Goal: Task Accomplishment & Management: Complete application form

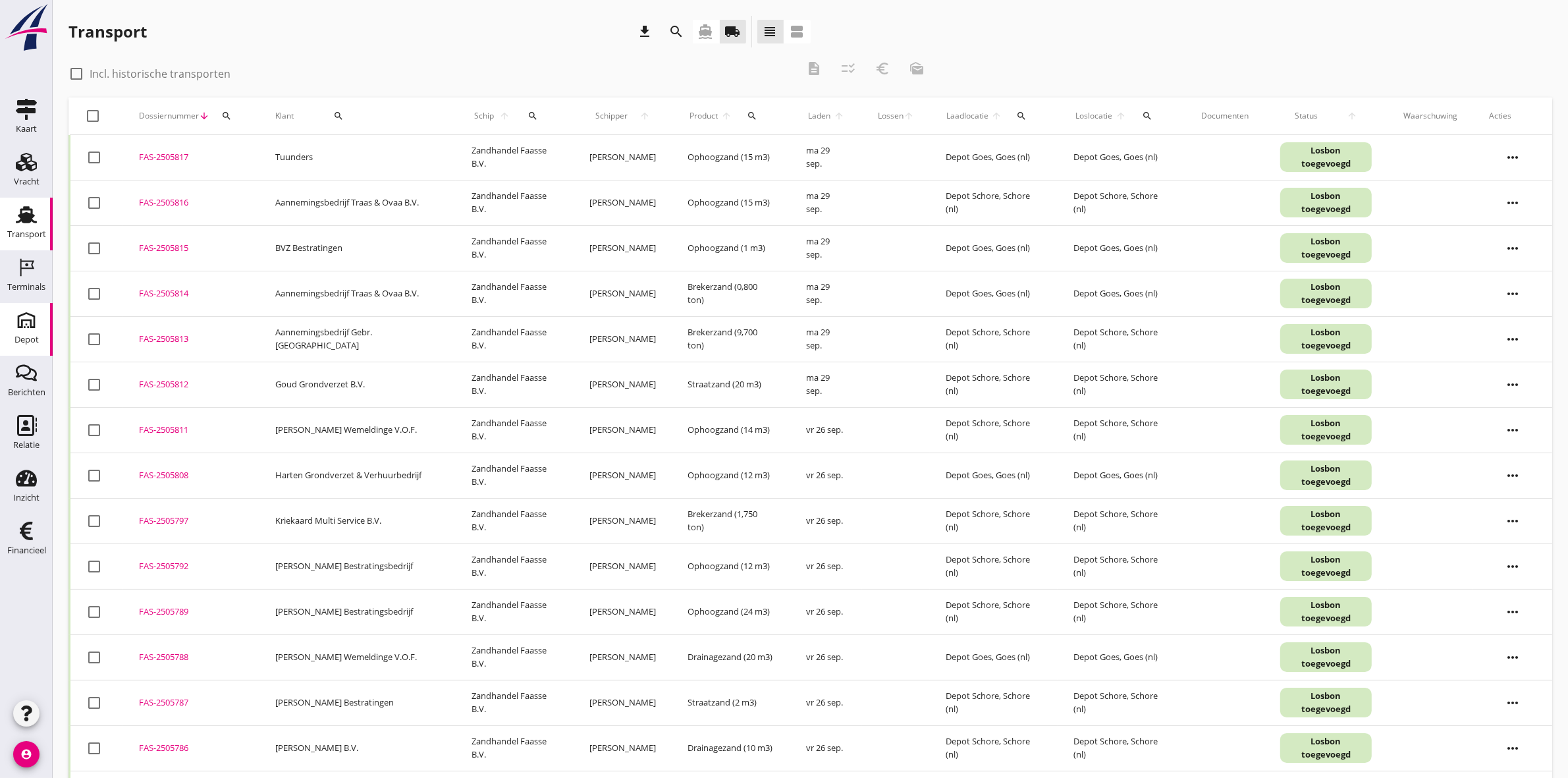
click at [31, 324] on use at bounding box center [26, 320] width 21 height 21
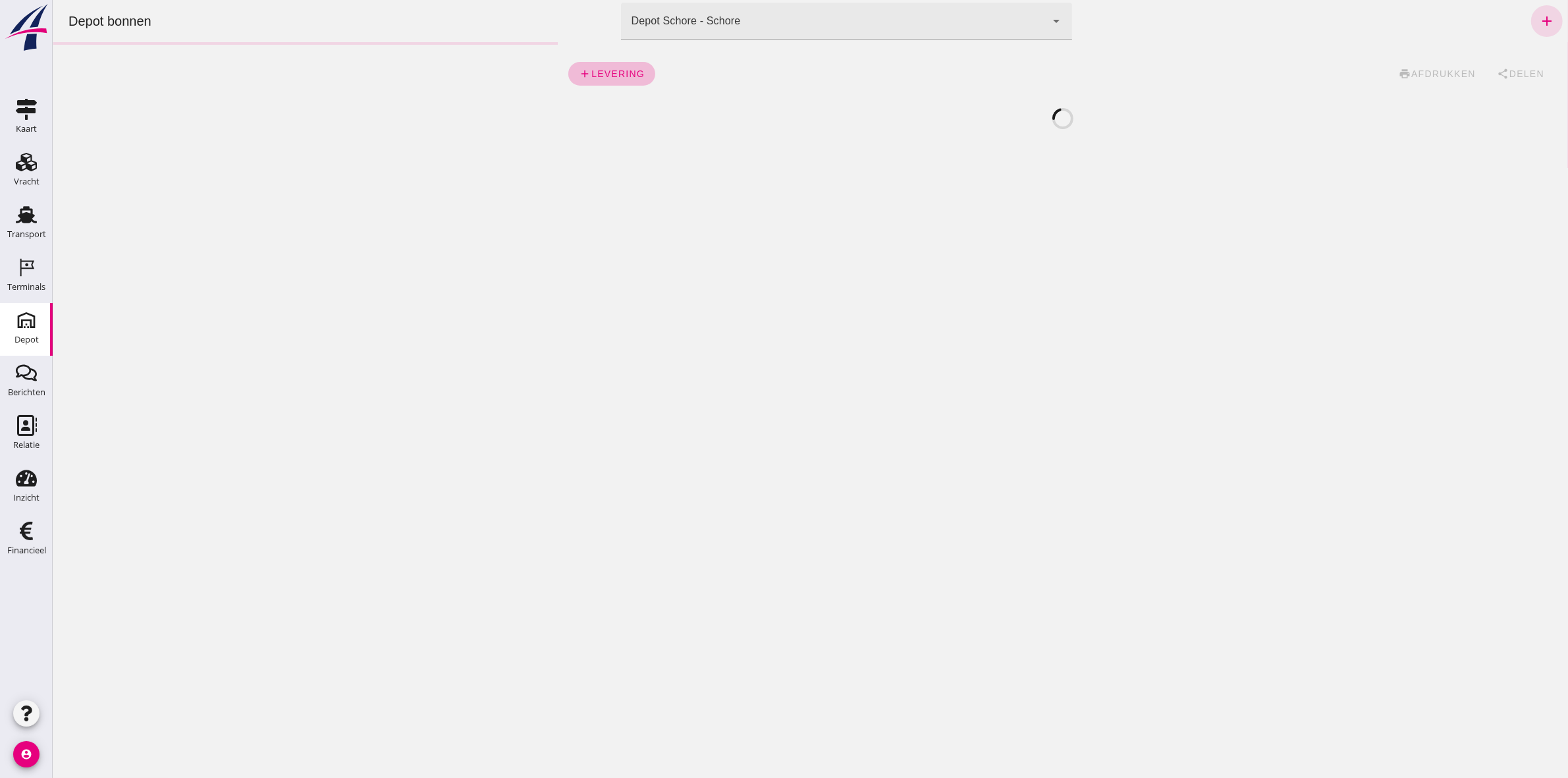
click at [793, 30] on div "Depot Schore - Schore da4e762a-ddf1-4556-b2ca-bcf6277de398" at bounding box center [833, 21] width 425 height 36
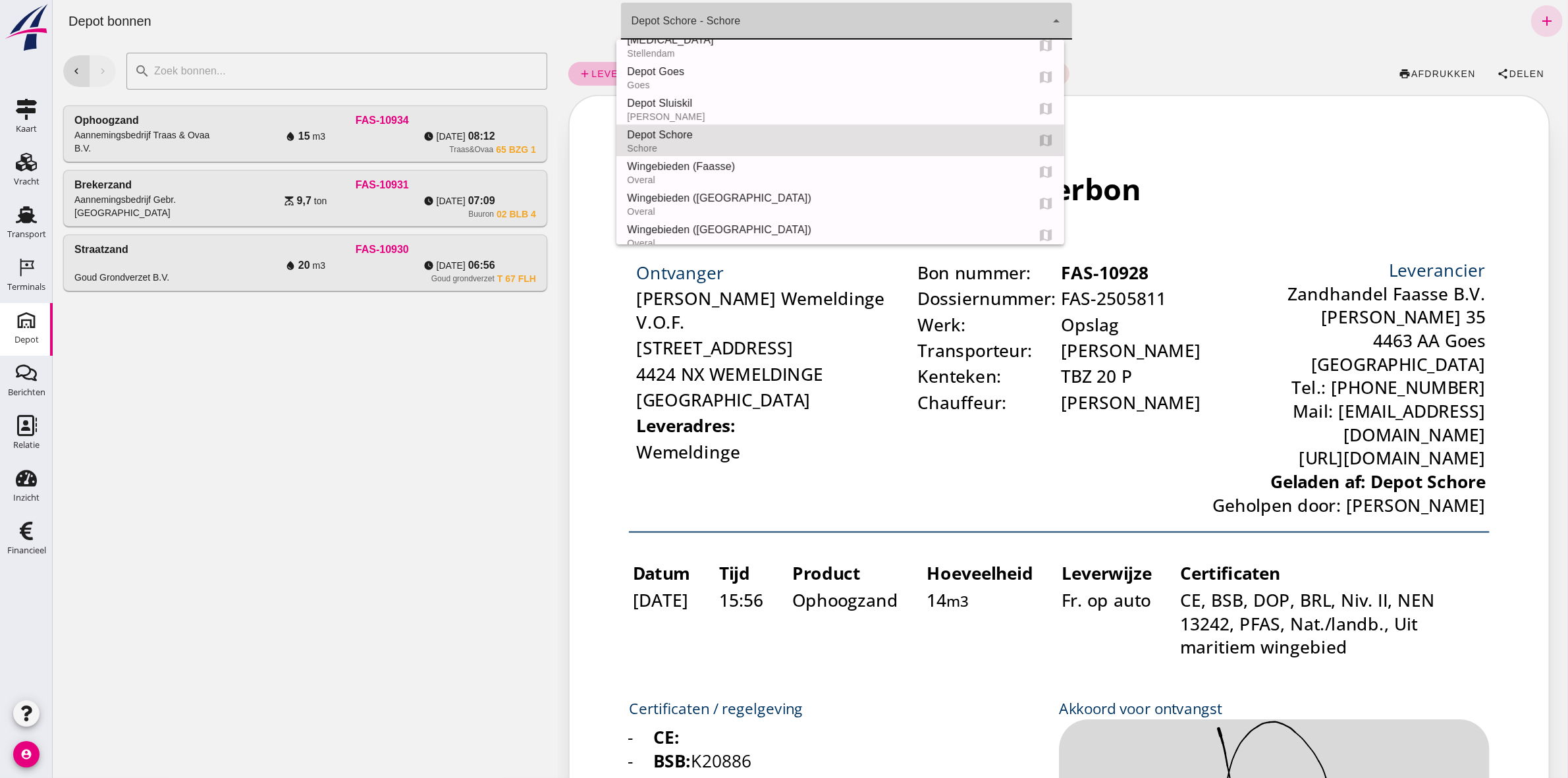
scroll to position [83, 0]
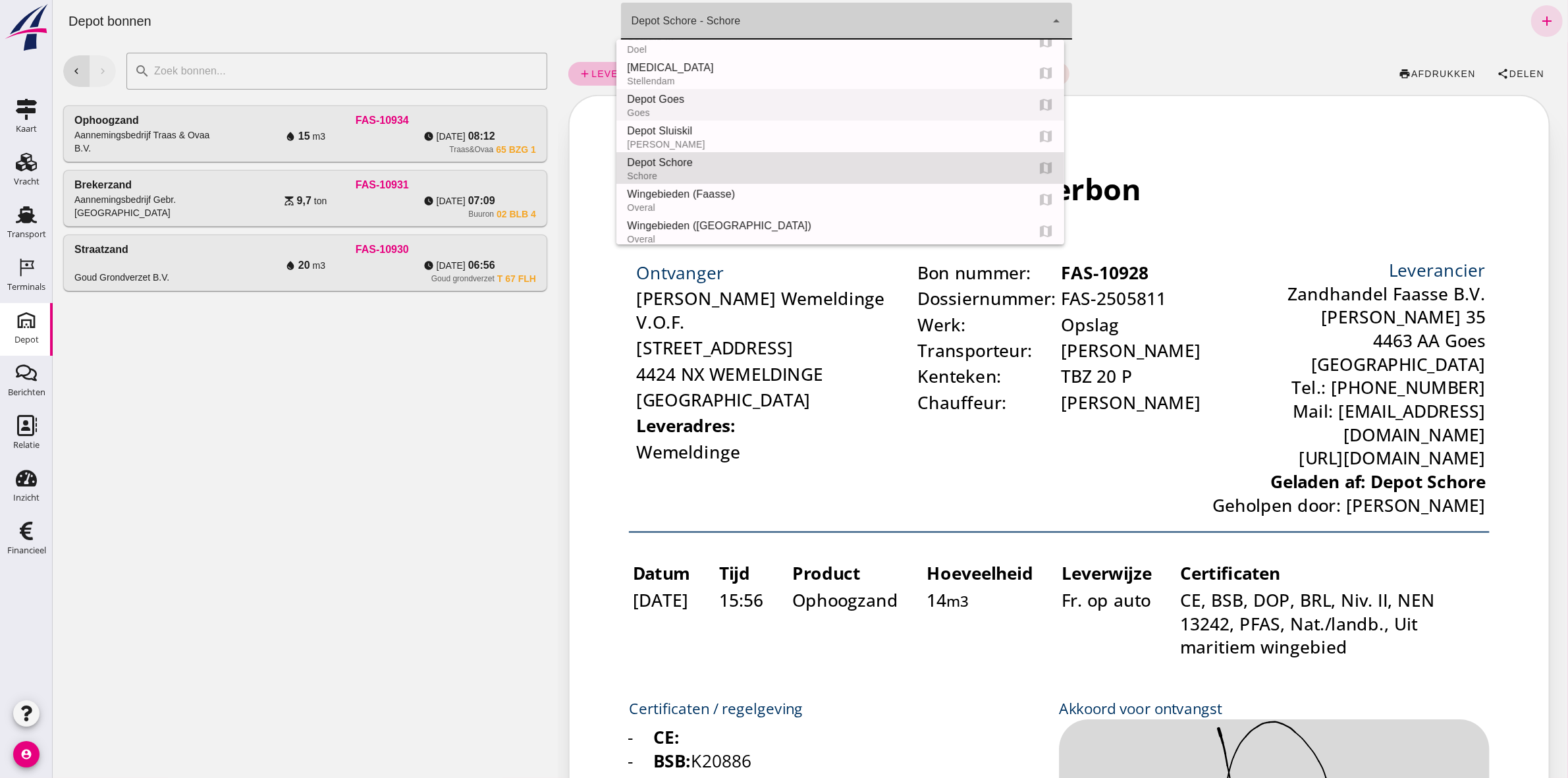
click at [797, 96] on div "Depot Goes" at bounding box center [821, 99] width 390 height 15
type input "8d49d884-38cb-411c-a66c-fafb858bb749"
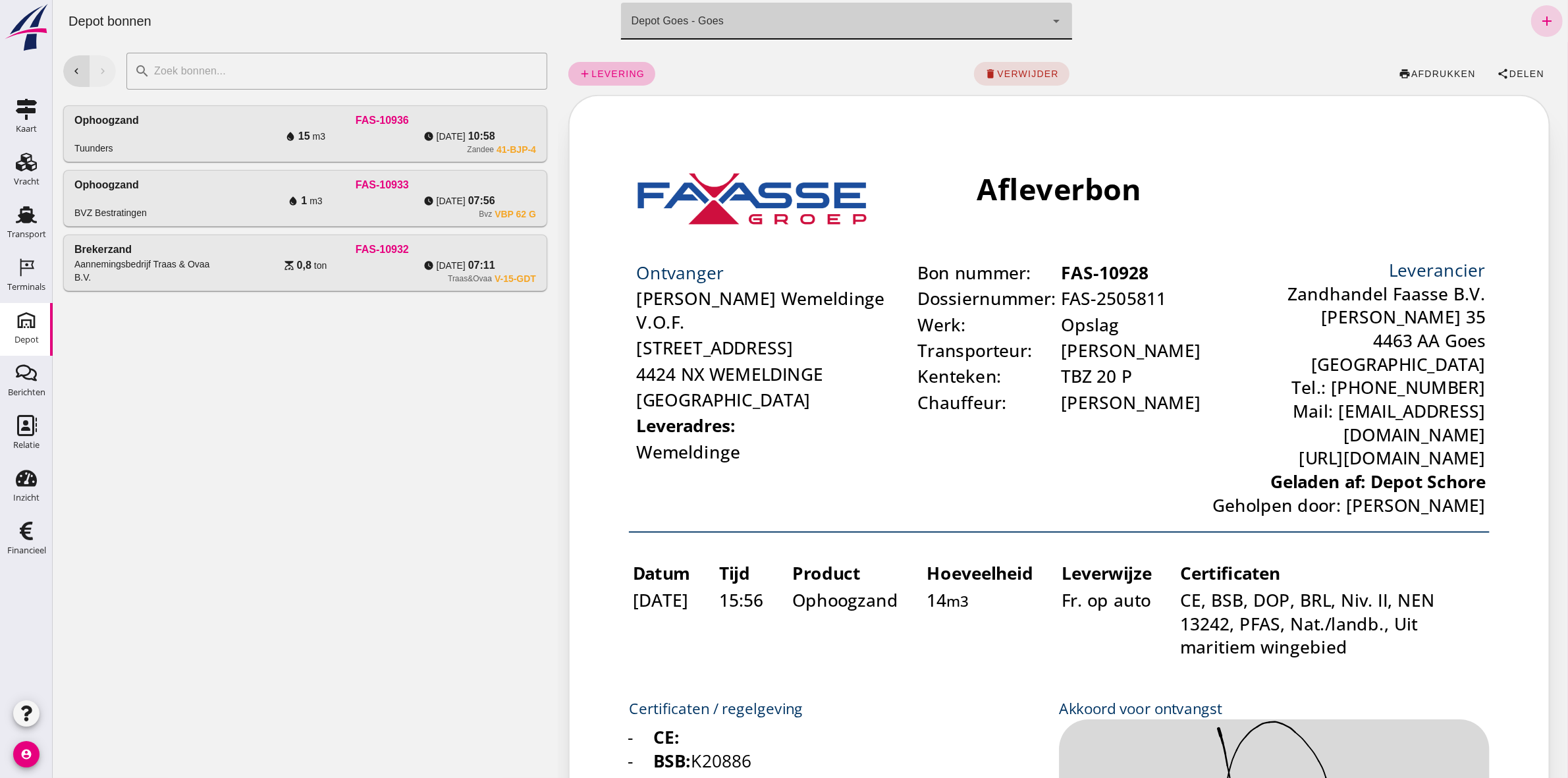
click at [1538, 17] on icon "add" at bounding box center [1546, 21] width 15 height 15
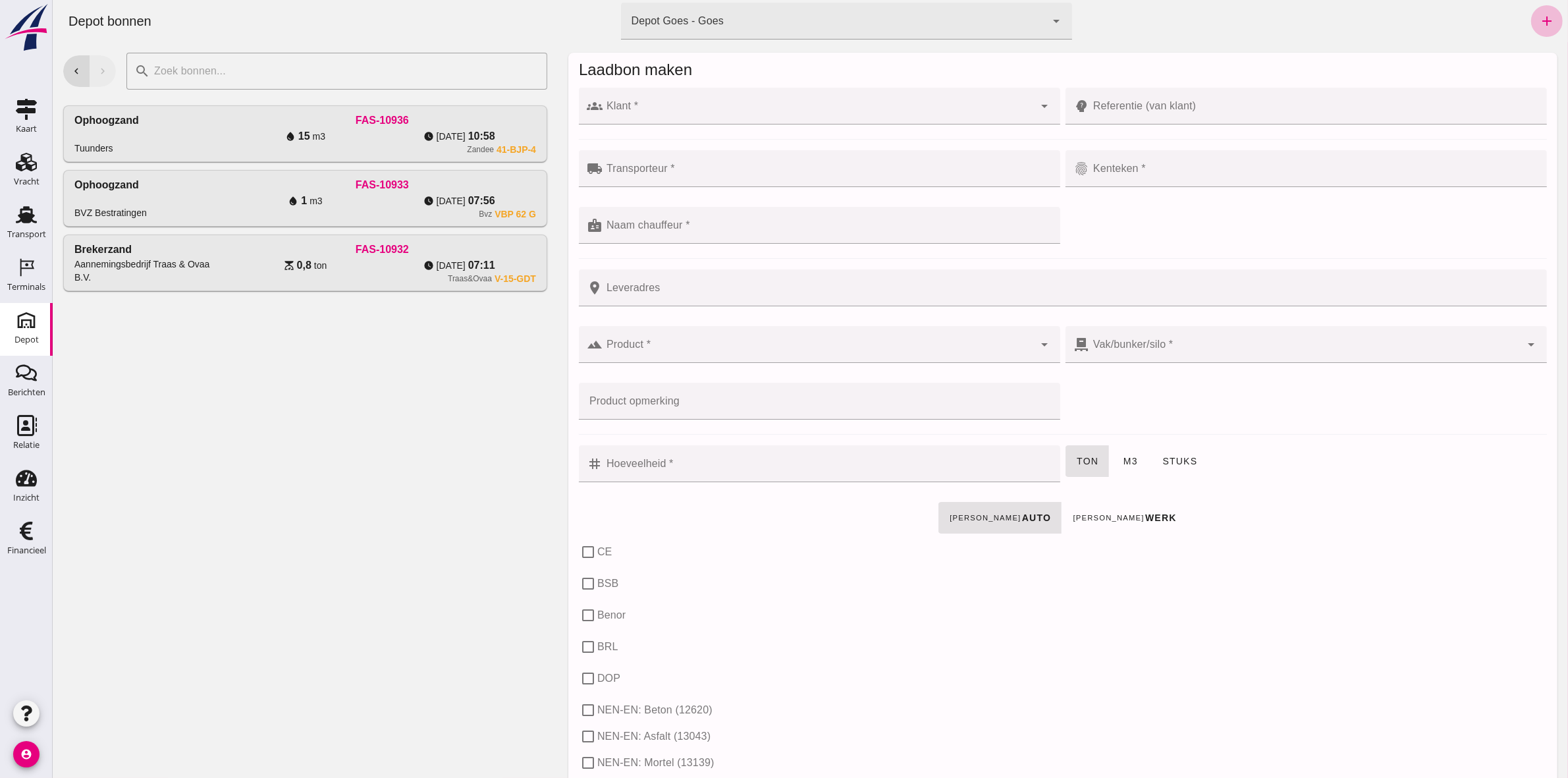
click at [633, 100] on div at bounding box center [818, 106] width 432 height 36
click at [650, 114] on input "Klant *" at bounding box center [818, 112] width 432 height 15
click at [650, 110] on input "Klant *" at bounding box center [818, 112] width 432 height 15
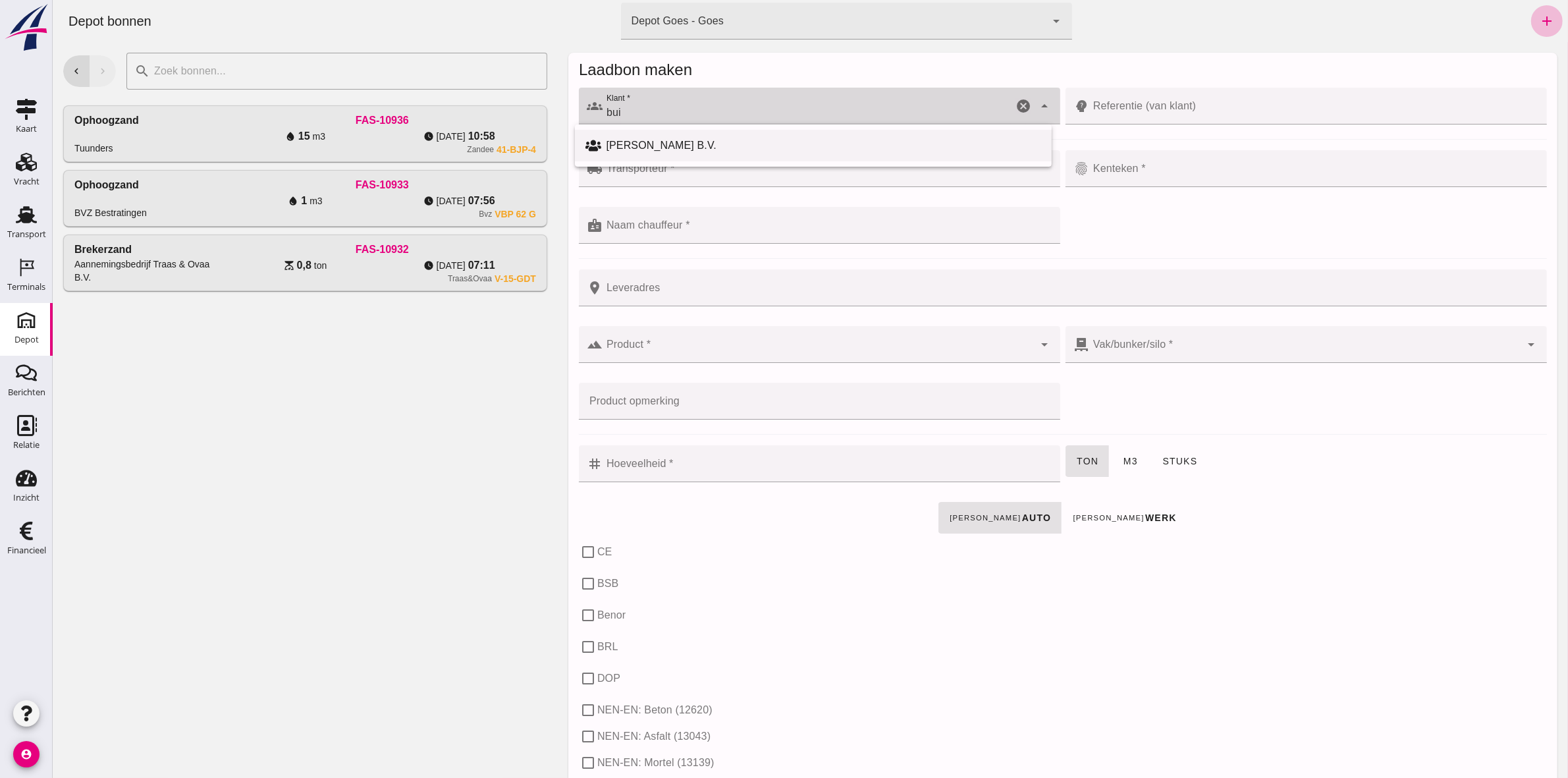
click at [829, 150] on div "[PERSON_NAME] B.V." at bounding box center [823, 145] width 436 height 15
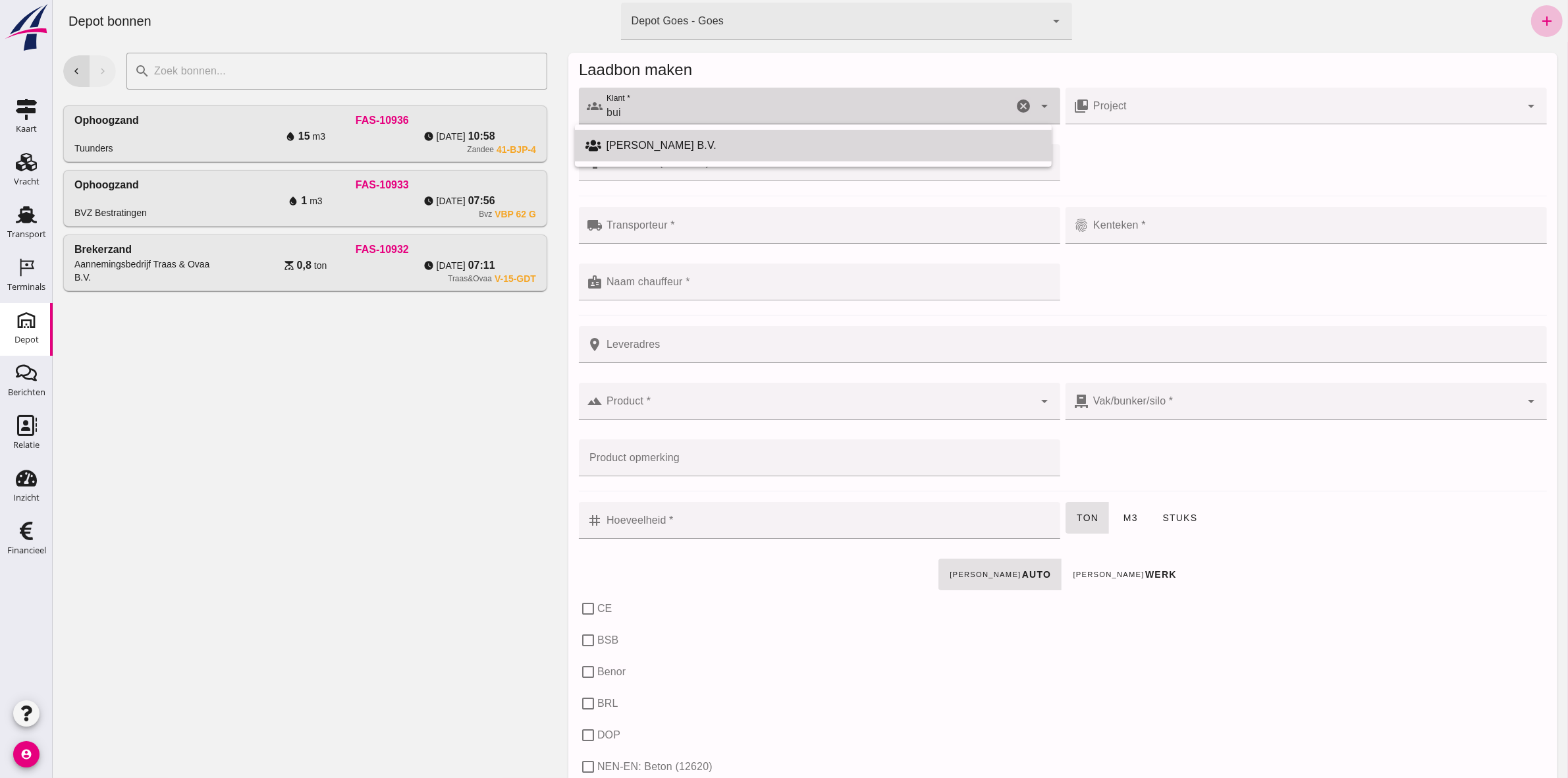
drag, startPoint x: 621, startPoint y: 142, endPoint x: 1071, endPoint y: 116, distance: 450.8
click at [622, 142] on div "[PERSON_NAME] B.V." at bounding box center [823, 145] width 436 height 15
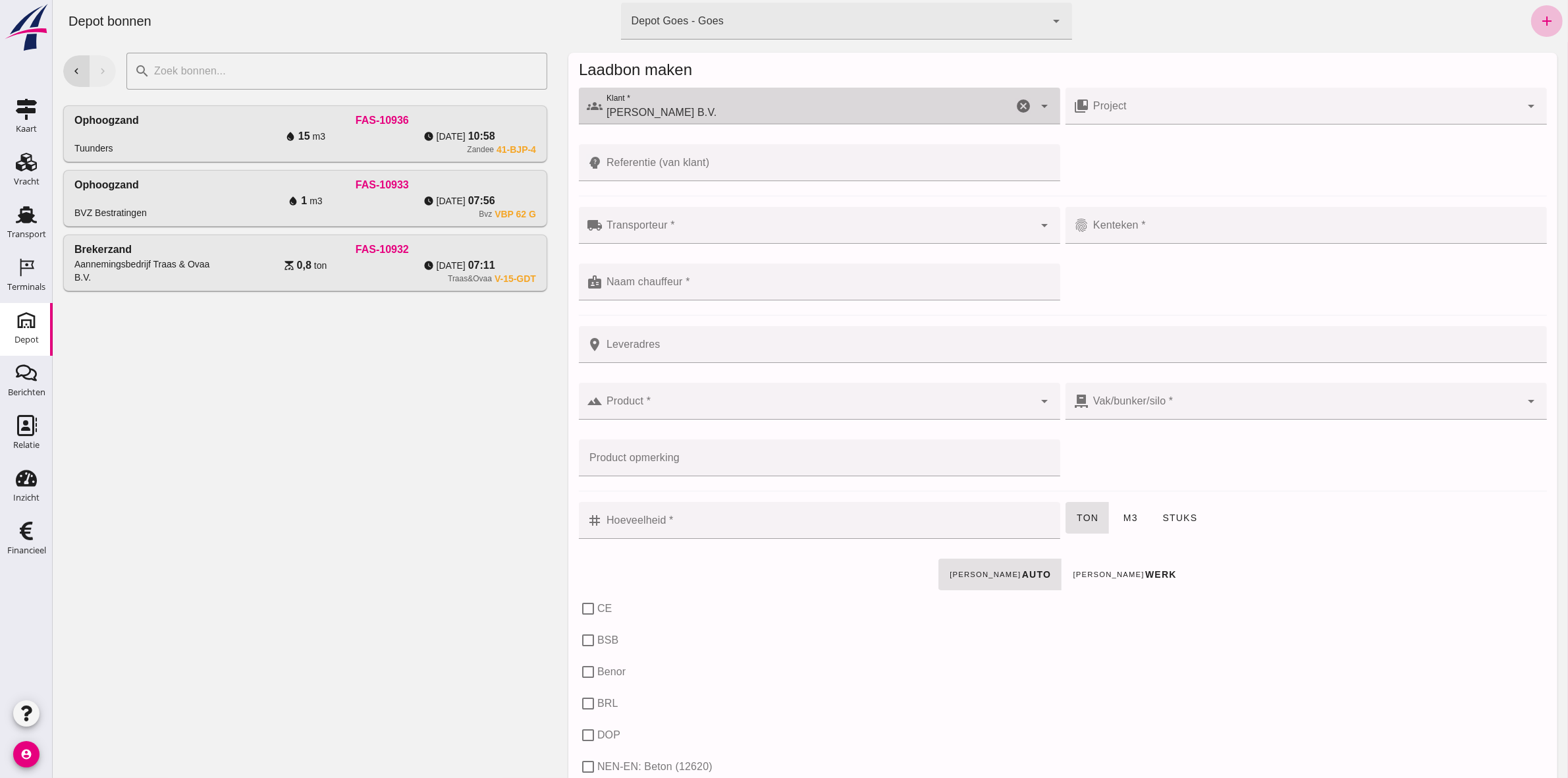
type input "[PERSON_NAME] B.V."
click at [974, 173] on input "Referentie (van klant)" at bounding box center [826, 162] width 450 height 36
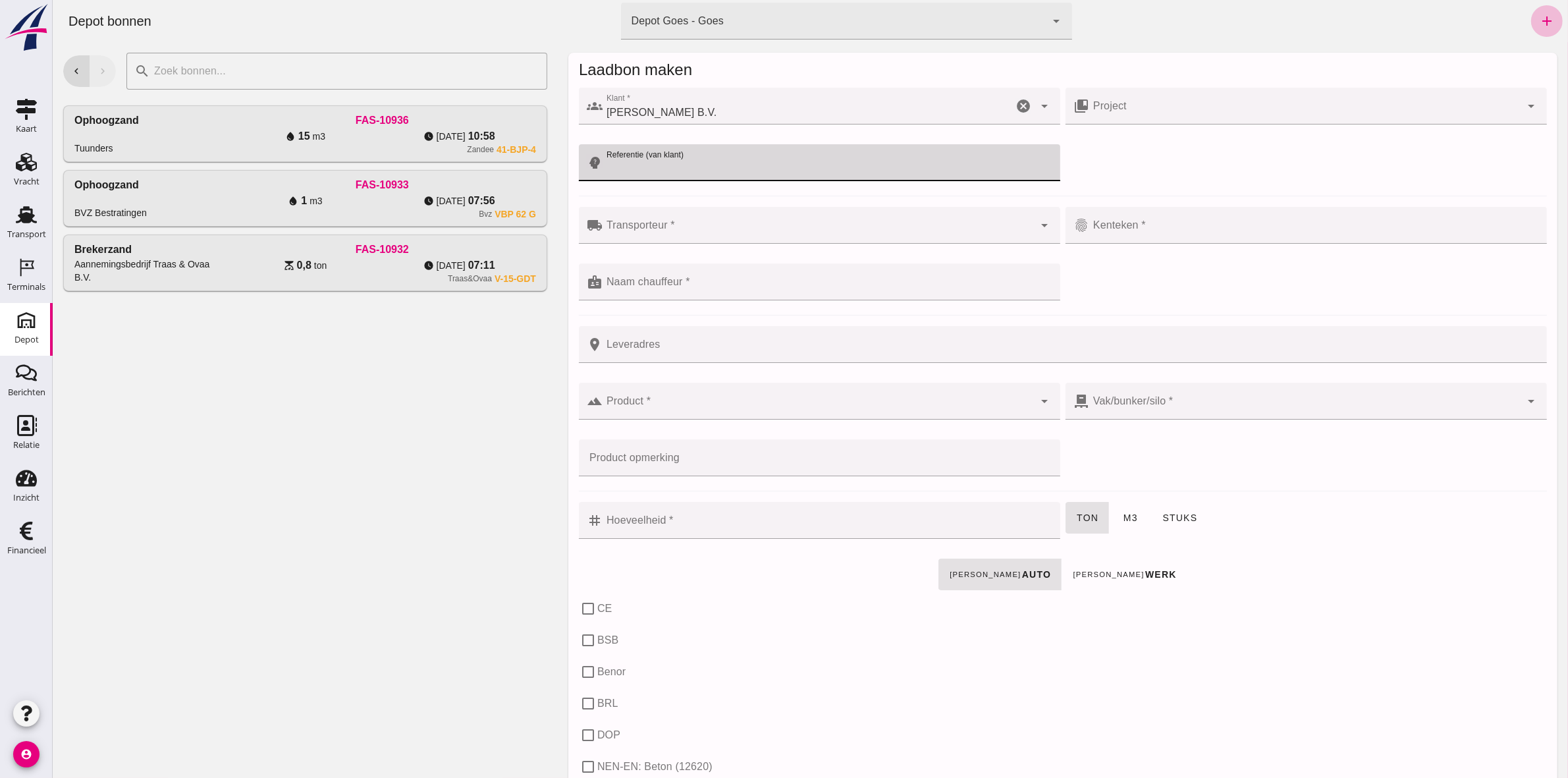
click at [678, 228] on input "Transporteur *" at bounding box center [818, 231] width 432 height 15
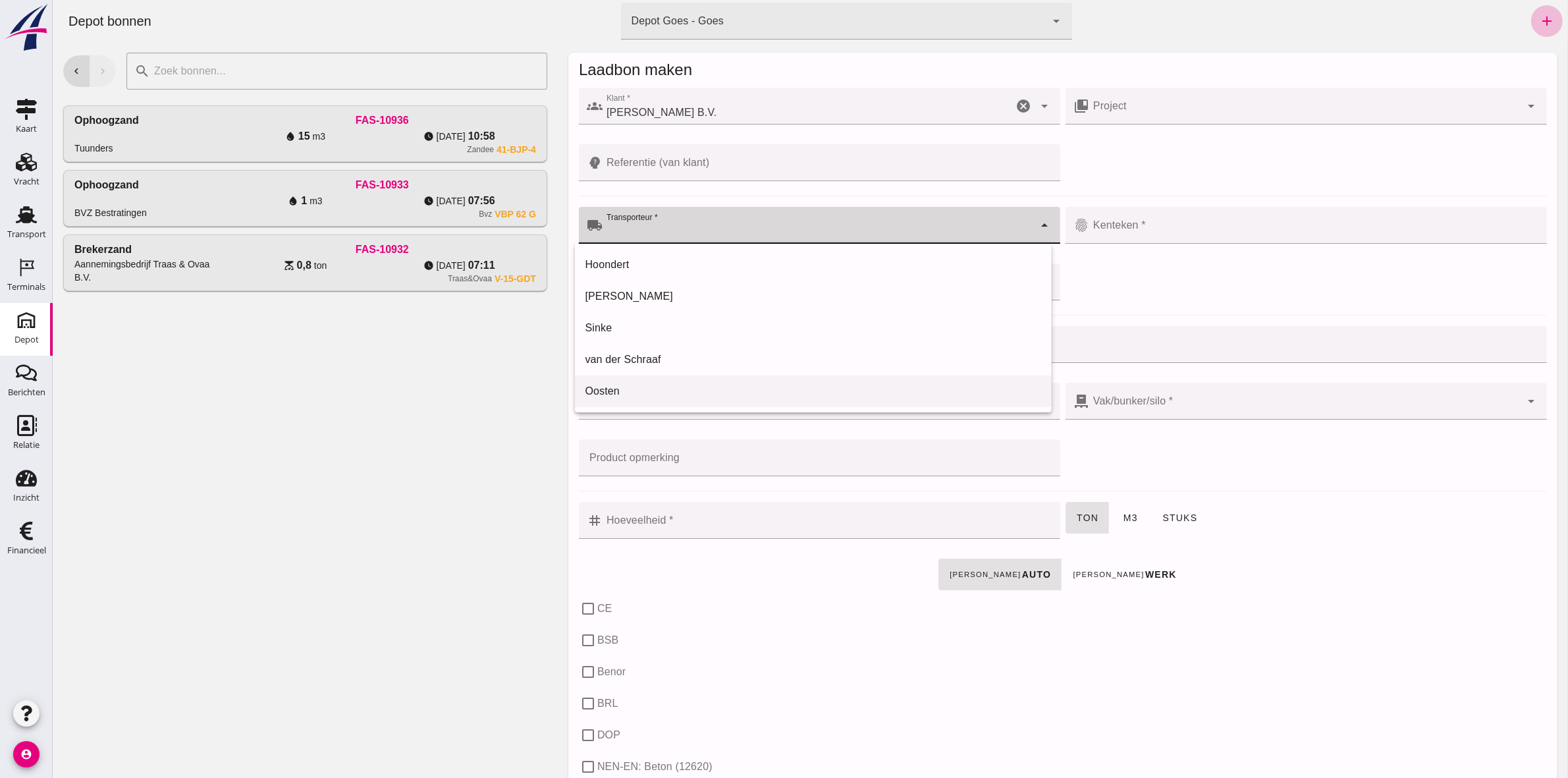
click at [633, 405] on div "Oosten" at bounding box center [814, 390] width 478 height 32
type input "Oosten"
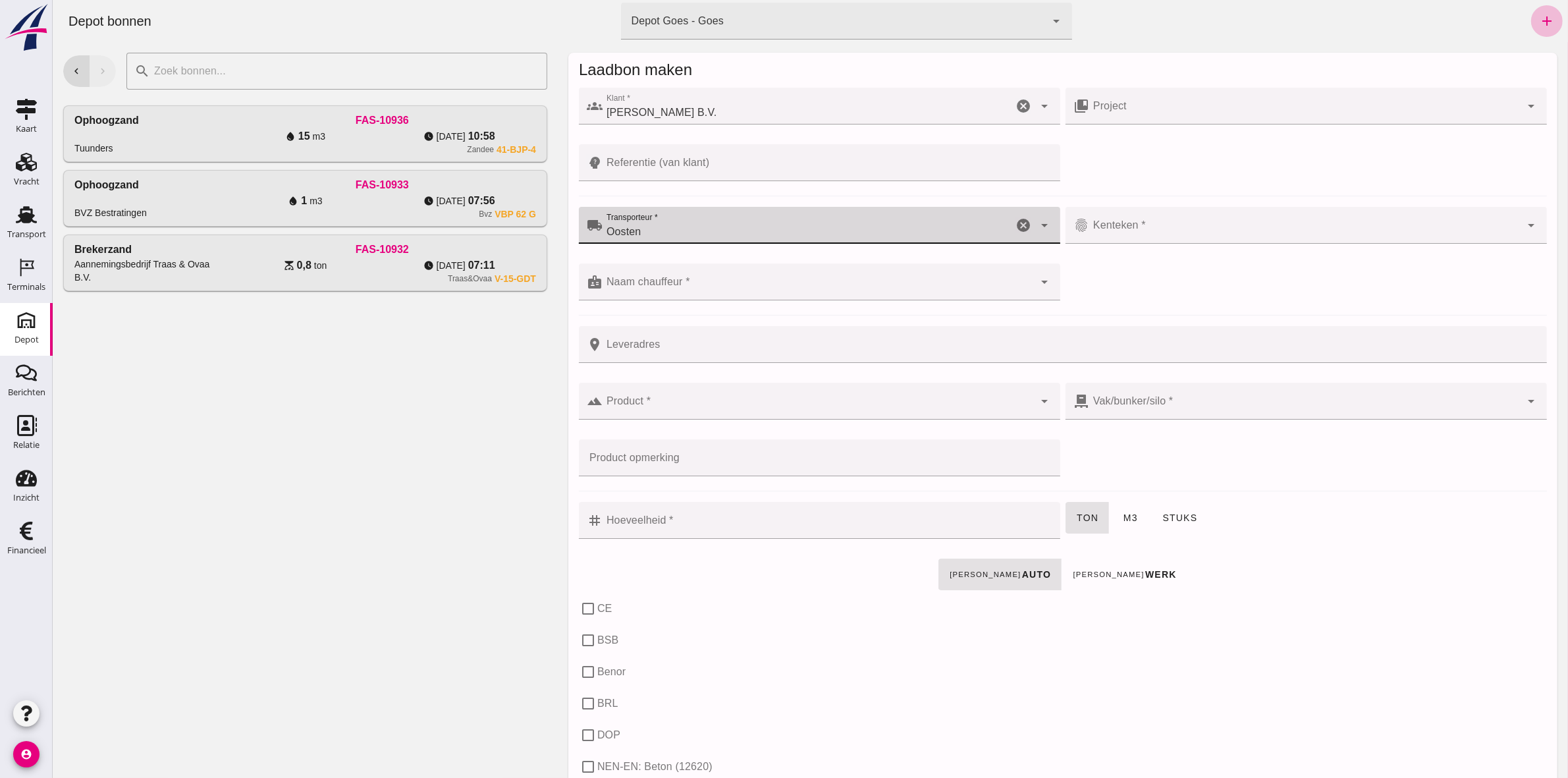
click at [1110, 227] on input "Kenteken *" at bounding box center [1305, 231] width 432 height 15
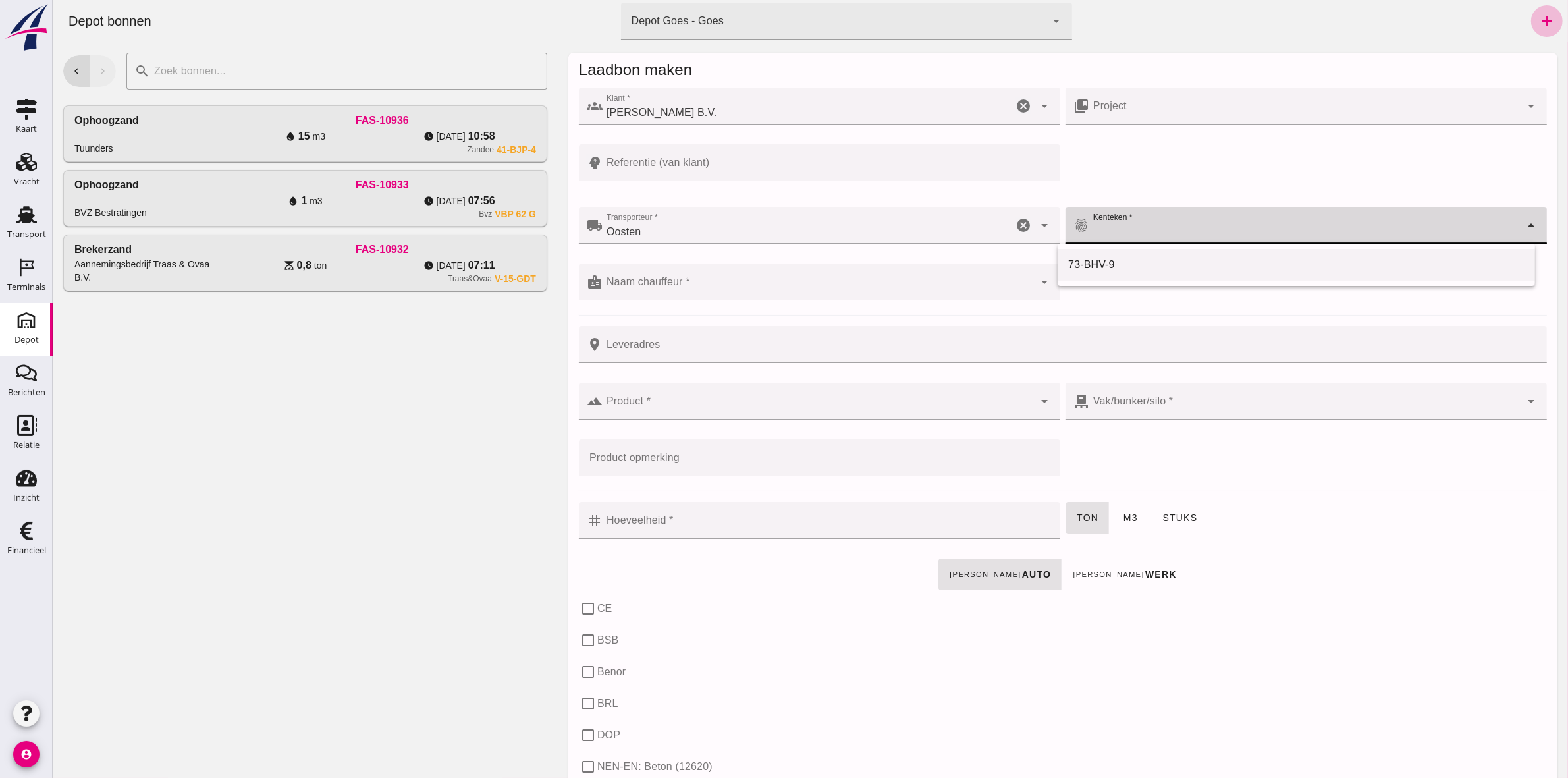
click at [1104, 257] on div "73-BHV-9" at bounding box center [1296, 265] width 457 height 15
type input "73-BHV-9"
click at [845, 255] on div at bounding box center [820, 253] width 461 height 10
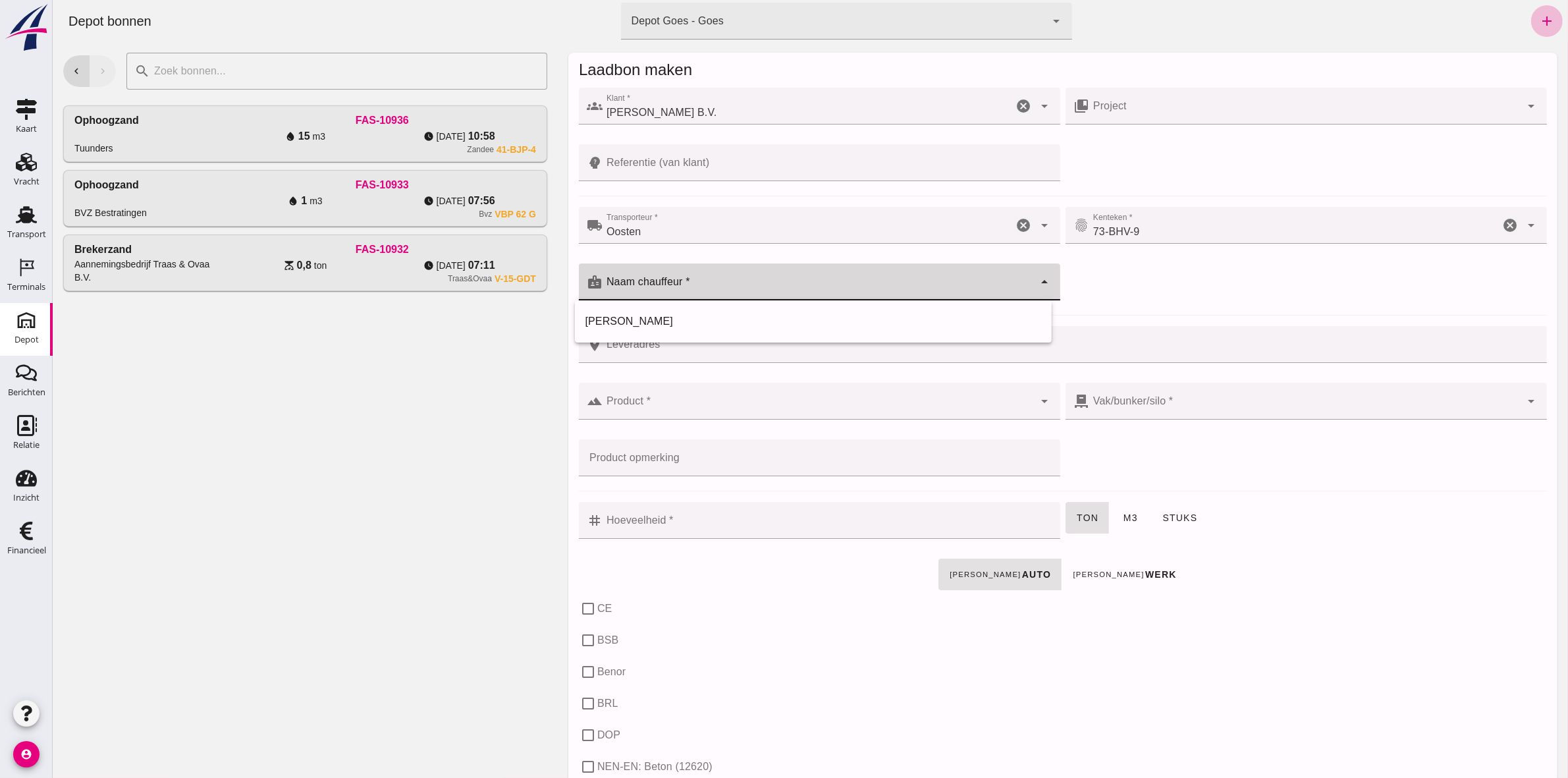
click at [847, 276] on div at bounding box center [818, 282] width 432 height 36
click at [782, 306] on div "[PERSON_NAME]" at bounding box center [814, 320] width 478 height 32
type input "[PERSON_NAME]"
click at [767, 343] on input "Leveradres" at bounding box center [1070, 344] width 937 height 36
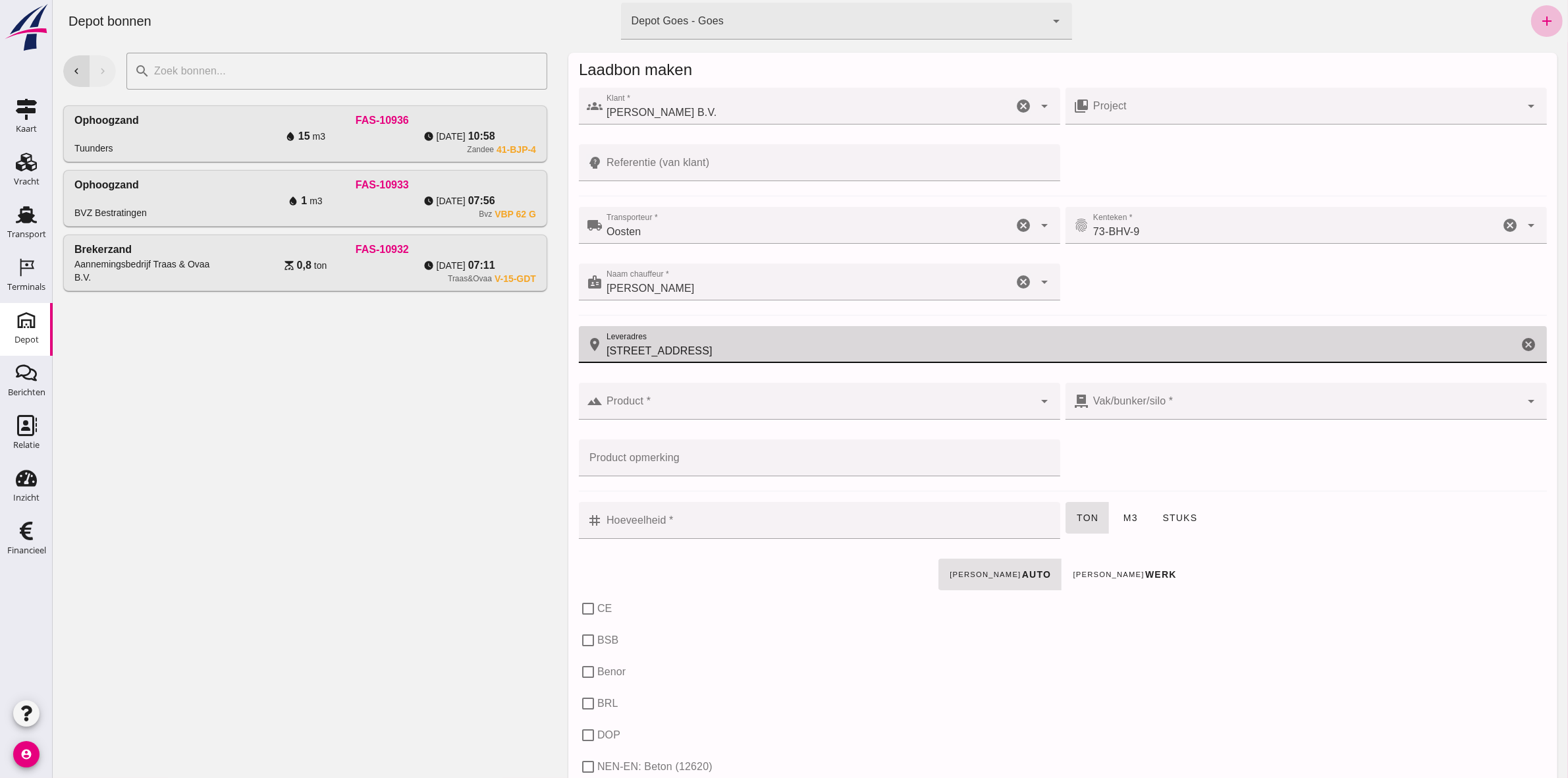
type input "[STREET_ADDRESS]"
click at [764, 386] on div at bounding box center [818, 401] width 432 height 36
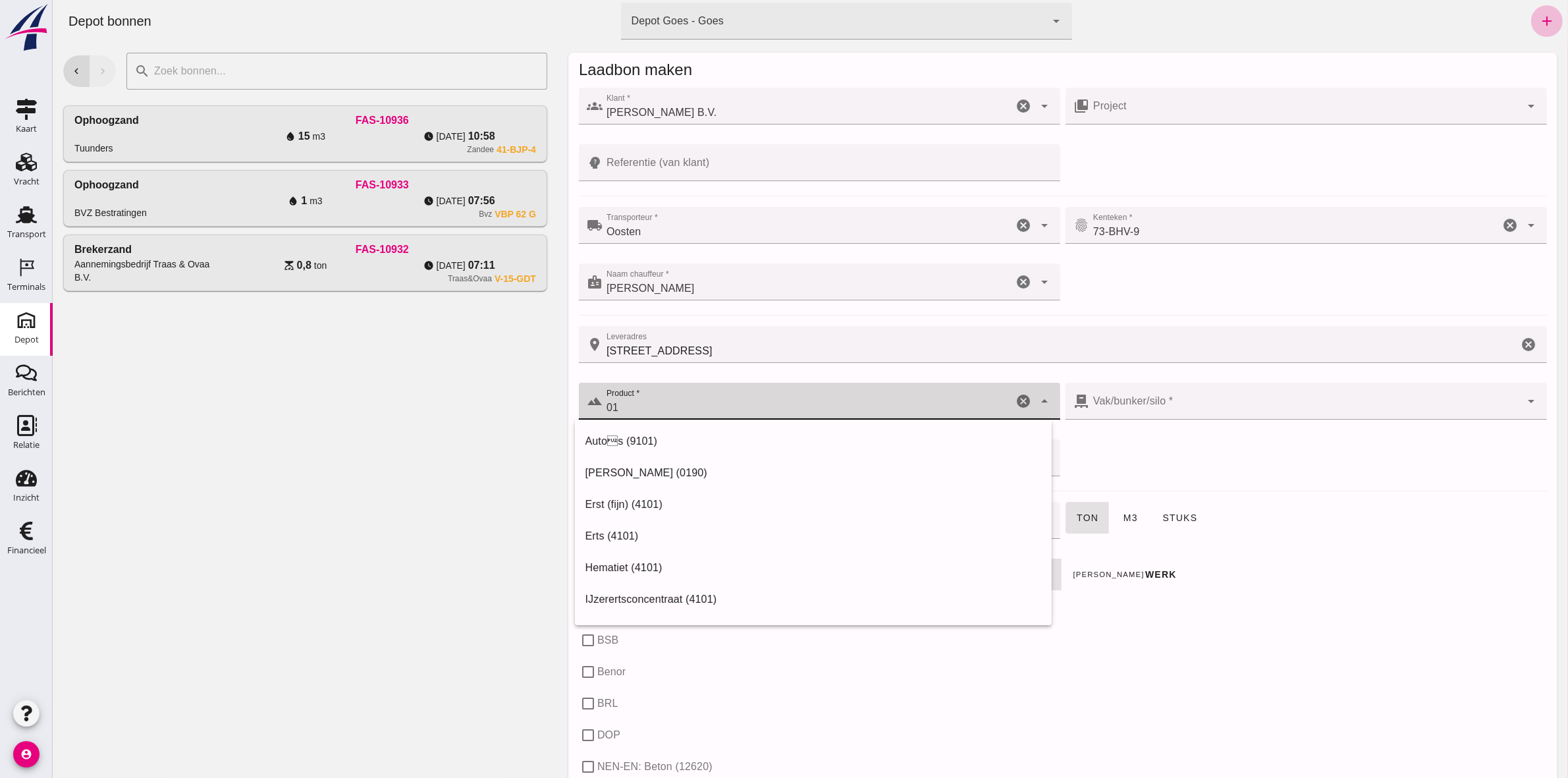
type input "0"
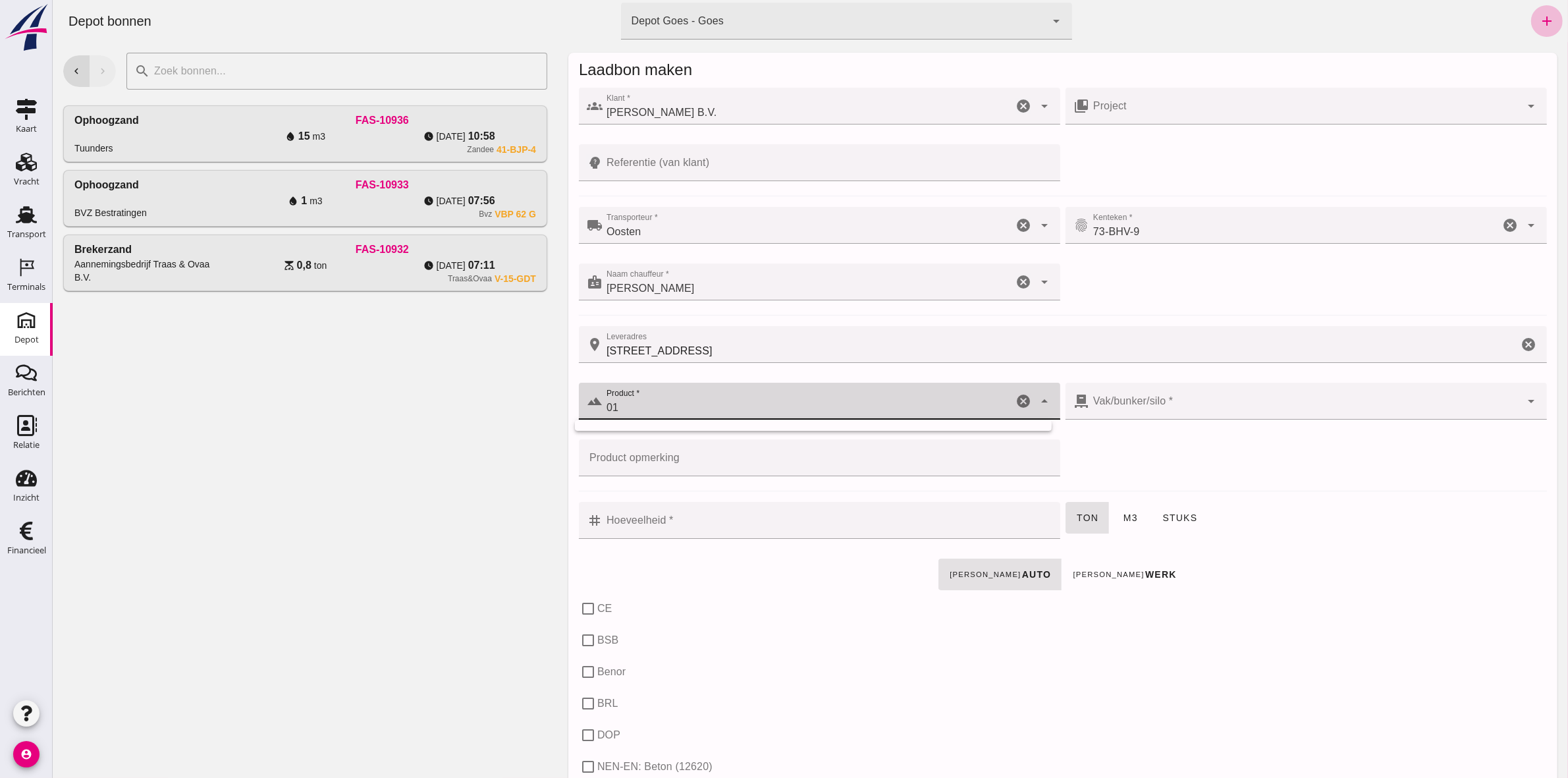
type input "0"
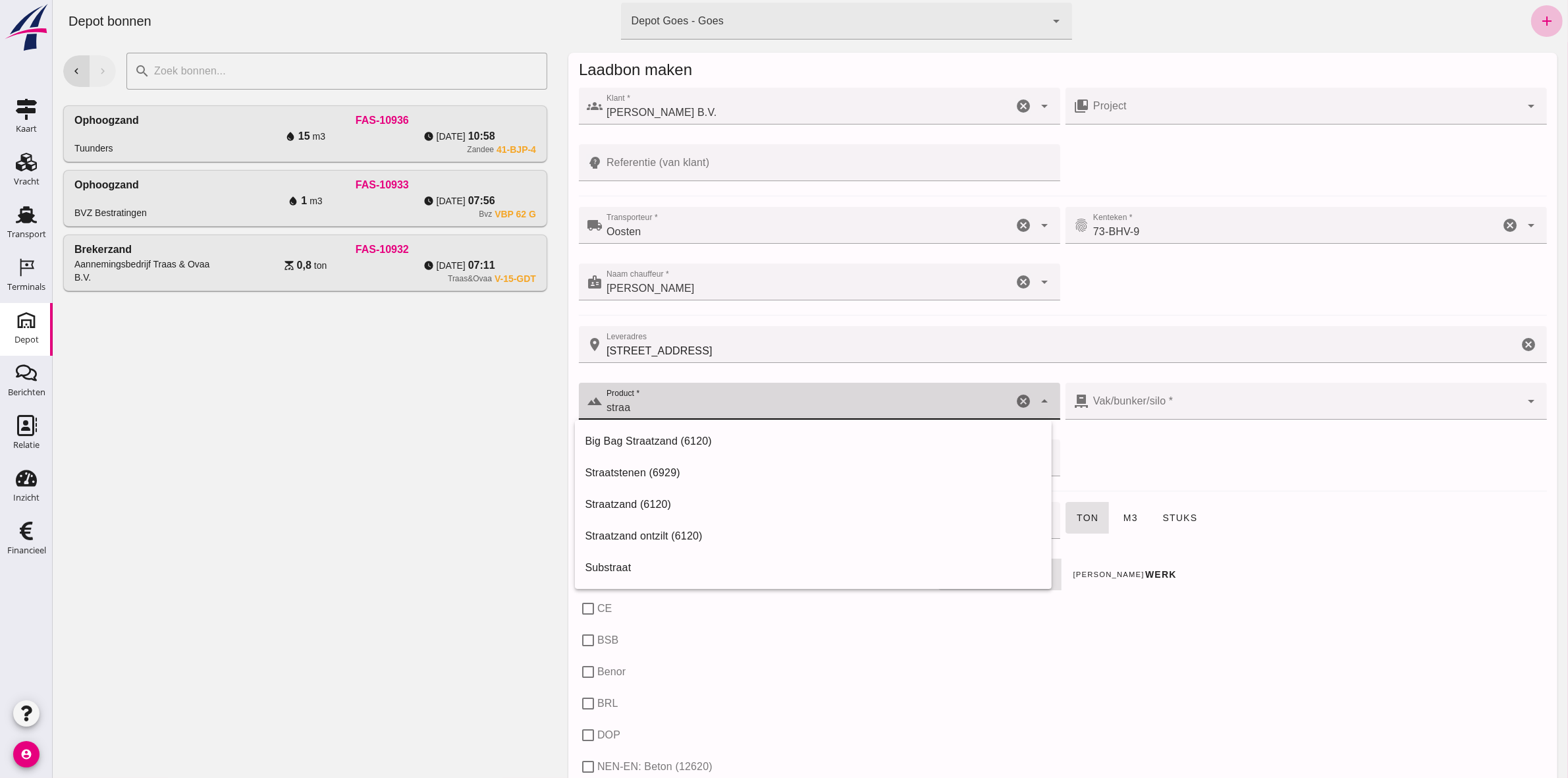
type input "straa"
click at [1299, 537] on div "ton m3 stuks" at bounding box center [1305, 527] width 487 height 57
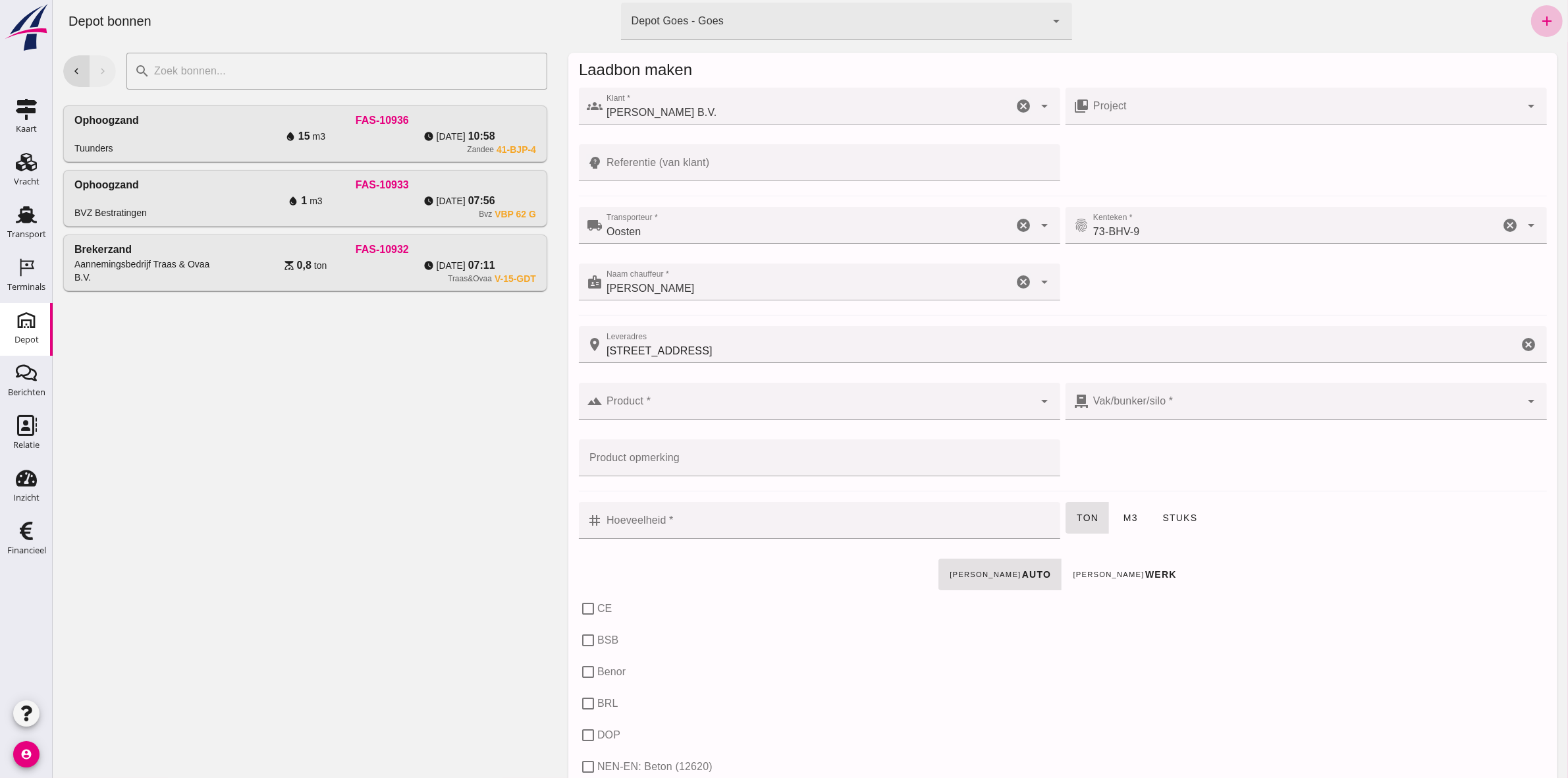
click at [880, 396] on div at bounding box center [818, 401] width 432 height 36
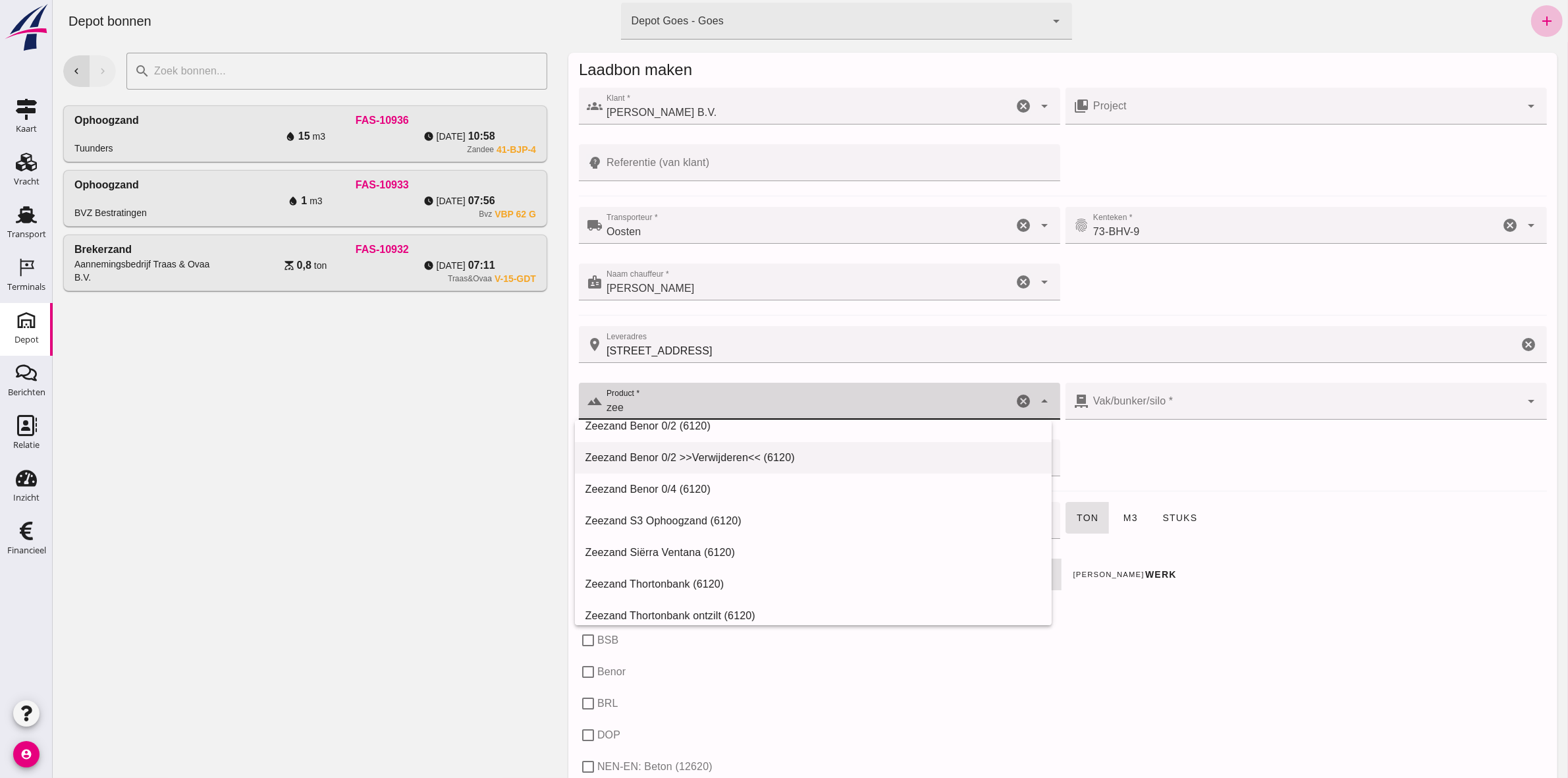
scroll to position [501, 0]
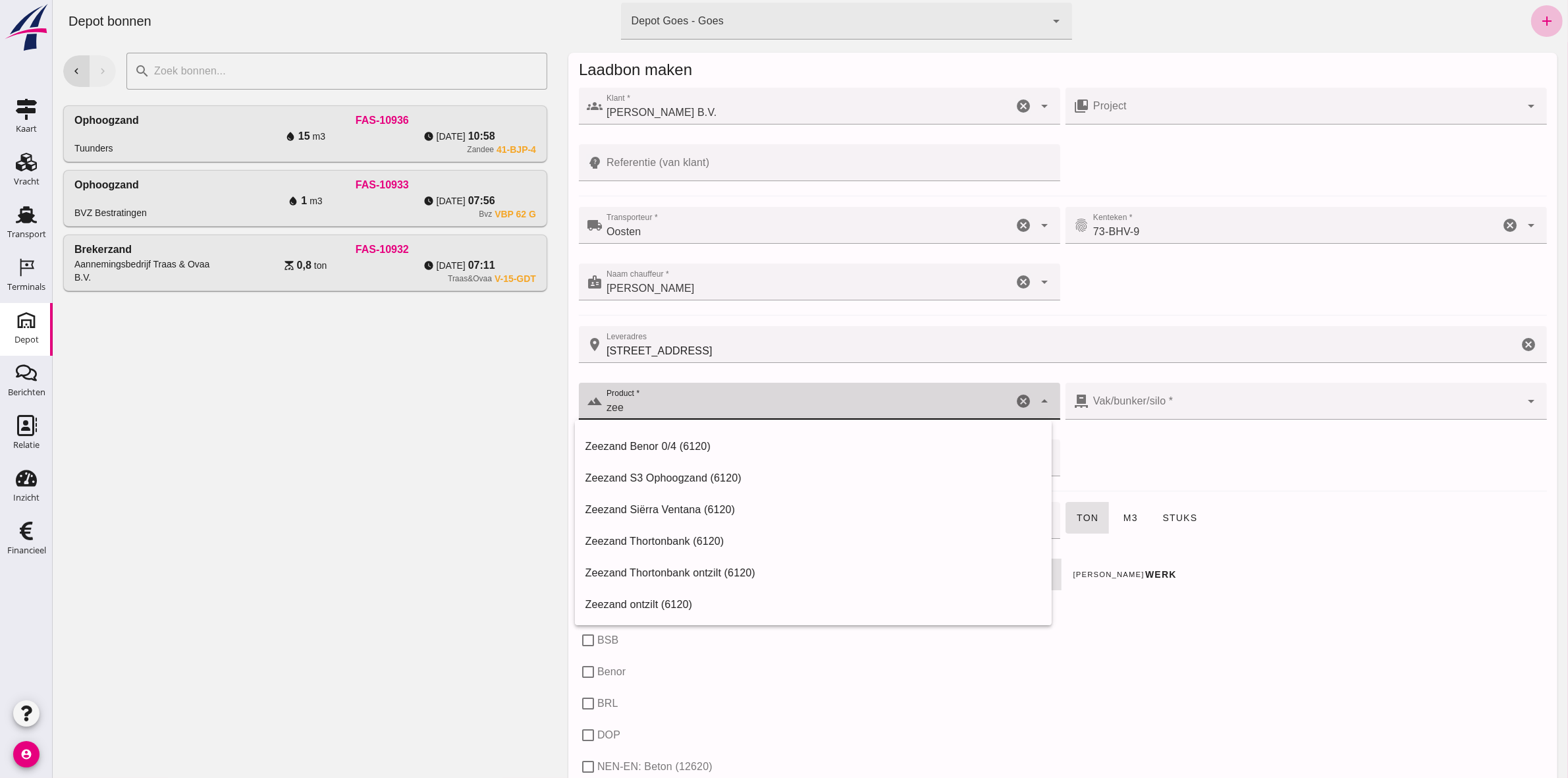
type input "zee"
click at [1385, 571] on div "[PERSON_NAME] auto [PERSON_NAME] werk" at bounding box center [1062, 574] width 973 height 36
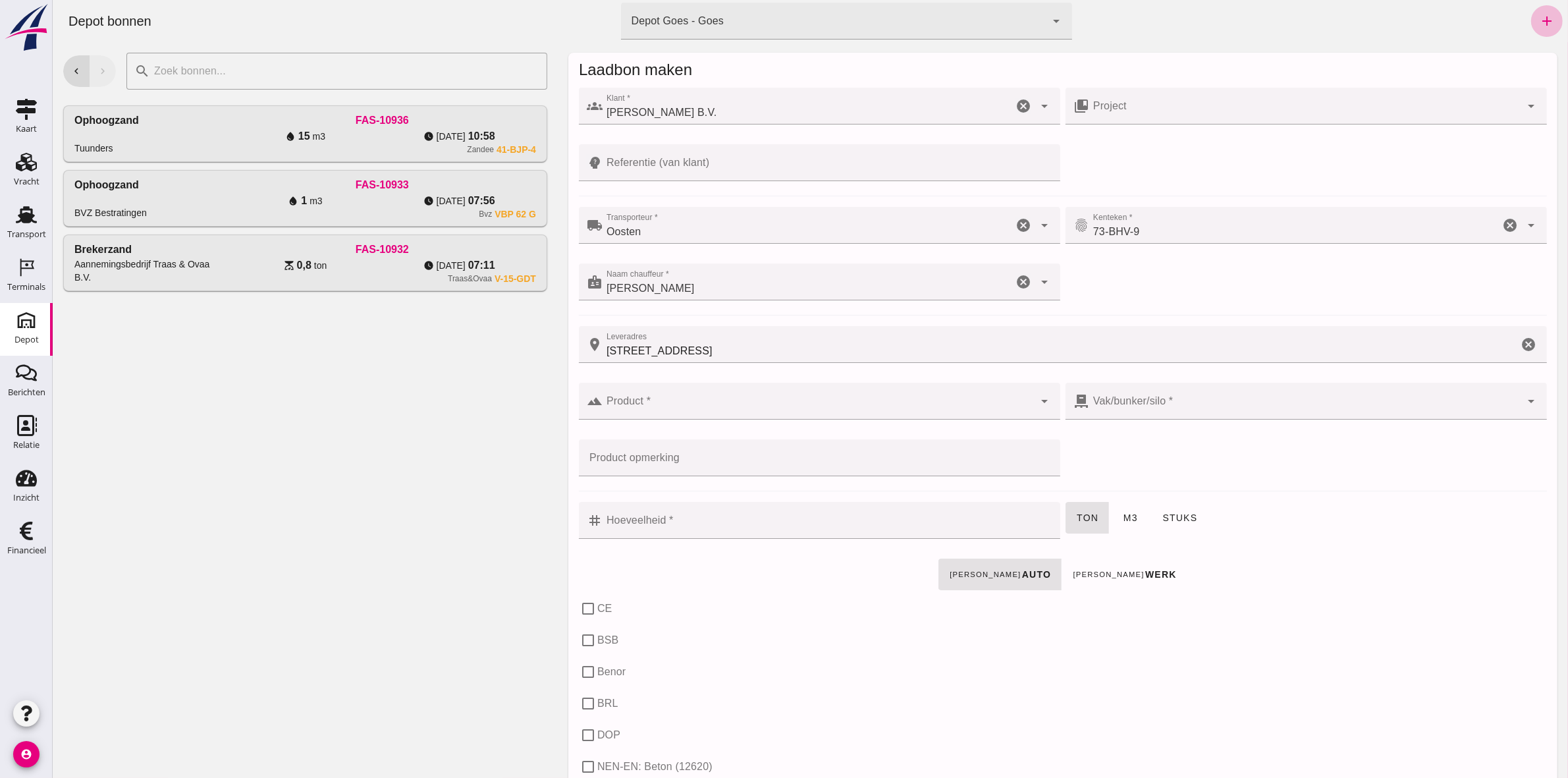
click at [727, 414] on input "Product *" at bounding box center [818, 408] width 432 height 15
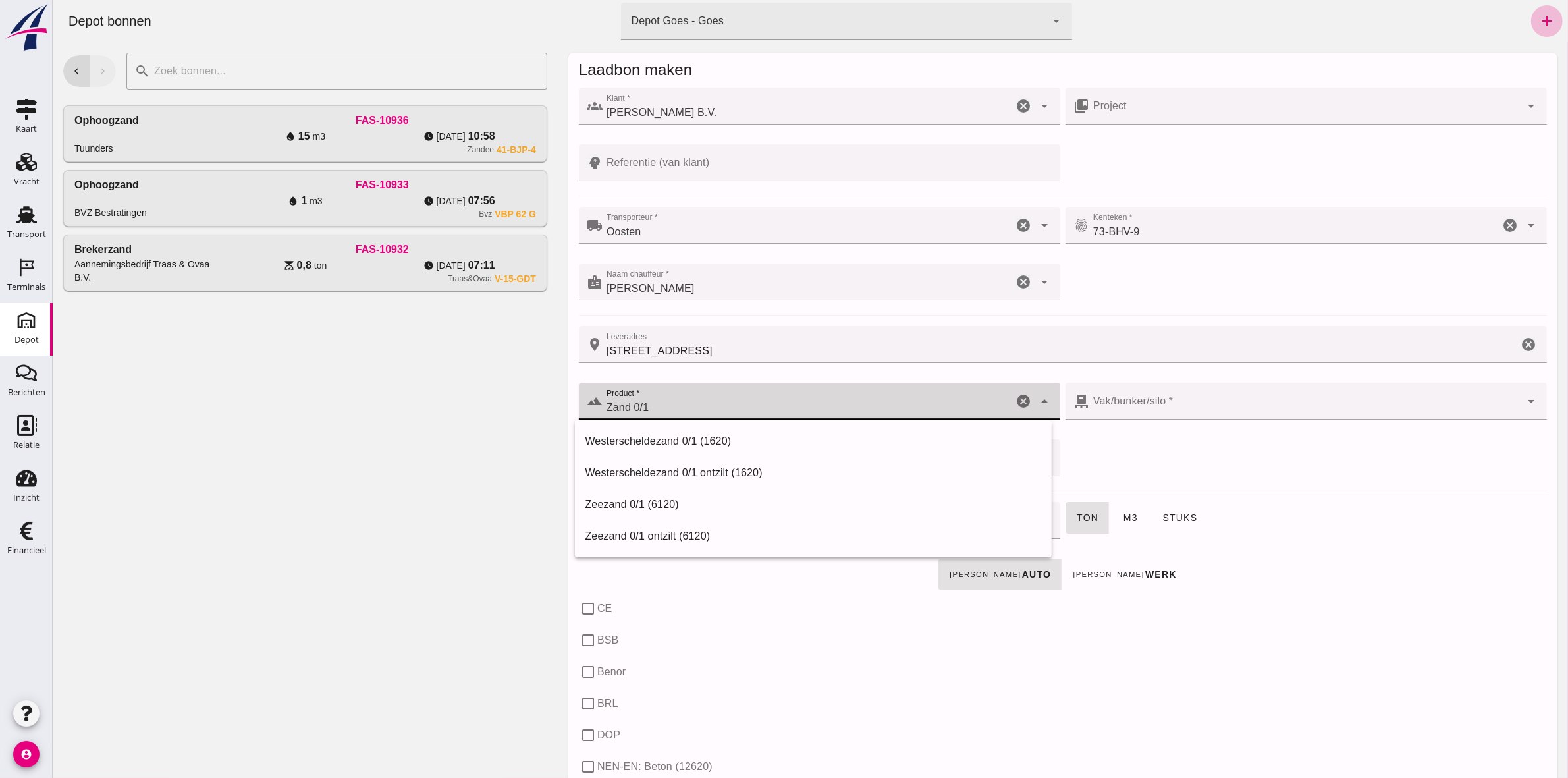
type input "Zand 0/1"
click at [1258, 406] on div at bounding box center [1305, 401] width 432 height 36
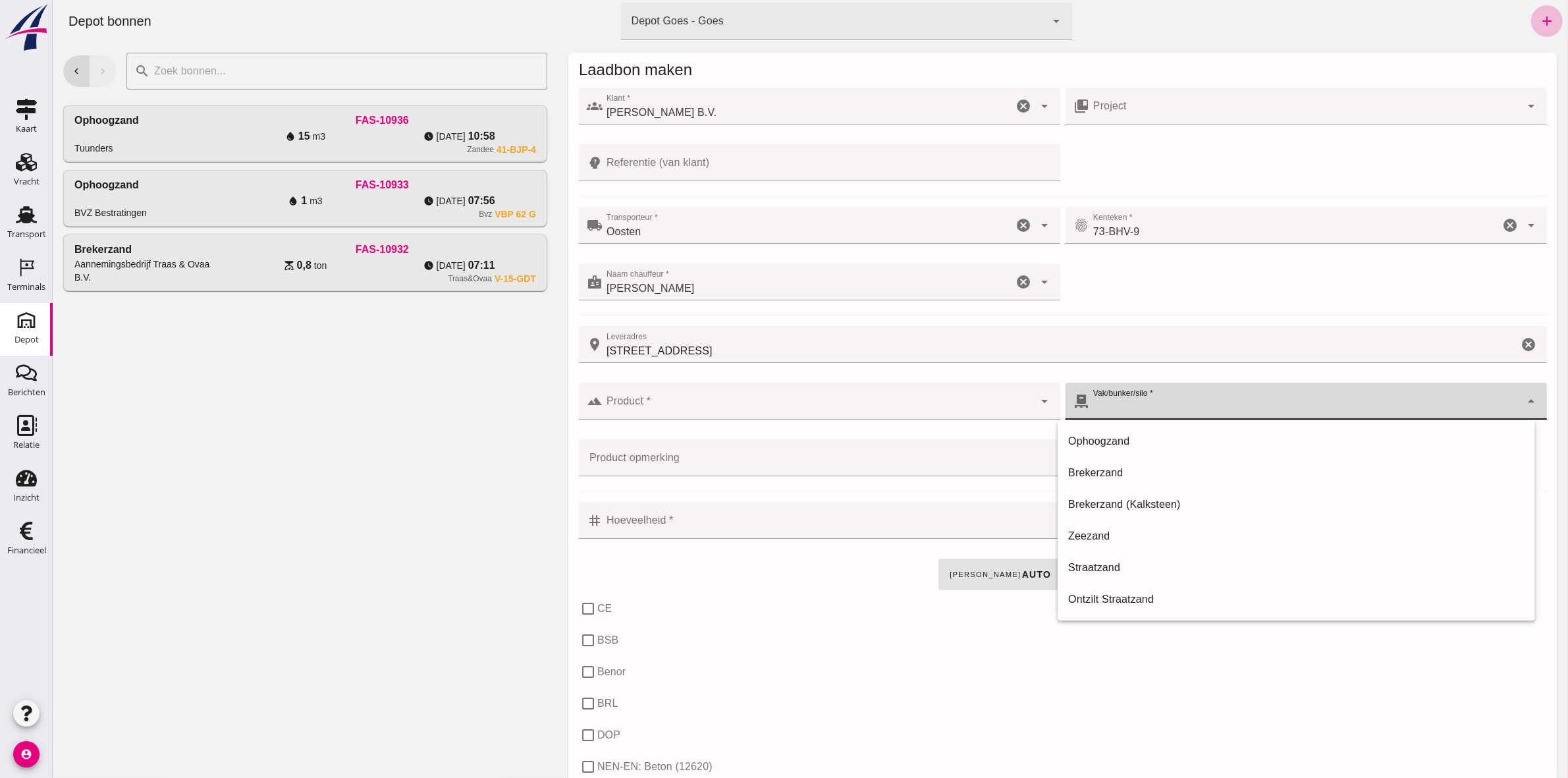
click at [742, 411] on input "Product *" at bounding box center [818, 408] width 432 height 15
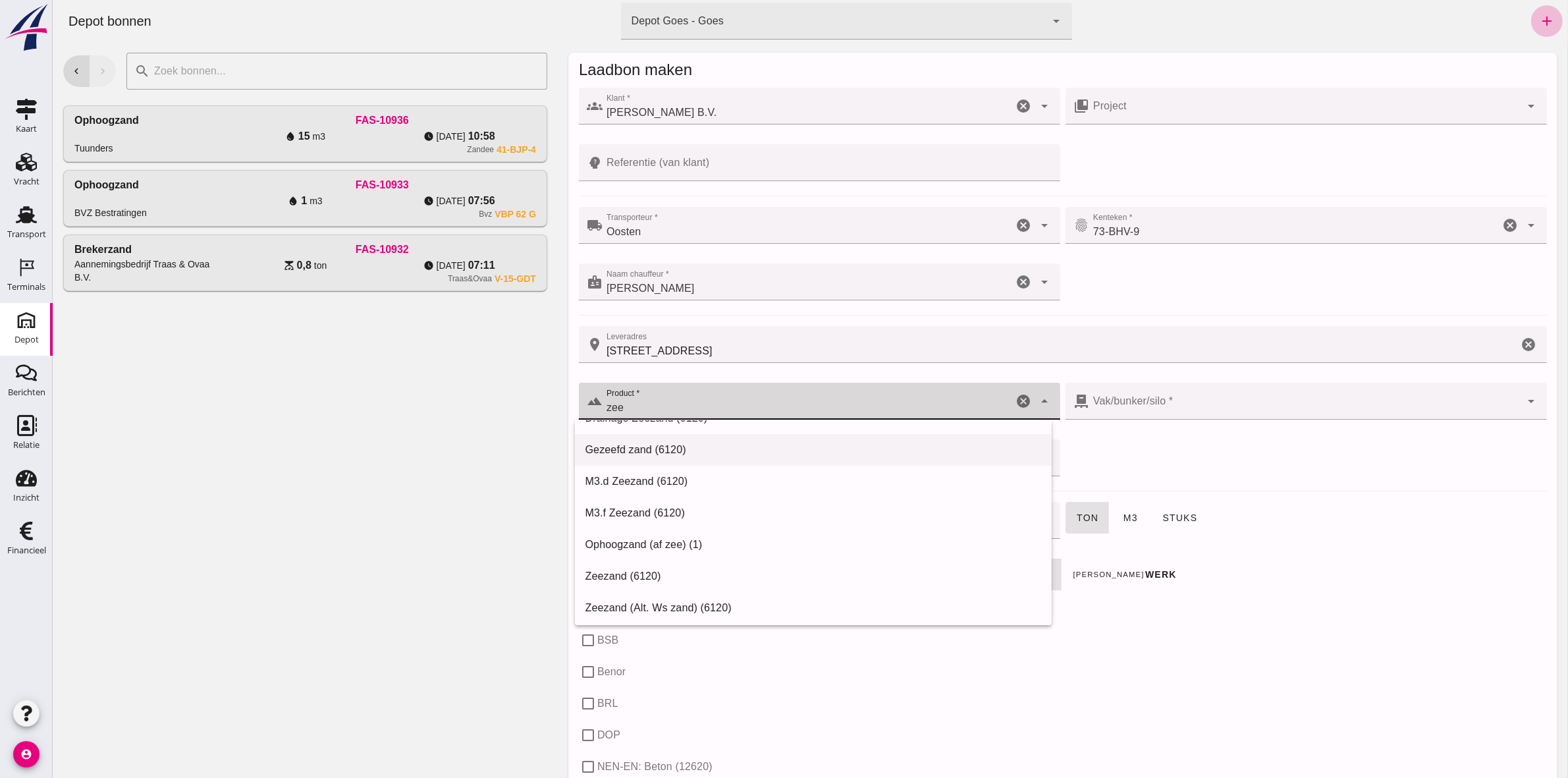
scroll to position [83, 0]
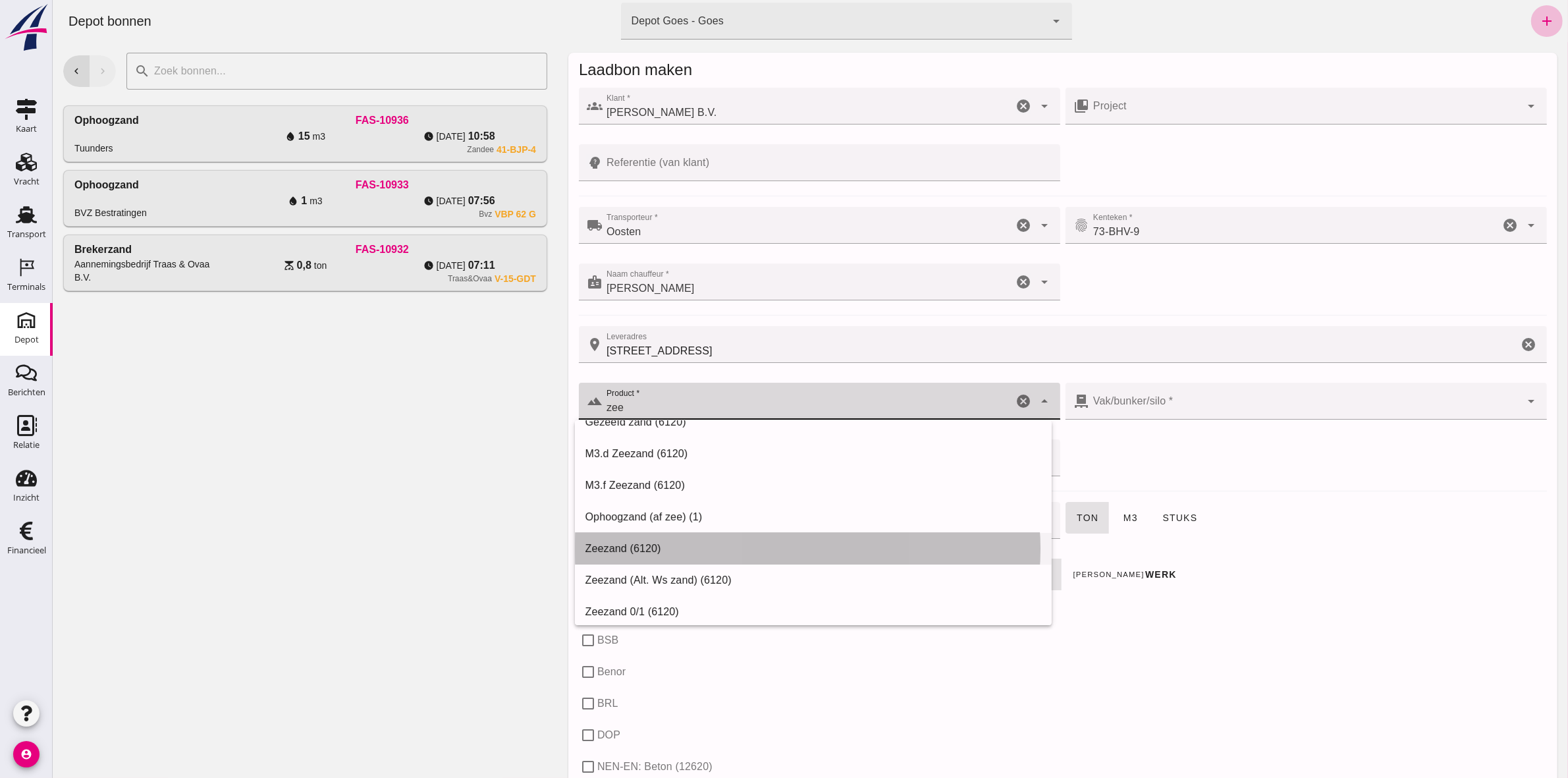
click at [736, 547] on div "Zeezand (6120)" at bounding box center [814, 549] width 457 height 15
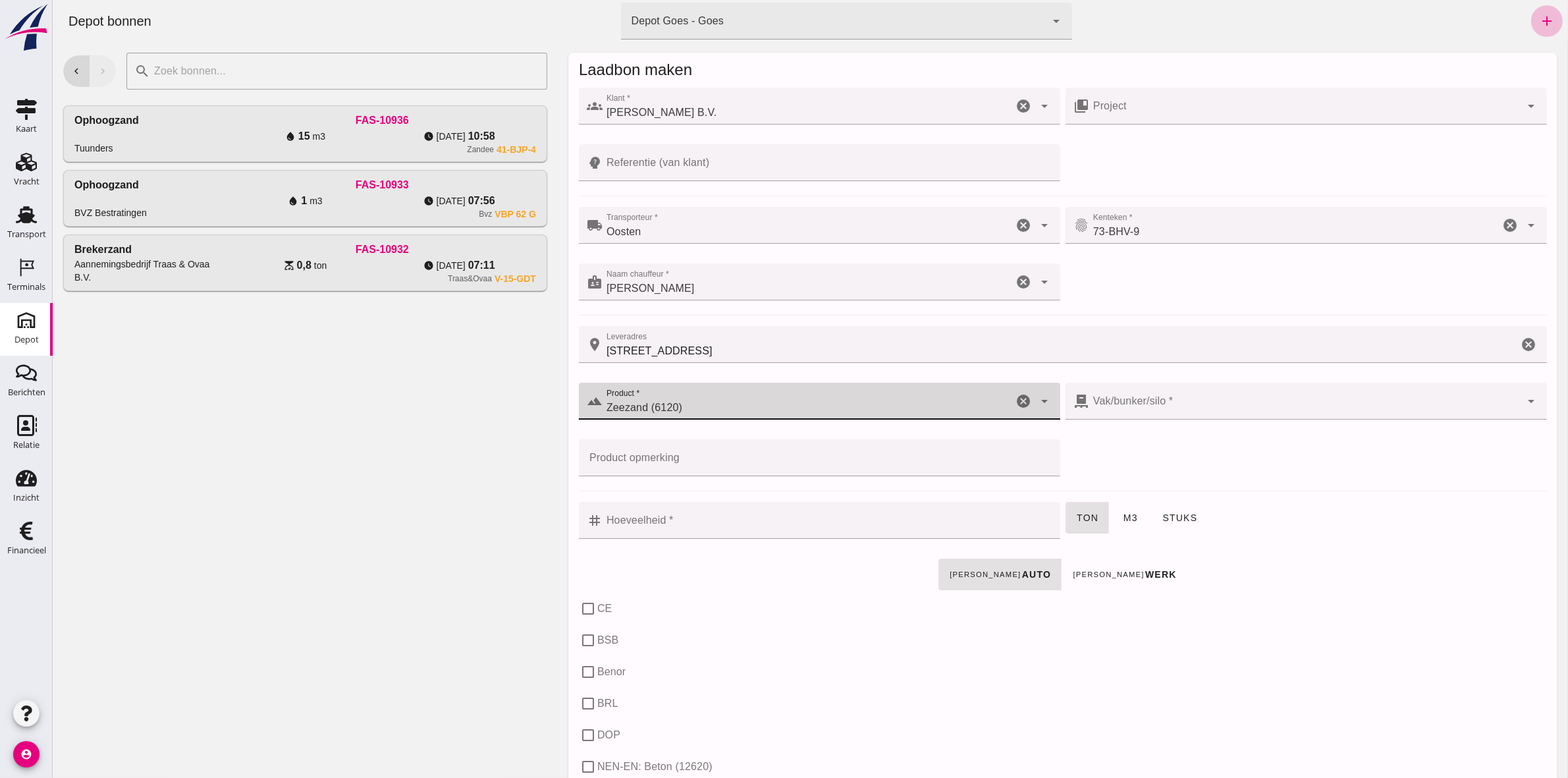
type input "Zeezand (6120)"
click at [732, 451] on input "Product opmerking" at bounding box center [816, 458] width 474 height 36
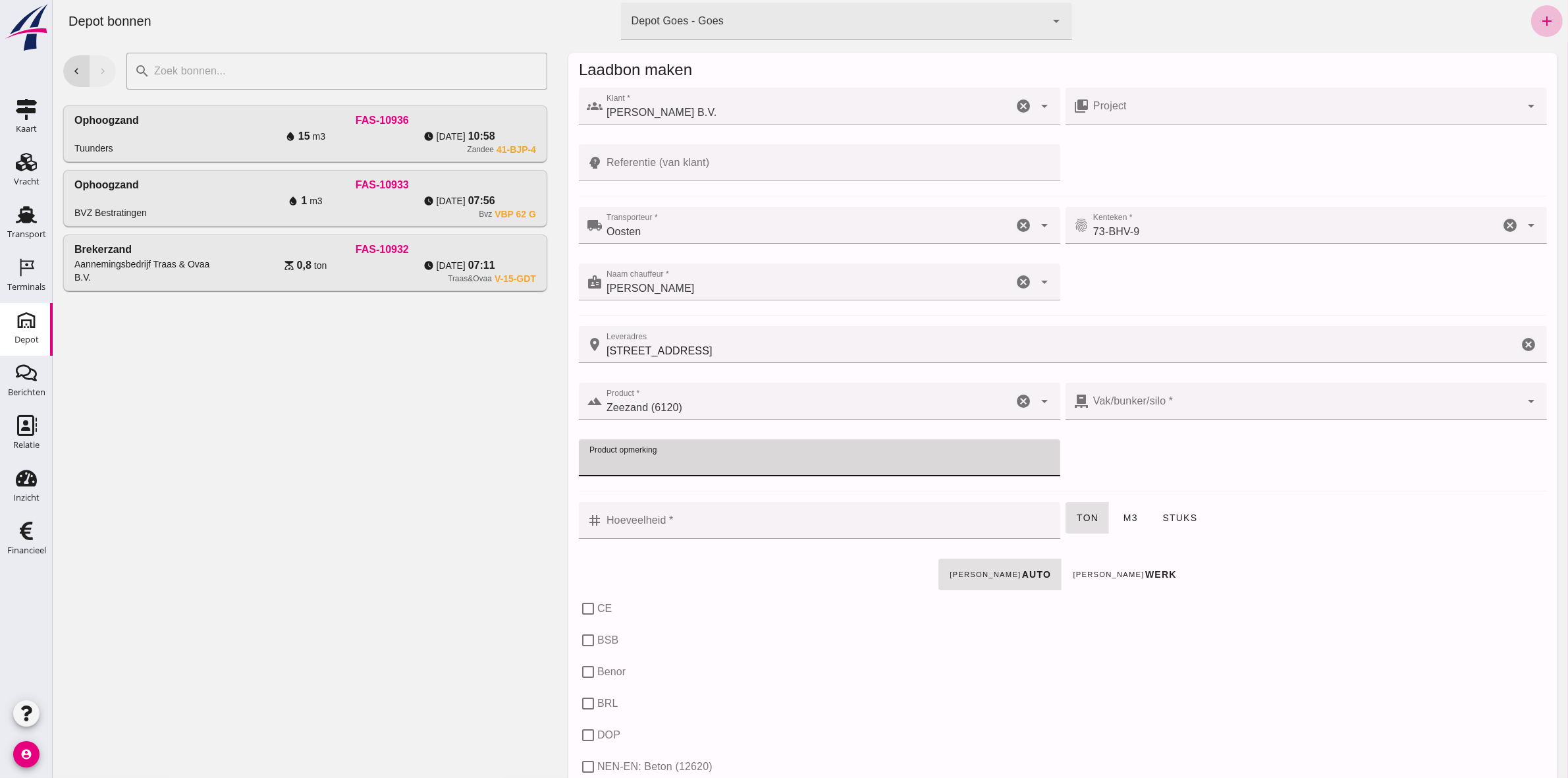
type input "0"
click at [883, 397] on div "Zeezand (6120) Zeezand (6120)" at bounding box center [807, 401] width 411 height 36
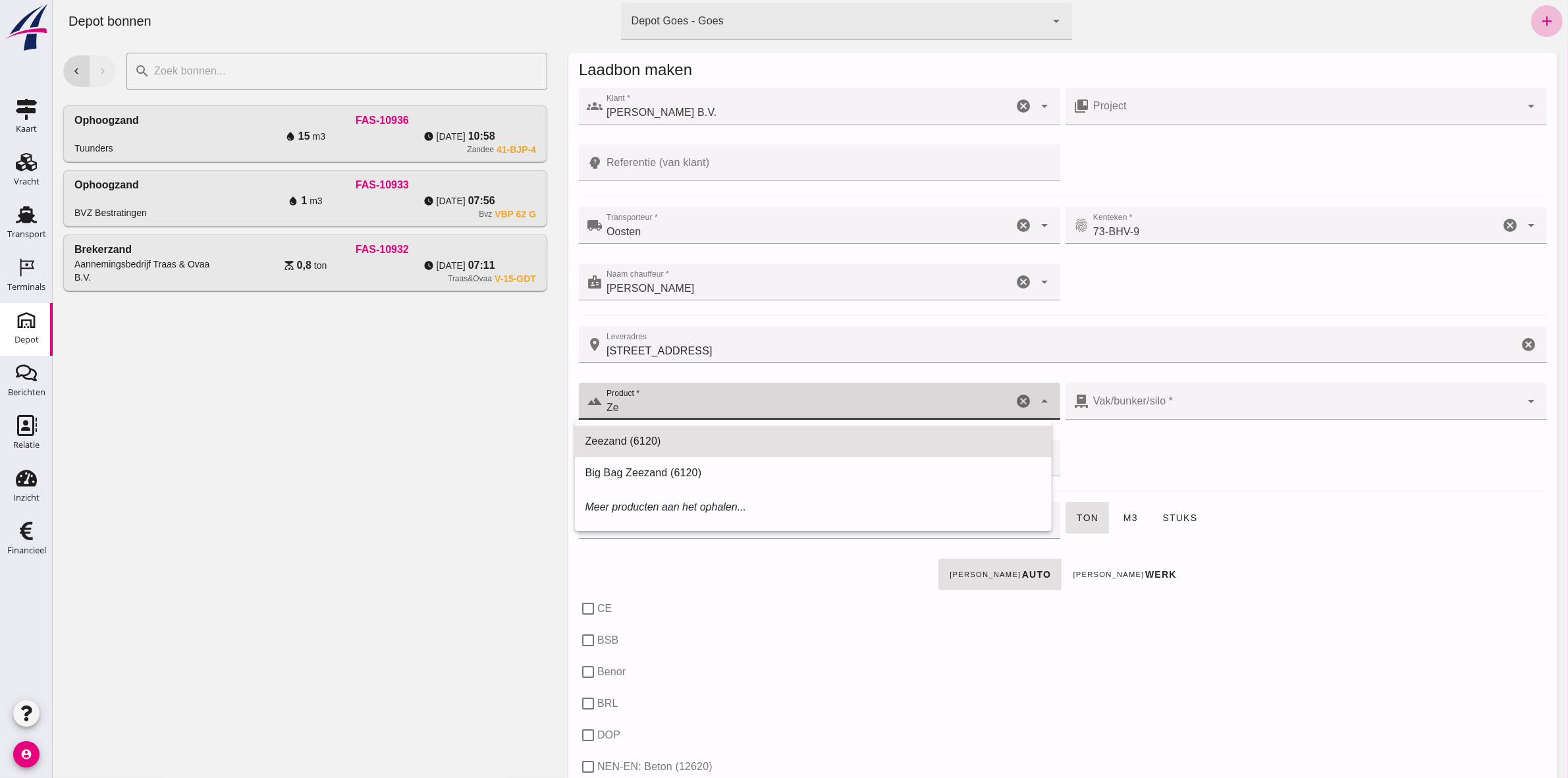
type input "Z"
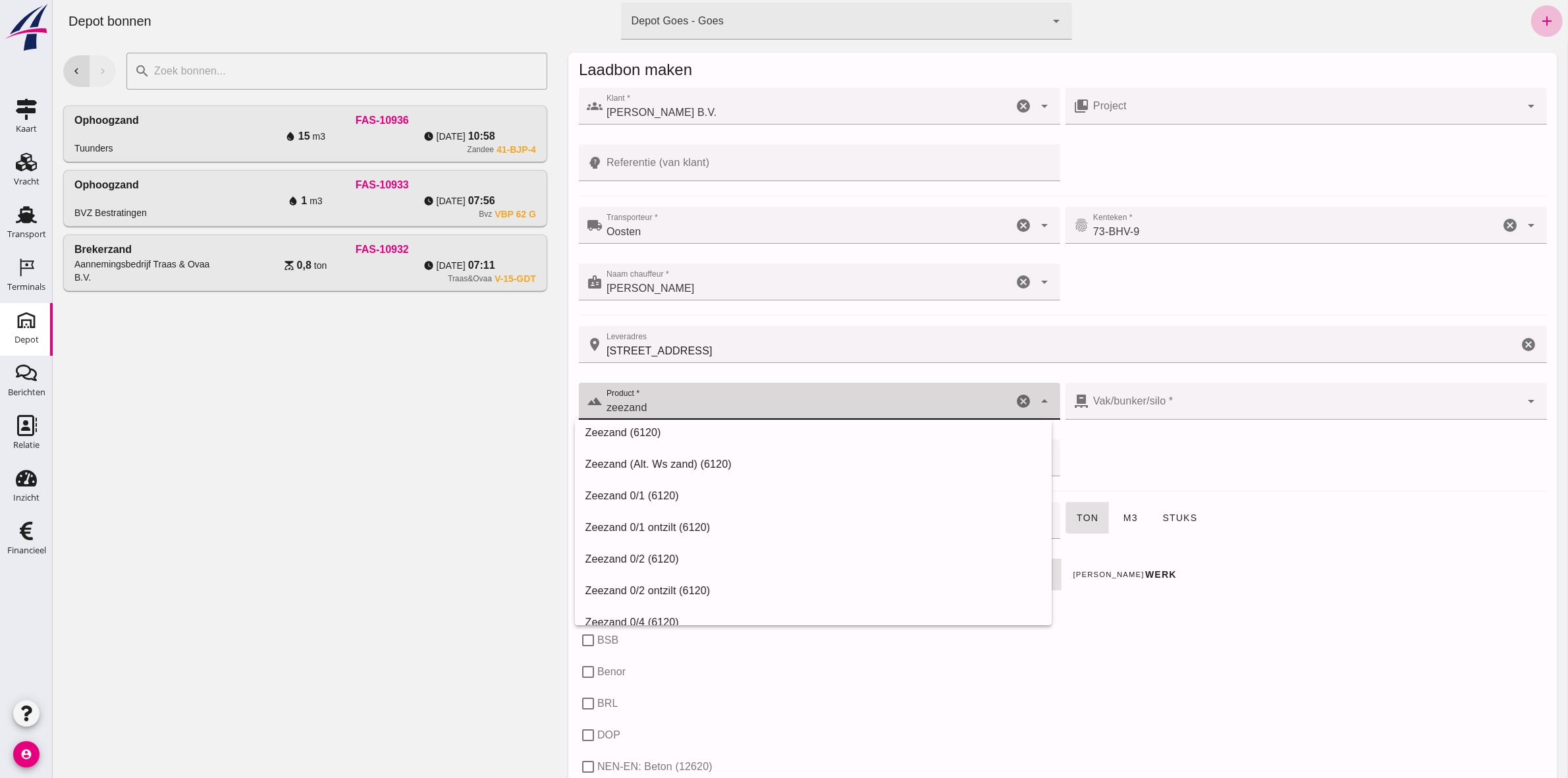
scroll to position [165, 0]
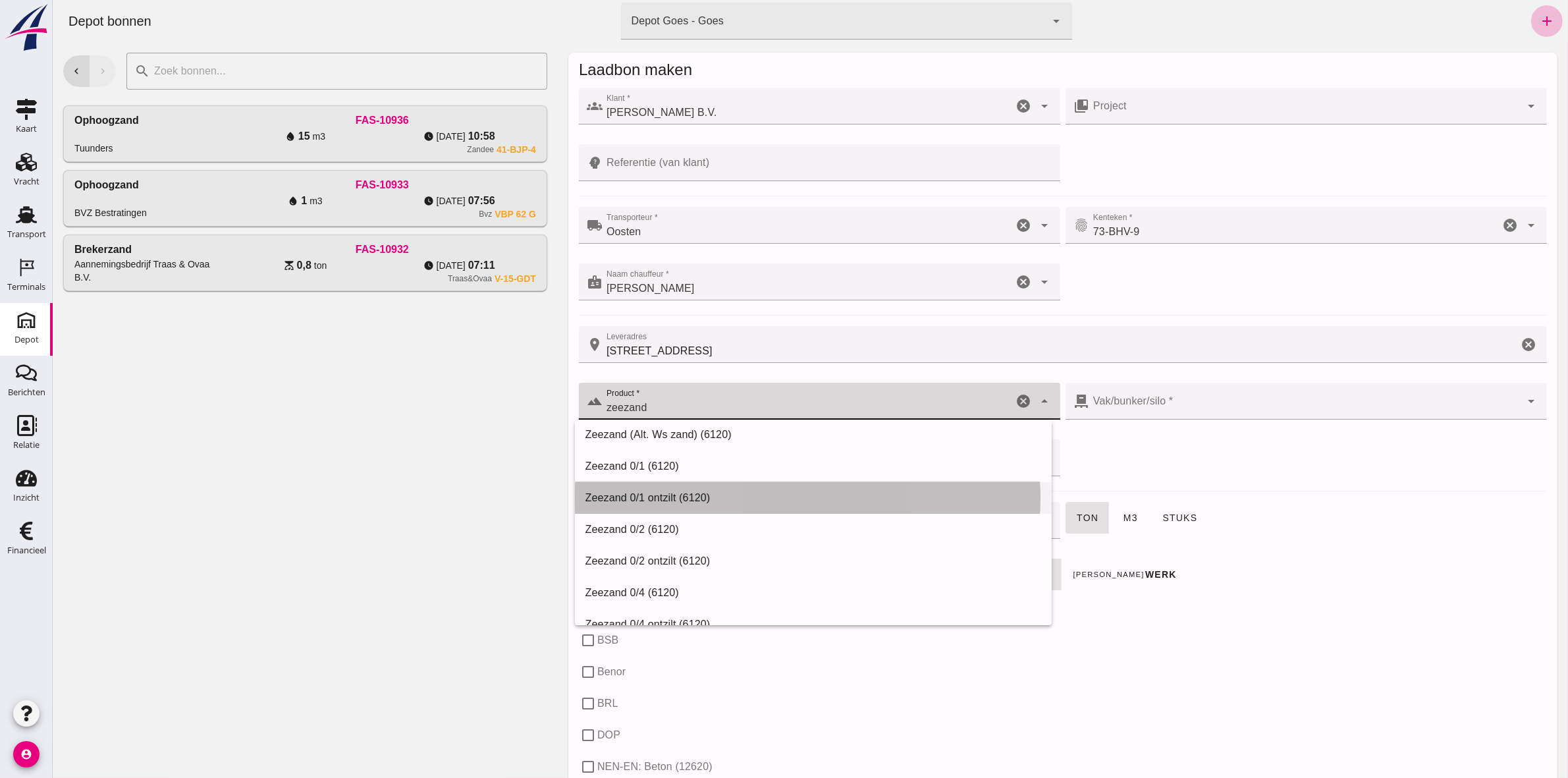
click at [636, 490] on div "Zeezand 0/1 ontzilt (6120)" at bounding box center [814, 498] width 457 height 15
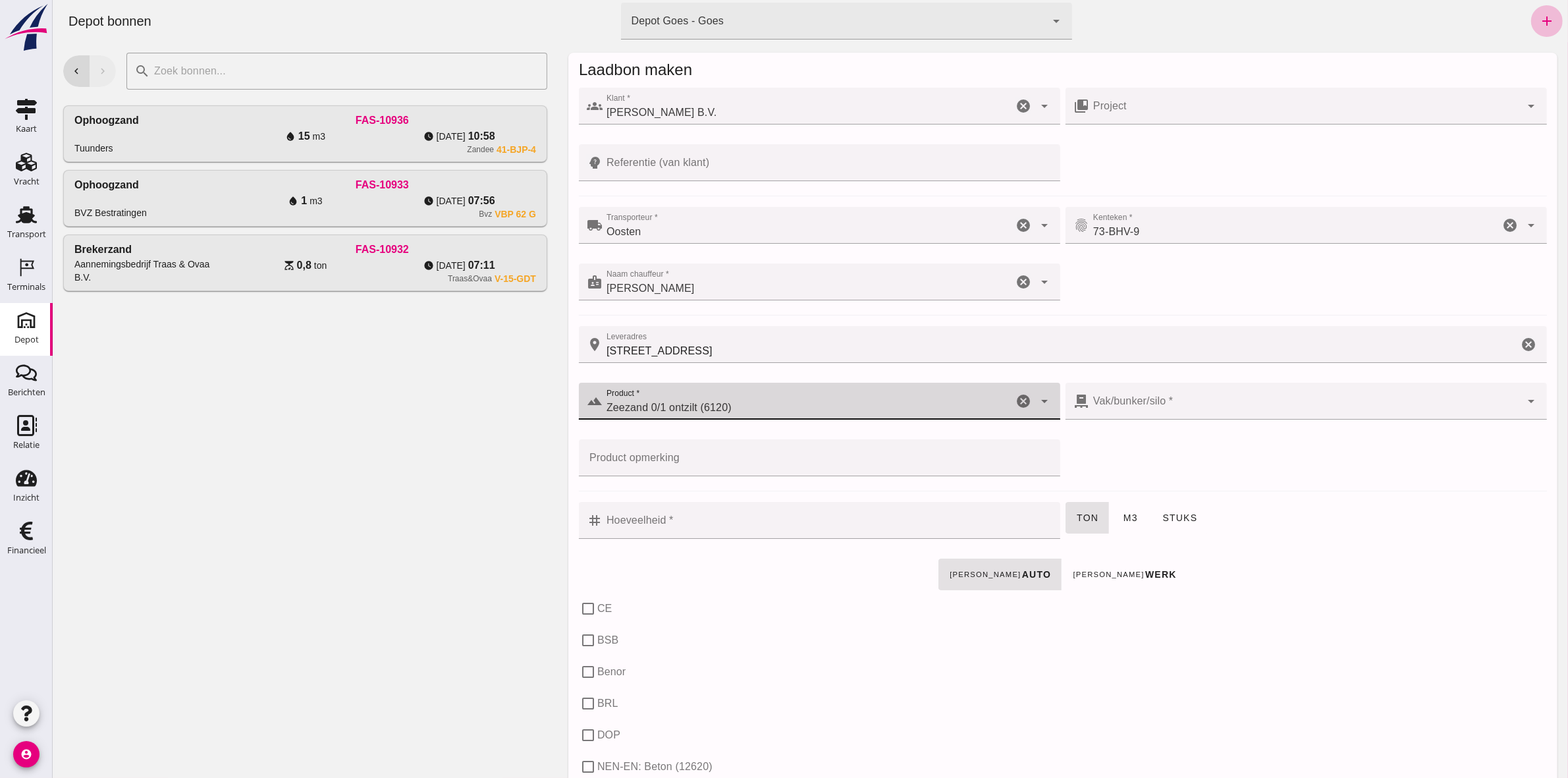
type input "Zeezand 0/1 ontzilt (6120)"
click at [1442, 473] on div "terrain Product * Product * Zeezand 0/1 ontzilt (6120) Zeezand 0/1 ontzilt (612…" at bounding box center [1062, 436] width 973 height 113
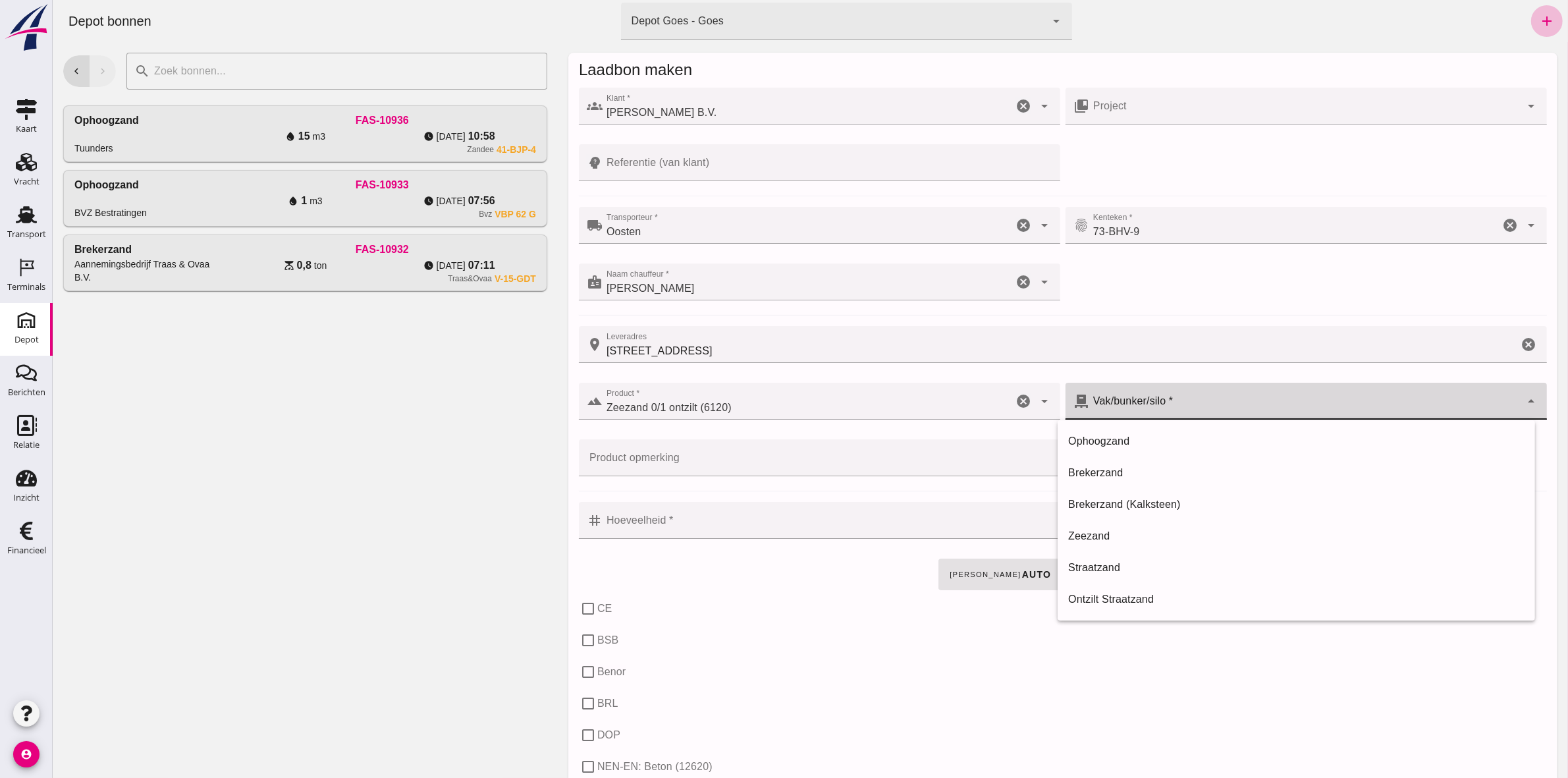
click at [1113, 410] on div at bounding box center [1305, 401] width 432 height 36
click at [1224, 589] on div "Ontzilt Straatzand" at bounding box center [1296, 599] width 478 height 32
type input "304"
click at [642, 517] on input "Hoeveelheid *" at bounding box center [826, 520] width 450 height 36
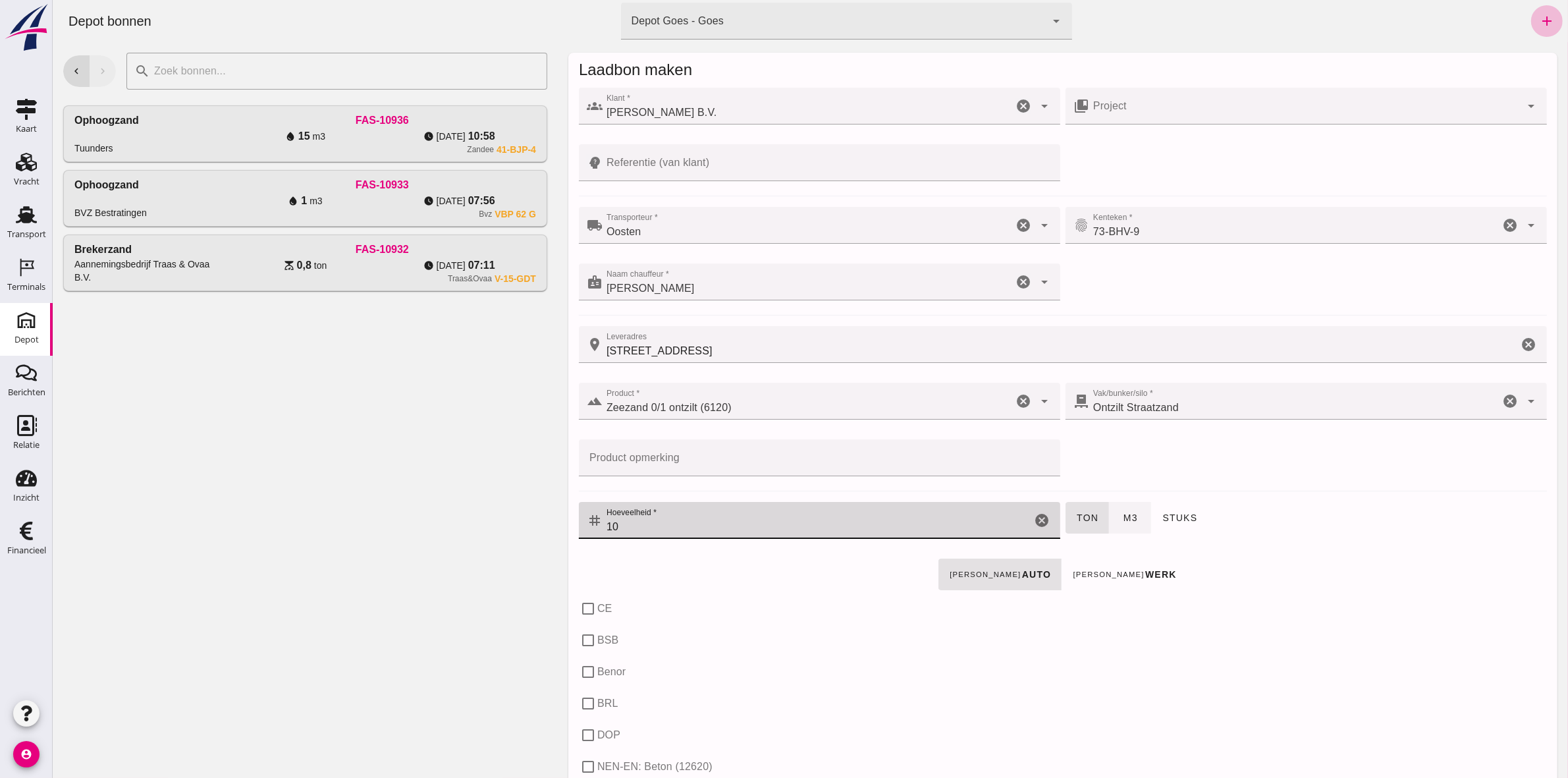
type input "10"
click at [1124, 518] on span "m3" at bounding box center [1130, 517] width 15 height 11
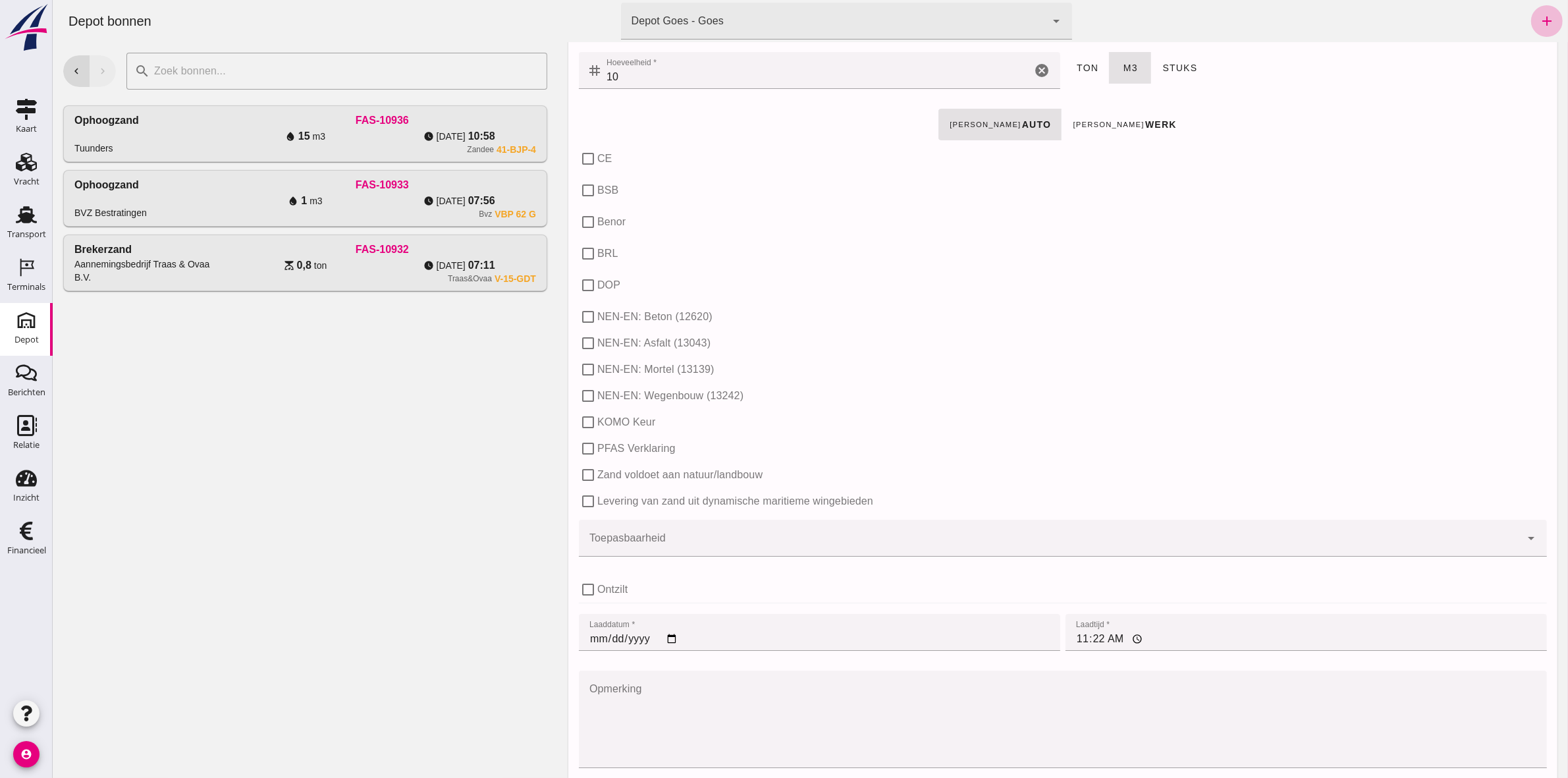
scroll to position [494, 0]
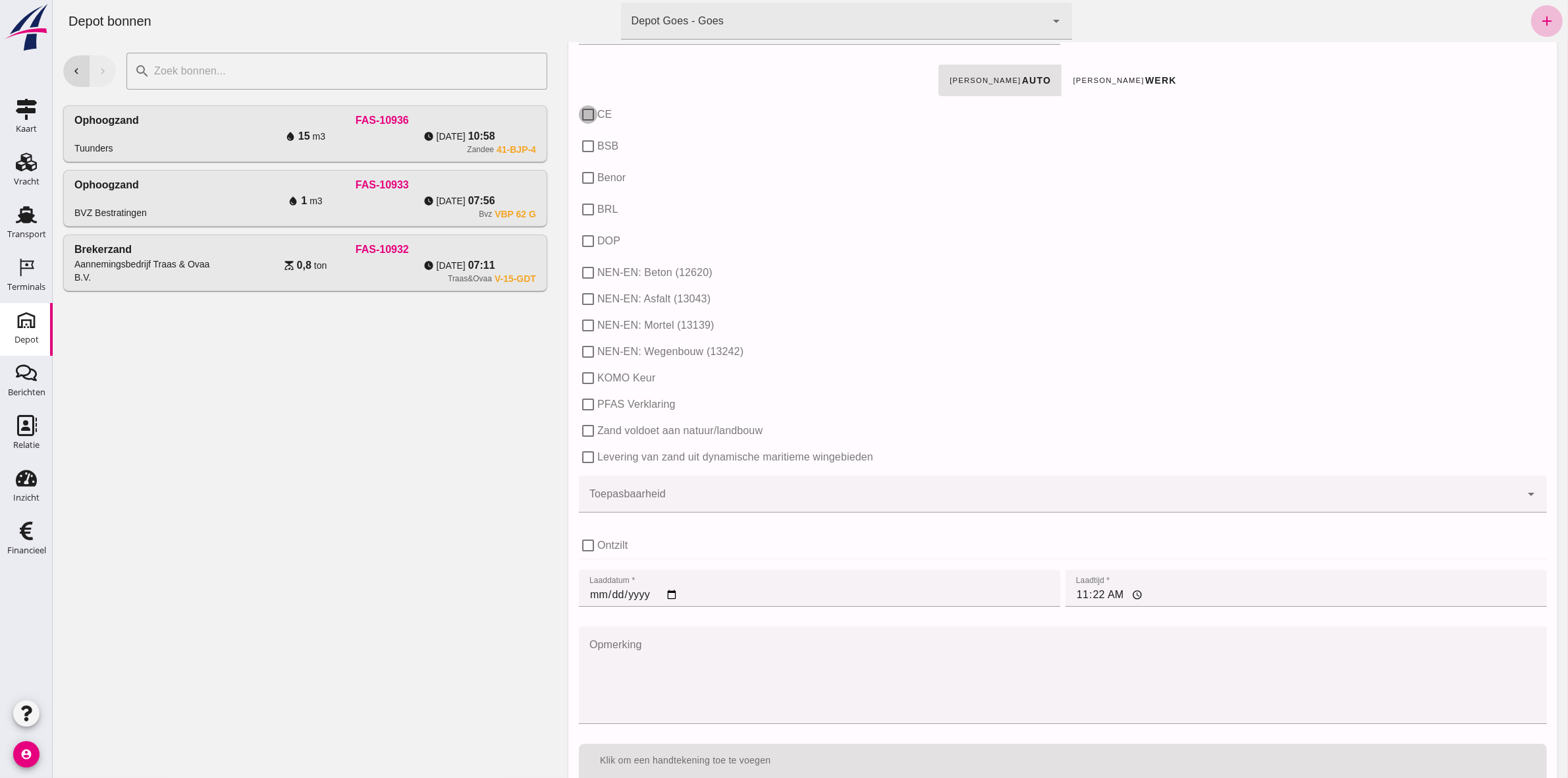
click at [585, 107] on input "CE" at bounding box center [587, 114] width 18 height 18
checkbox input "true"
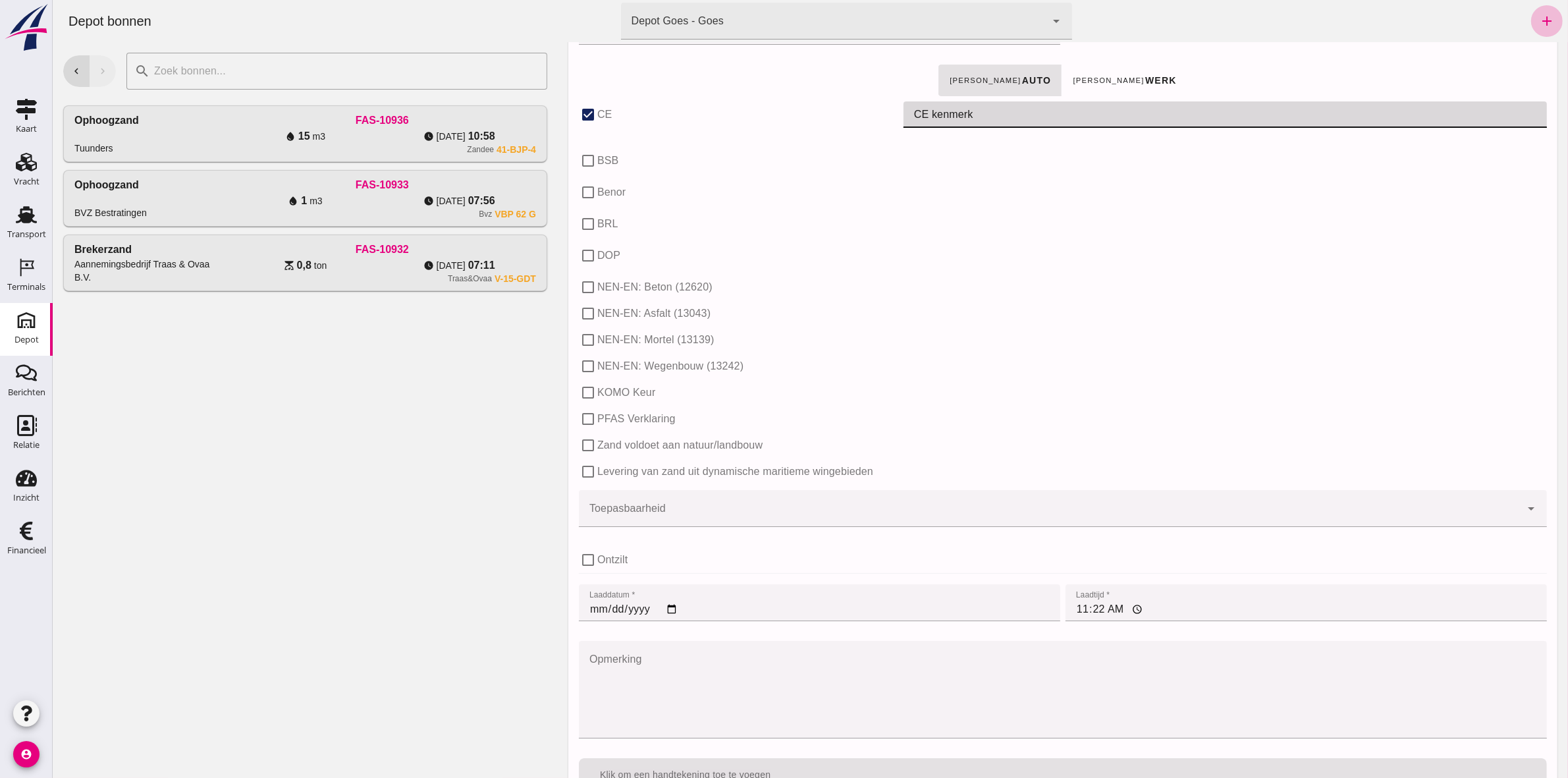
click at [968, 112] on input "CE kenmerk" at bounding box center [1224, 114] width 644 height 26
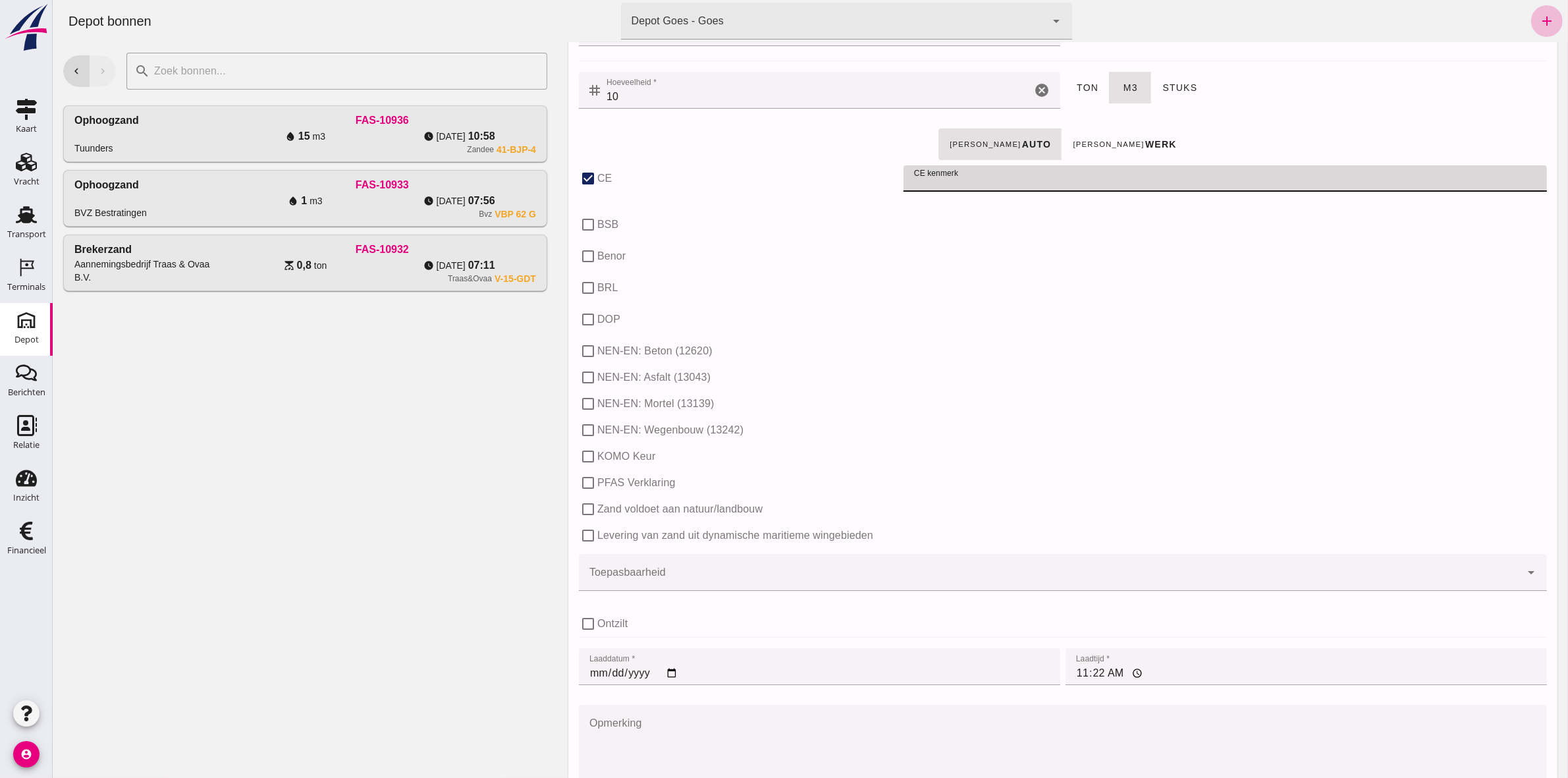
scroll to position [407, 0]
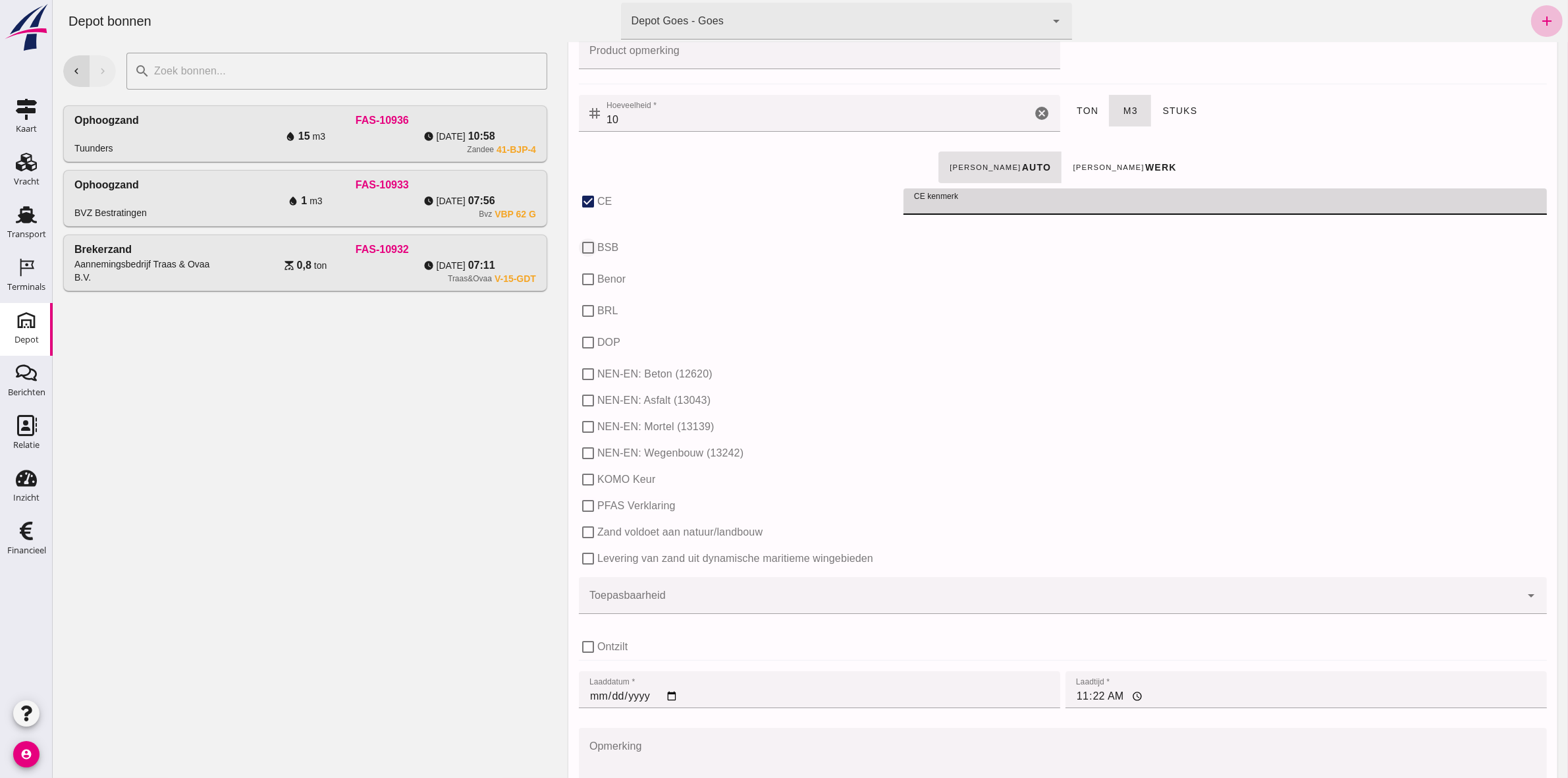
click at [584, 251] on input "BSB" at bounding box center [587, 247] width 18 height 18
checkbox input "true"
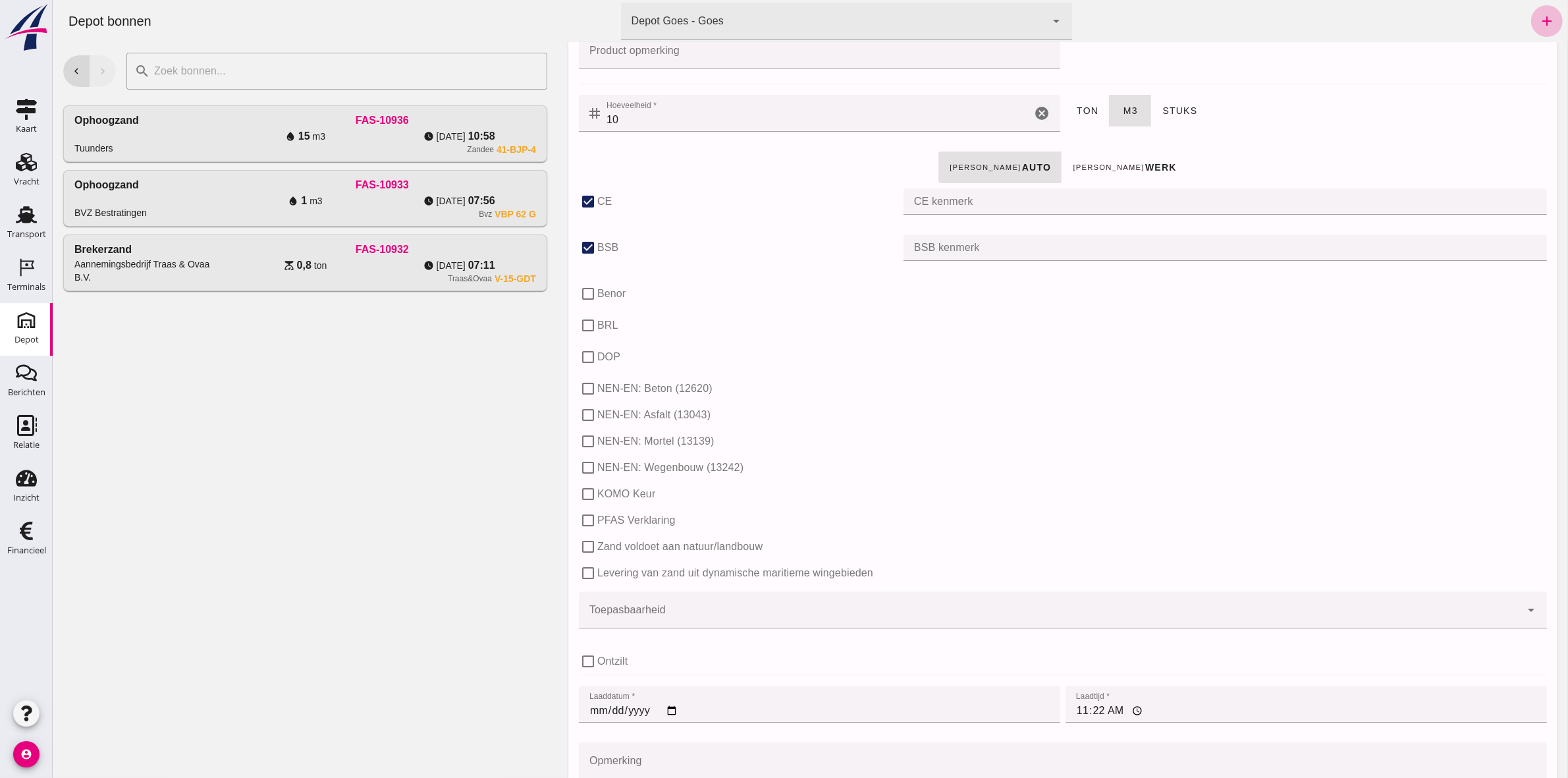
click at [957, 247] on input "BSB kenmerk" at bounding box center [1224, 247] width 644 height 26
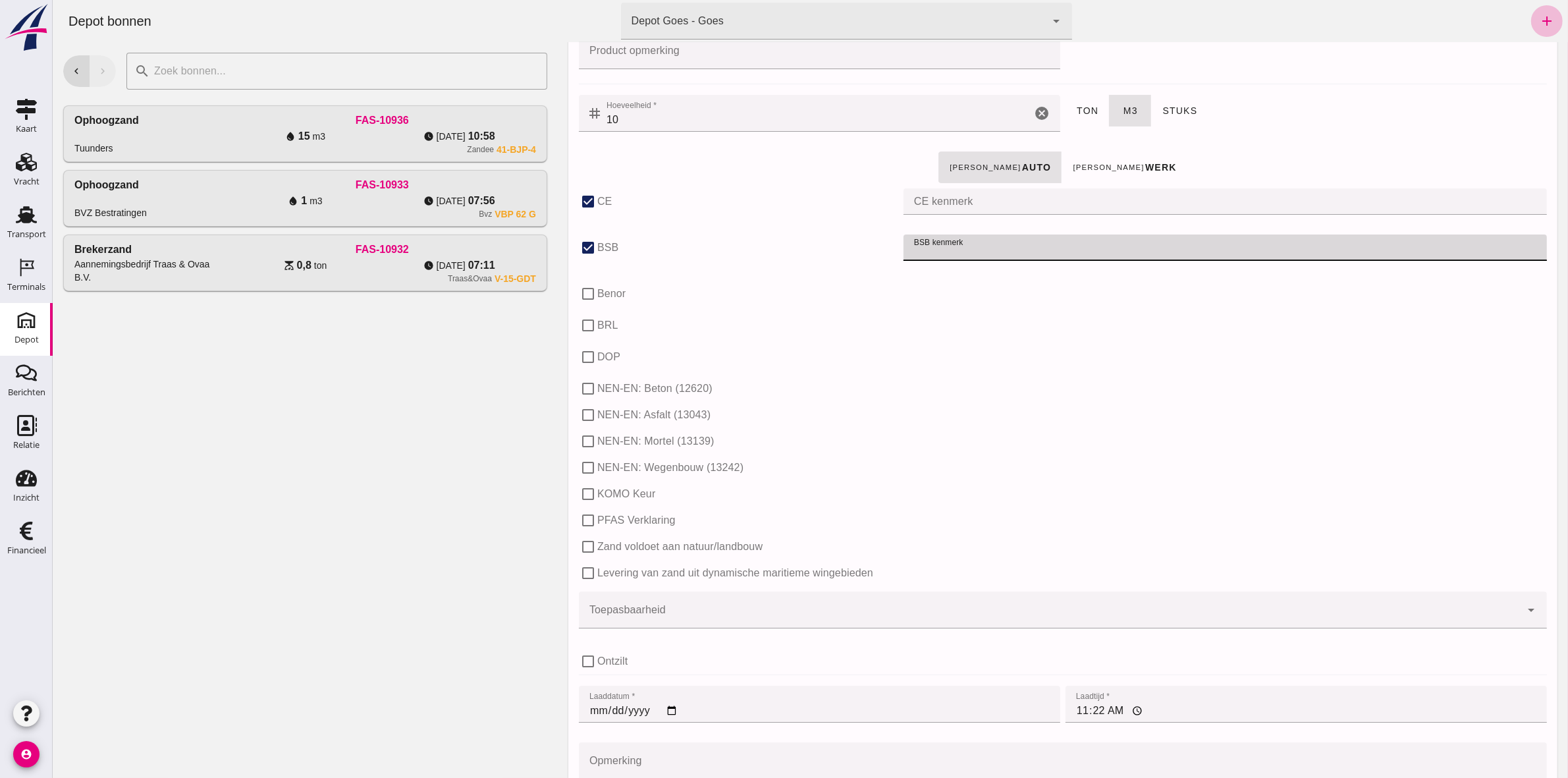
type input "k"
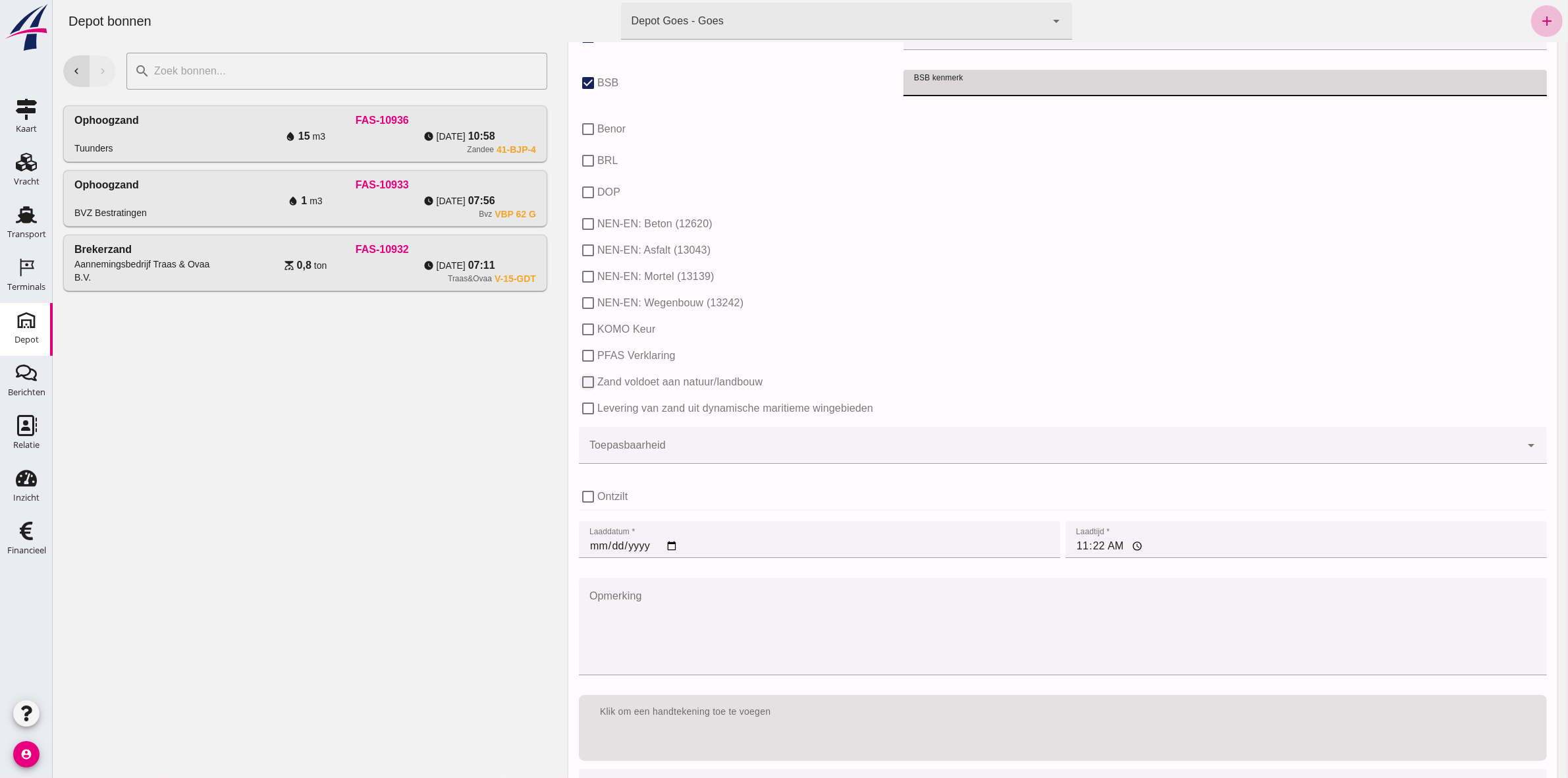
click at [581, 379] on input "Zand voldoet aan natuur/landbouw" at bounding box center [587, 381] width 18 height 18
checkbox input "true"
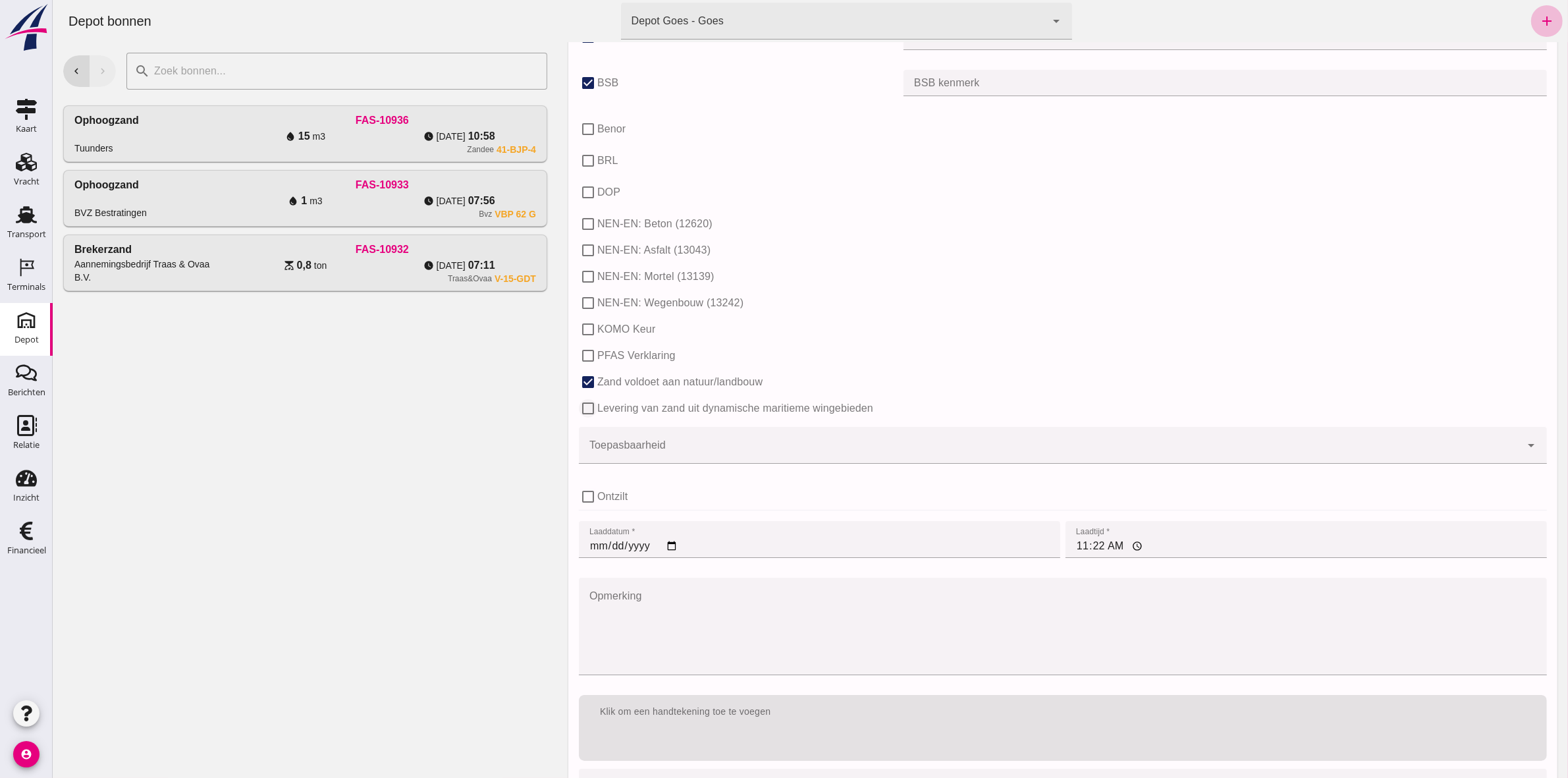
click at [589, 410] on input "Levering van zand uit dynamische maritieme wingebieden" at bounding box center [587, 408] width 18 height 18
checkbox input "true"
click at [585, 352] on input "PFAS Verklaring" at bounding box center [587, 355] width 18 height 18
checkbox input "true"
click at [589, 189] on input "DOP" at bounding box center [587, 192] width 18 height 18
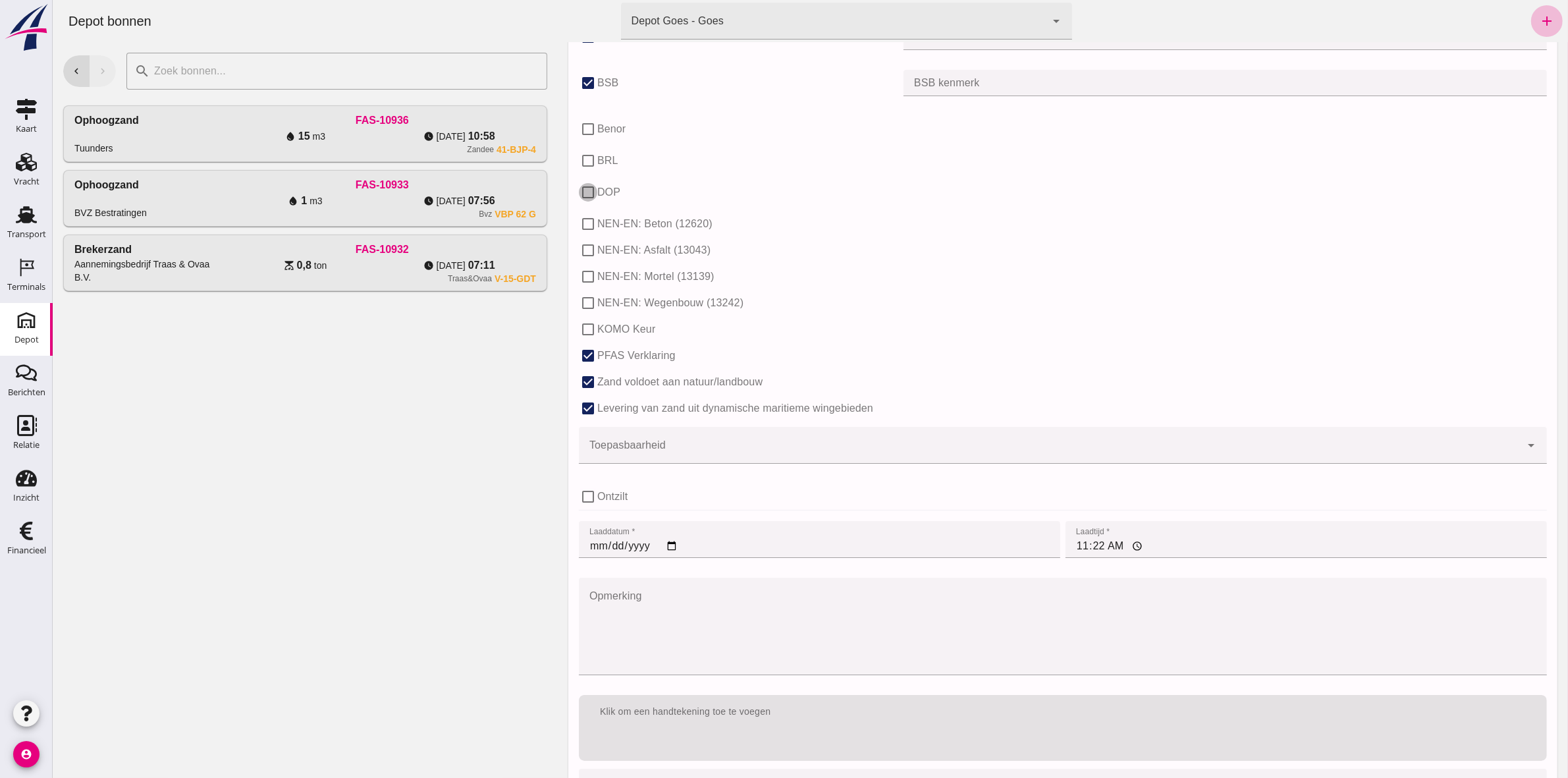
checkbox input "true"
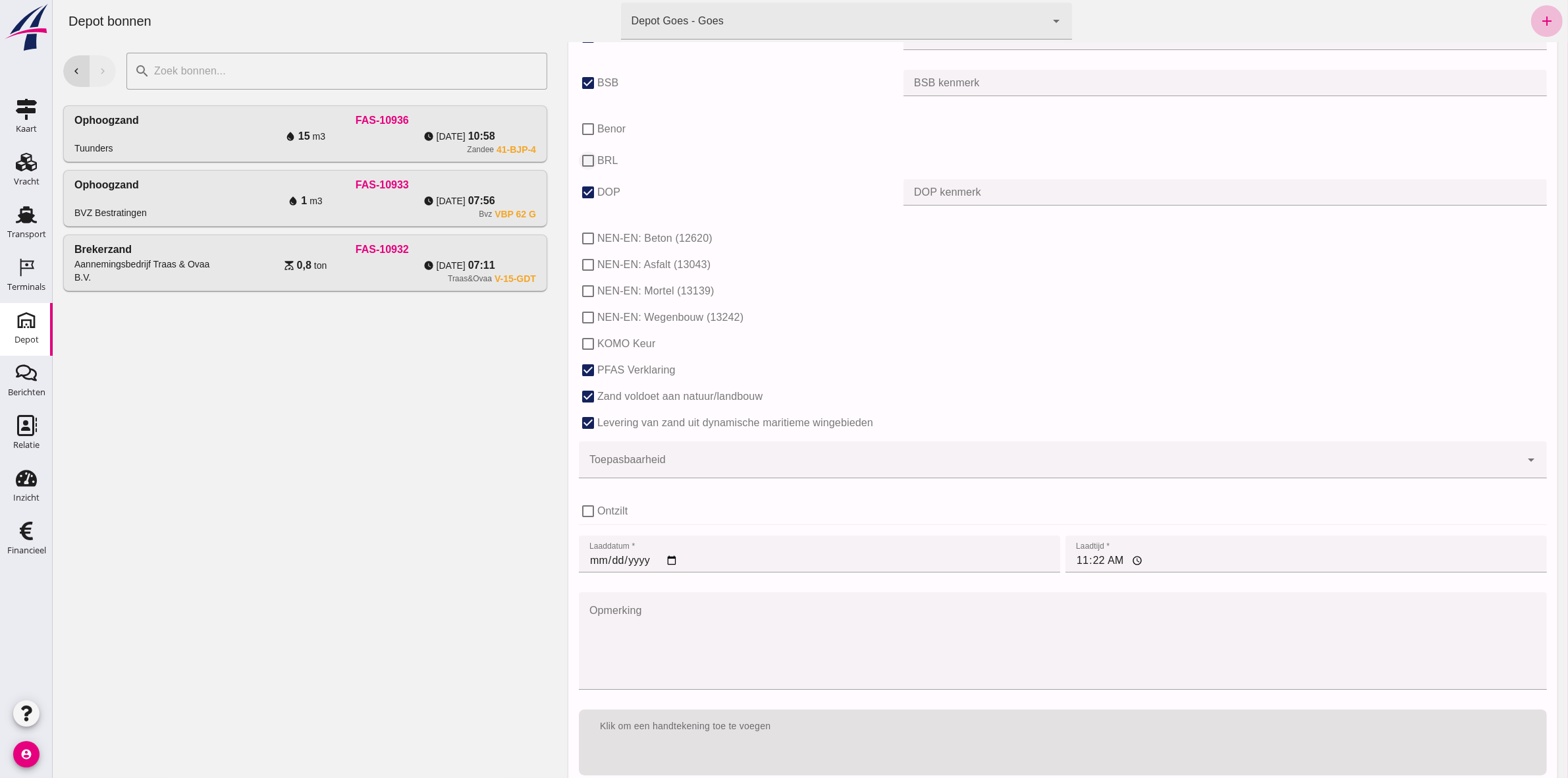
click at [589, 156] on input "BRL" at bounding box center [587, 160] width 18 height 18
checkbox input "true"
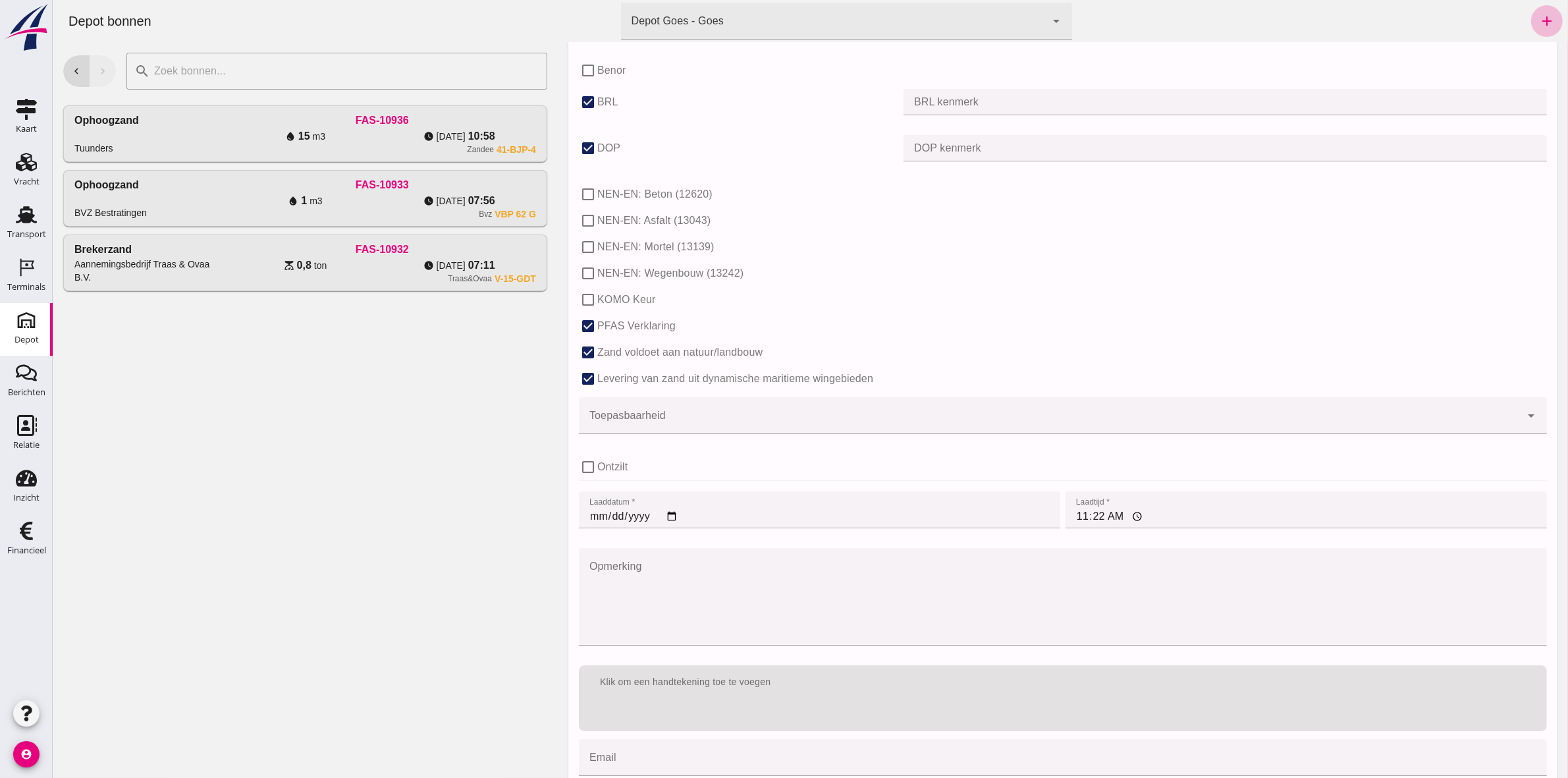
scroll to position [654, 0]
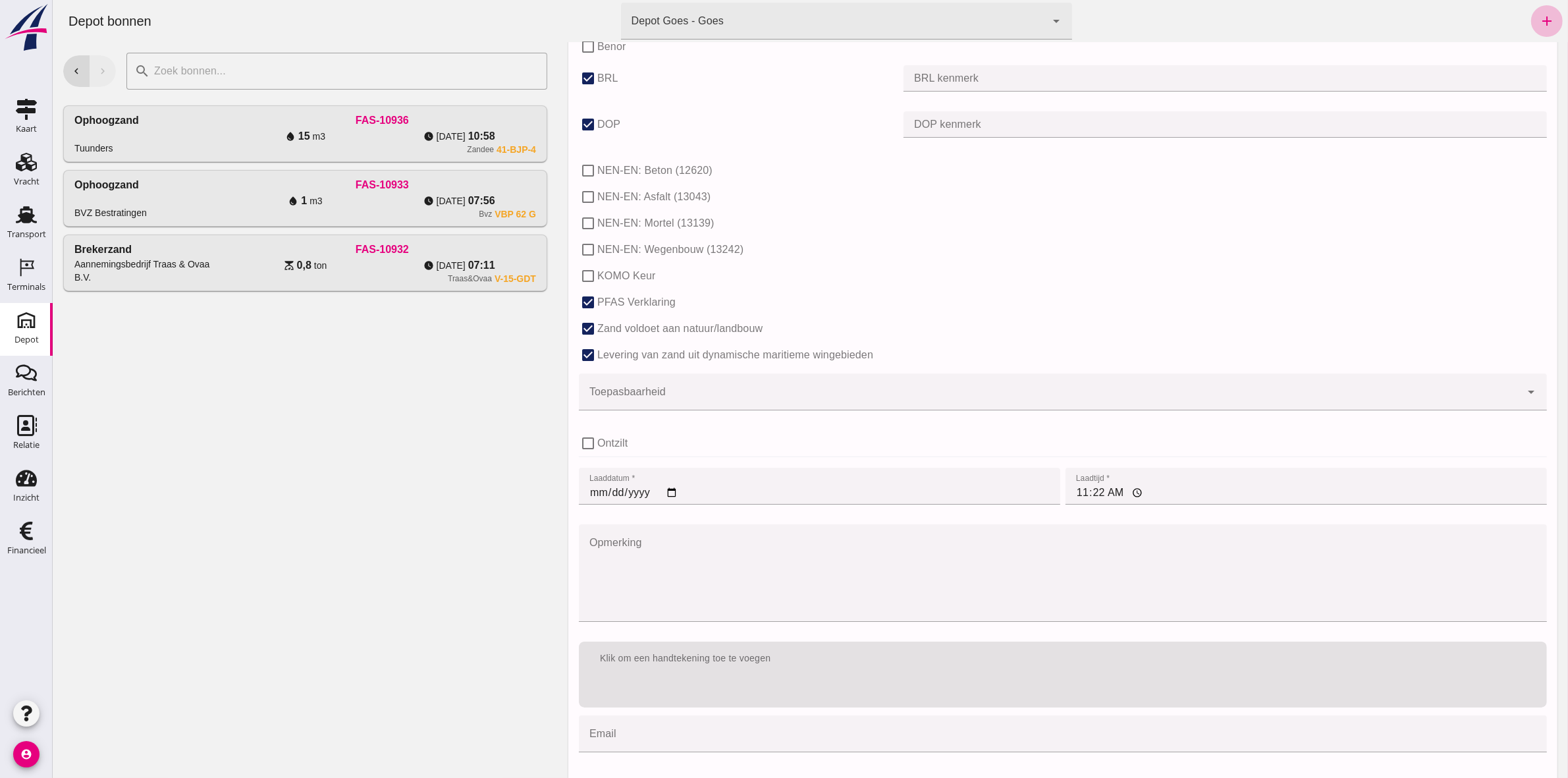
click at [587, 495] on input "[DATE]" at bounding box center [820, 485] width 482 height 36
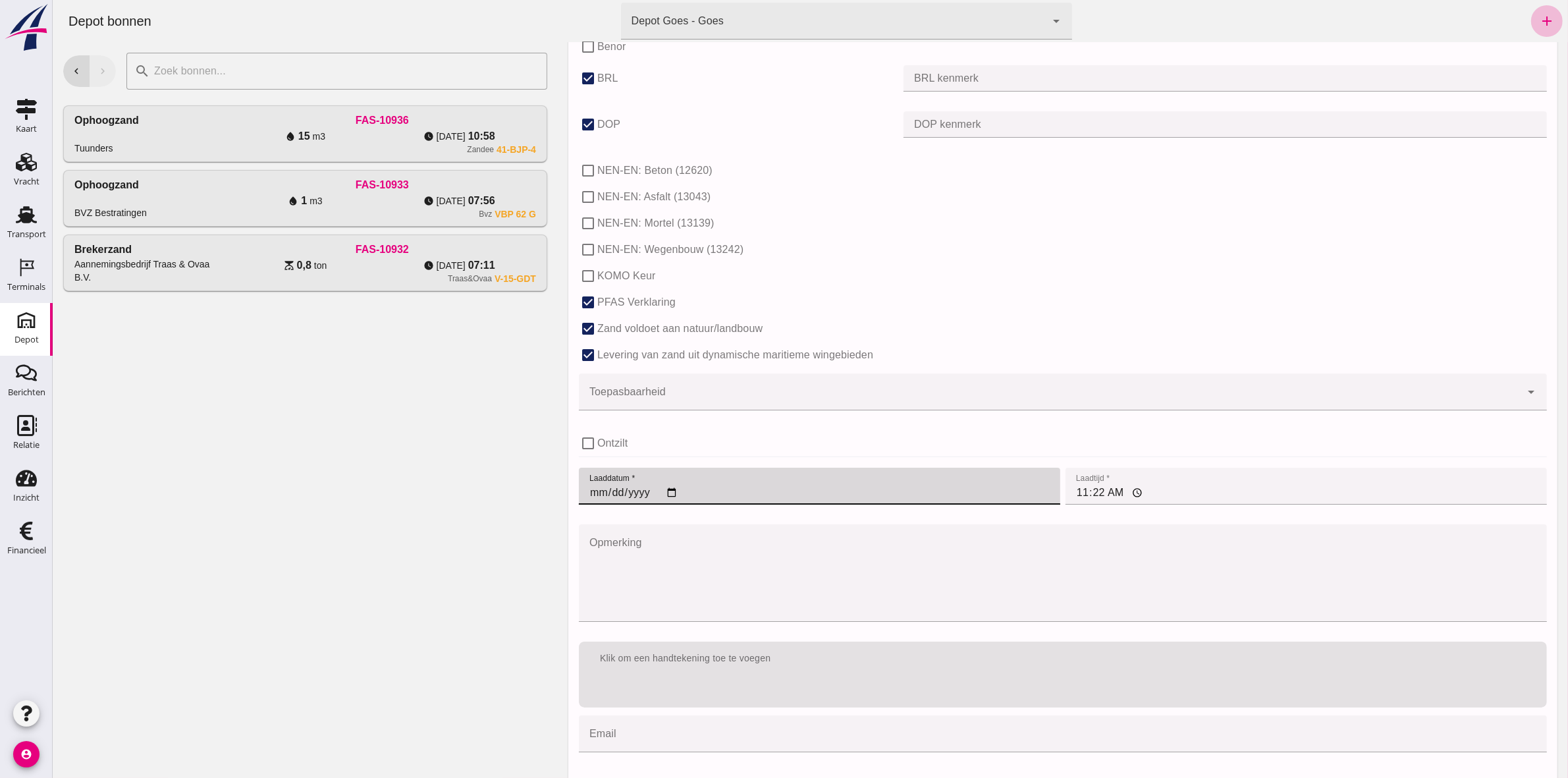
type input "[DATE]"
click at [1094, 488] on input "11:22" at bounding box center [1306, 485] width 482 height 36
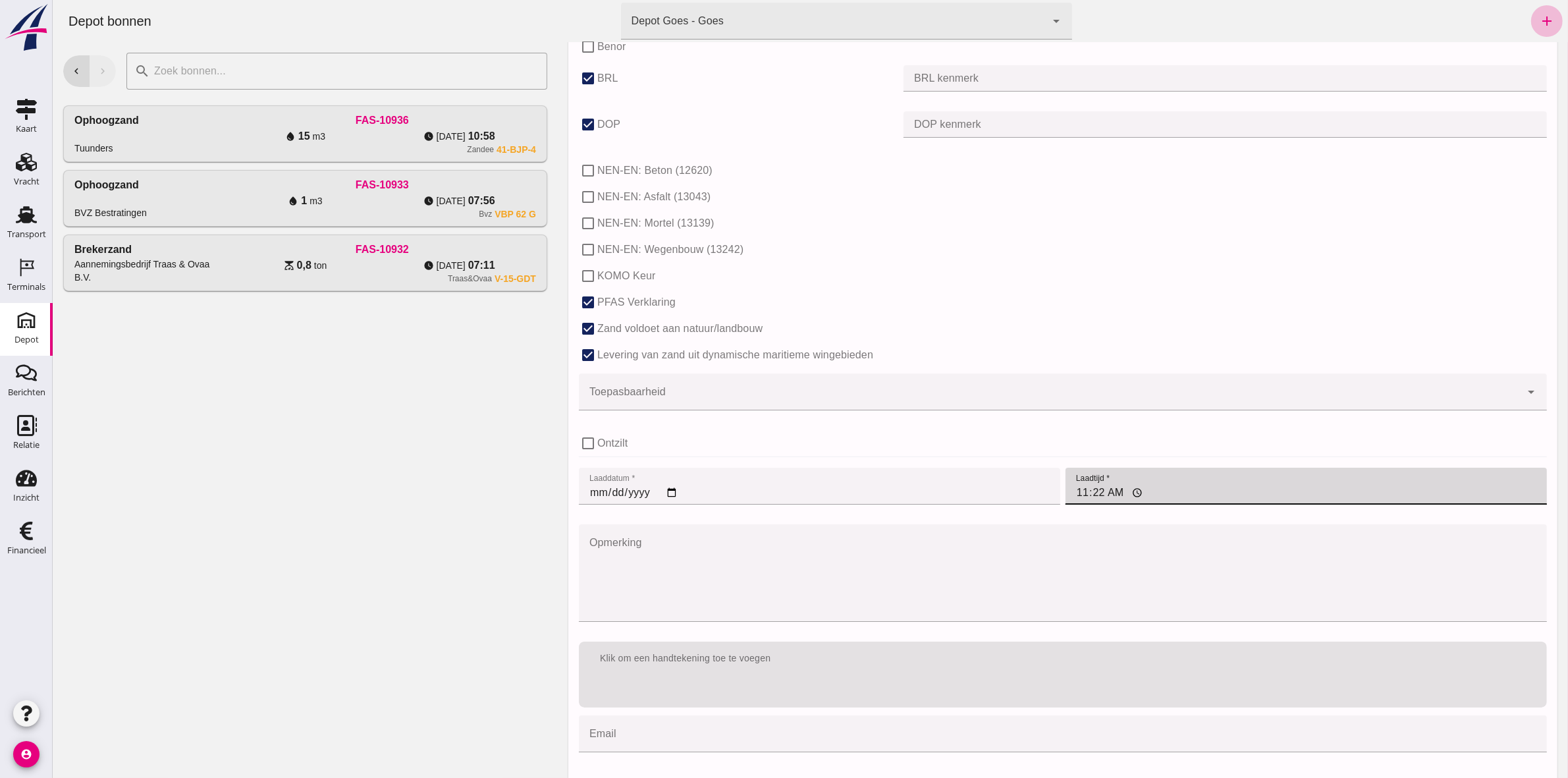
click at [1079, 496] on input "11:22" at bounding box center [1306, 485] width 482 height 36
type input "07:00"
click at [732, 588] on textarea "Opmerking" at bounding box center [1062, 573] width 968 height 98
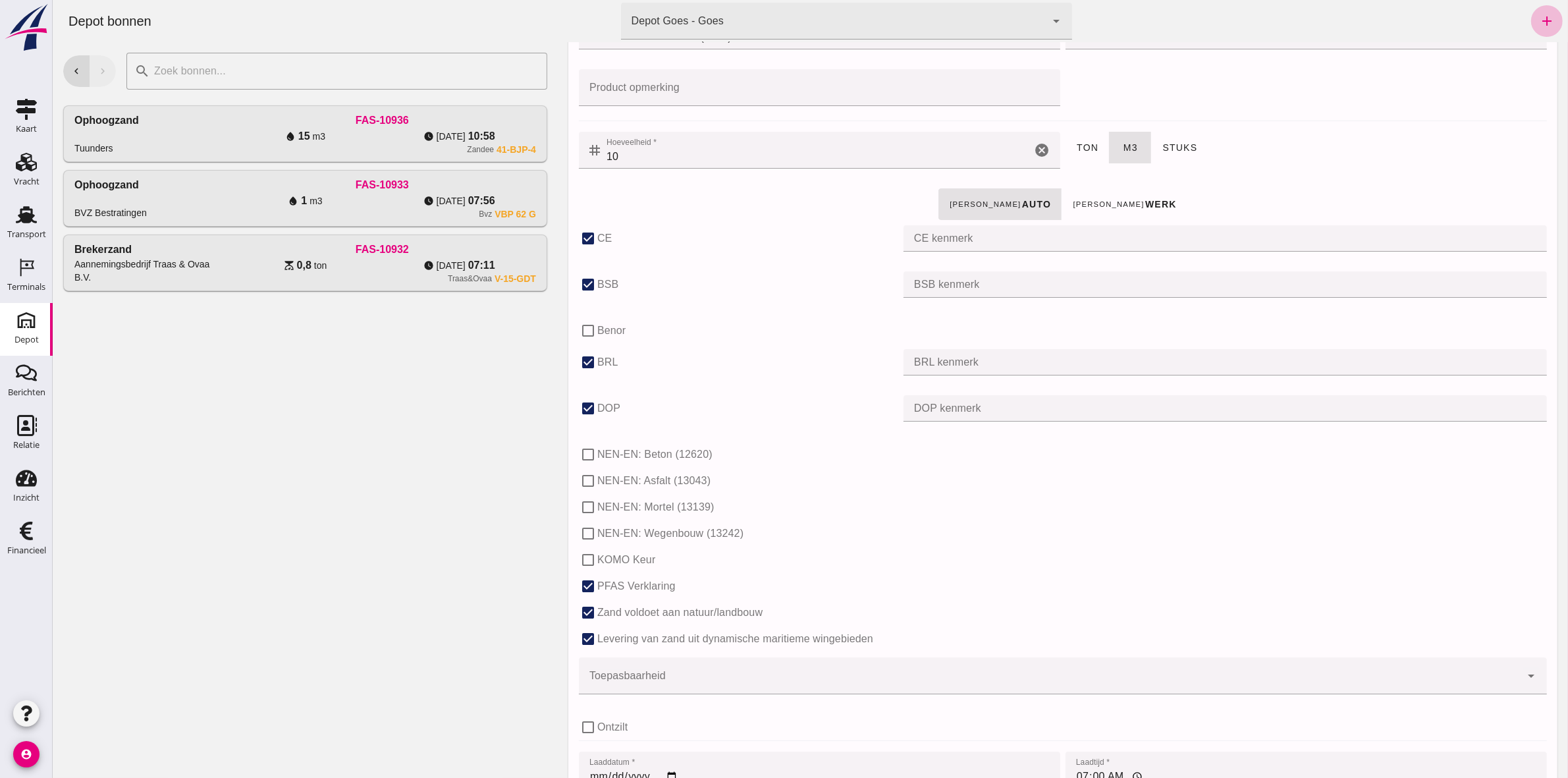
scroll to position [368, 0]
click at [22, 331] on div "Depot" at bounding box center [26, 340] width 24 height 18
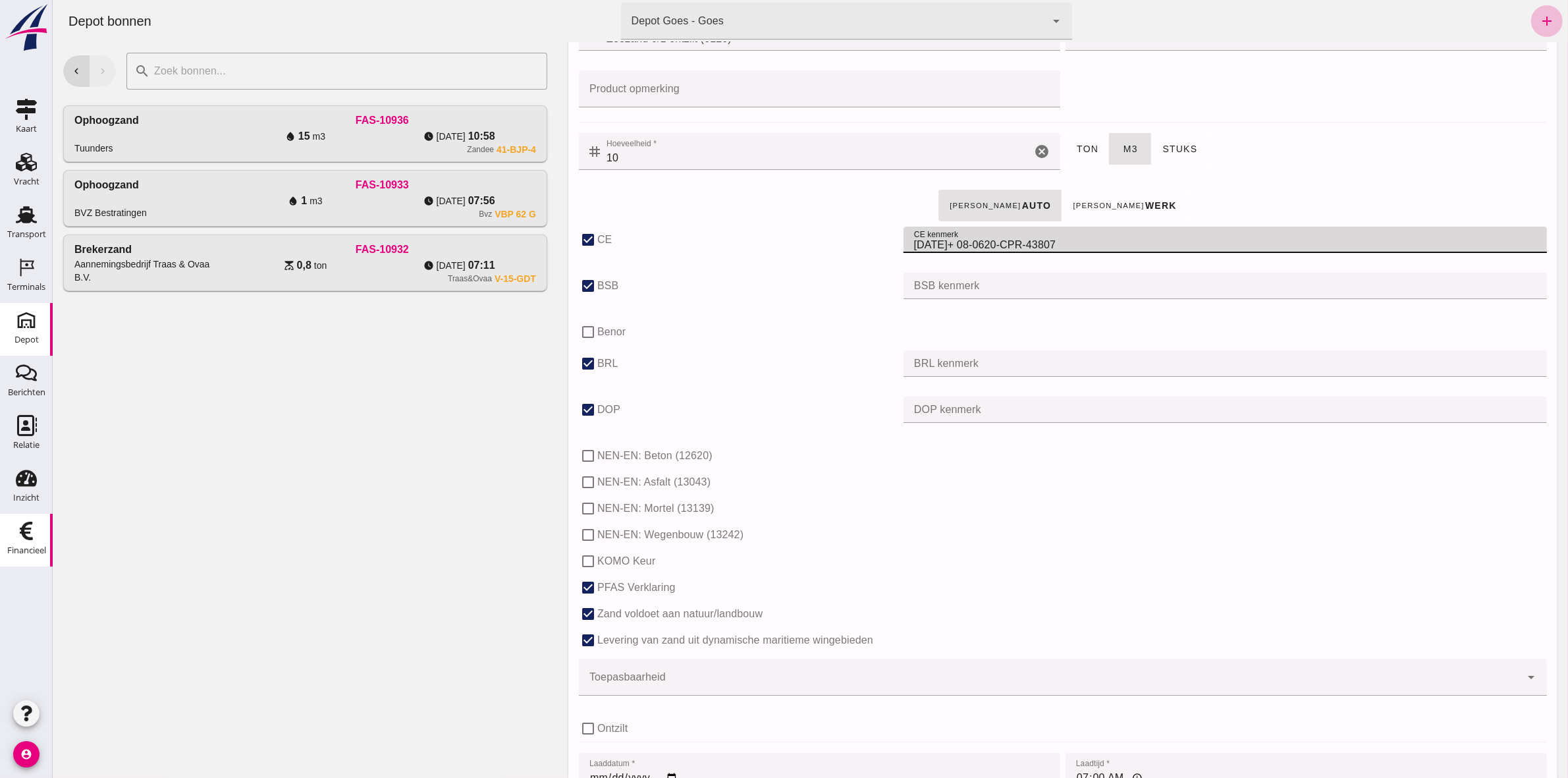
type input "[DATE]+ 08-0620-CPR-43807"
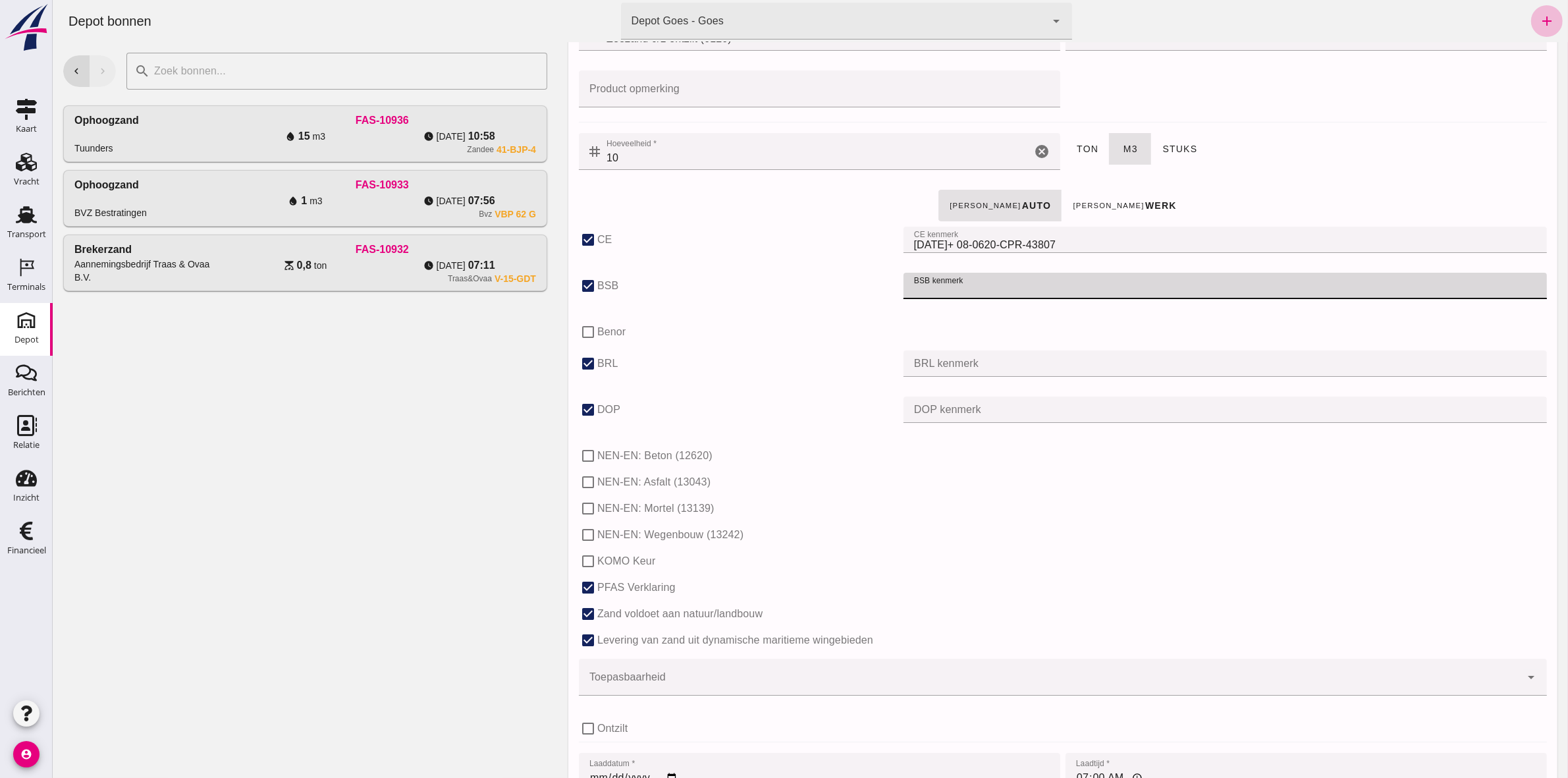
paste input "K20886"
type input "K20886"
click at [958, 356] on input "BRL kenmerk" at bounding box center [1224, 363] width 644 height 26
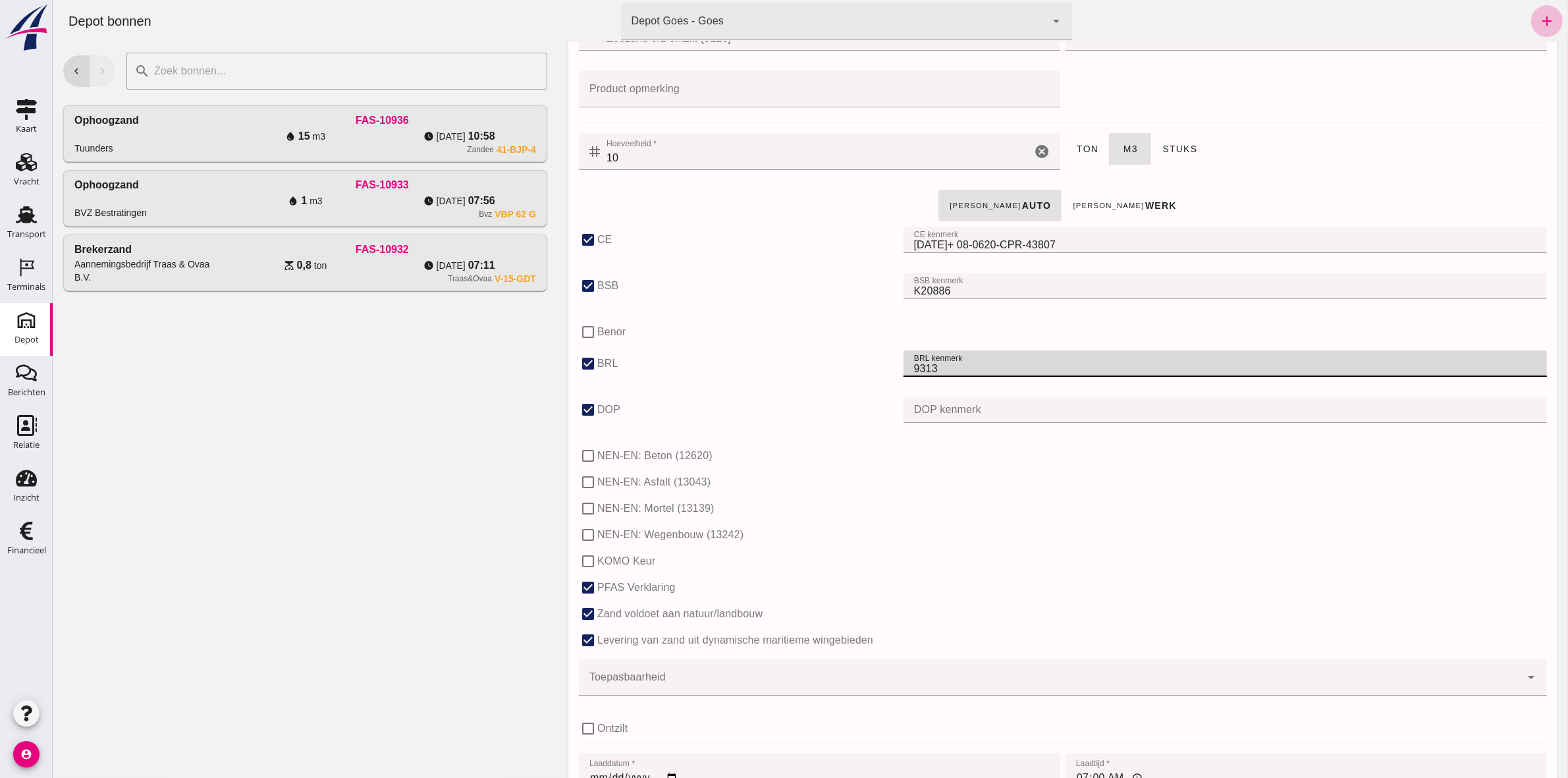
type input "9313"
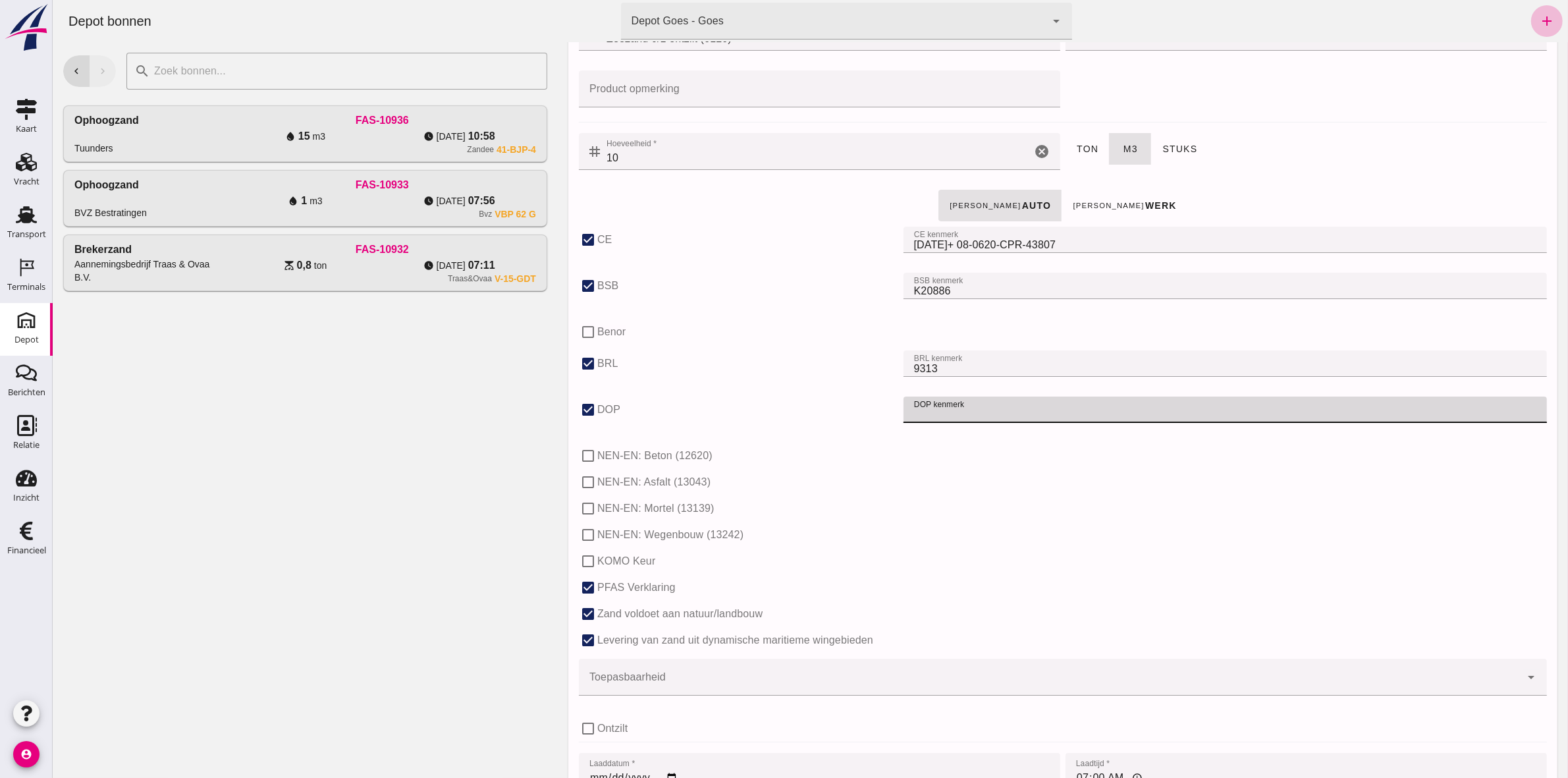
paste input "Rev.: [DOMAIN_NAME]"
type input "Rev.: [DOMAIN_NAME]"
click at [589, 538] on input "NEN-EN: Wegenbouw (13242)" at bounding box center [587, 534] width 18 height 18
checkbox input "true"
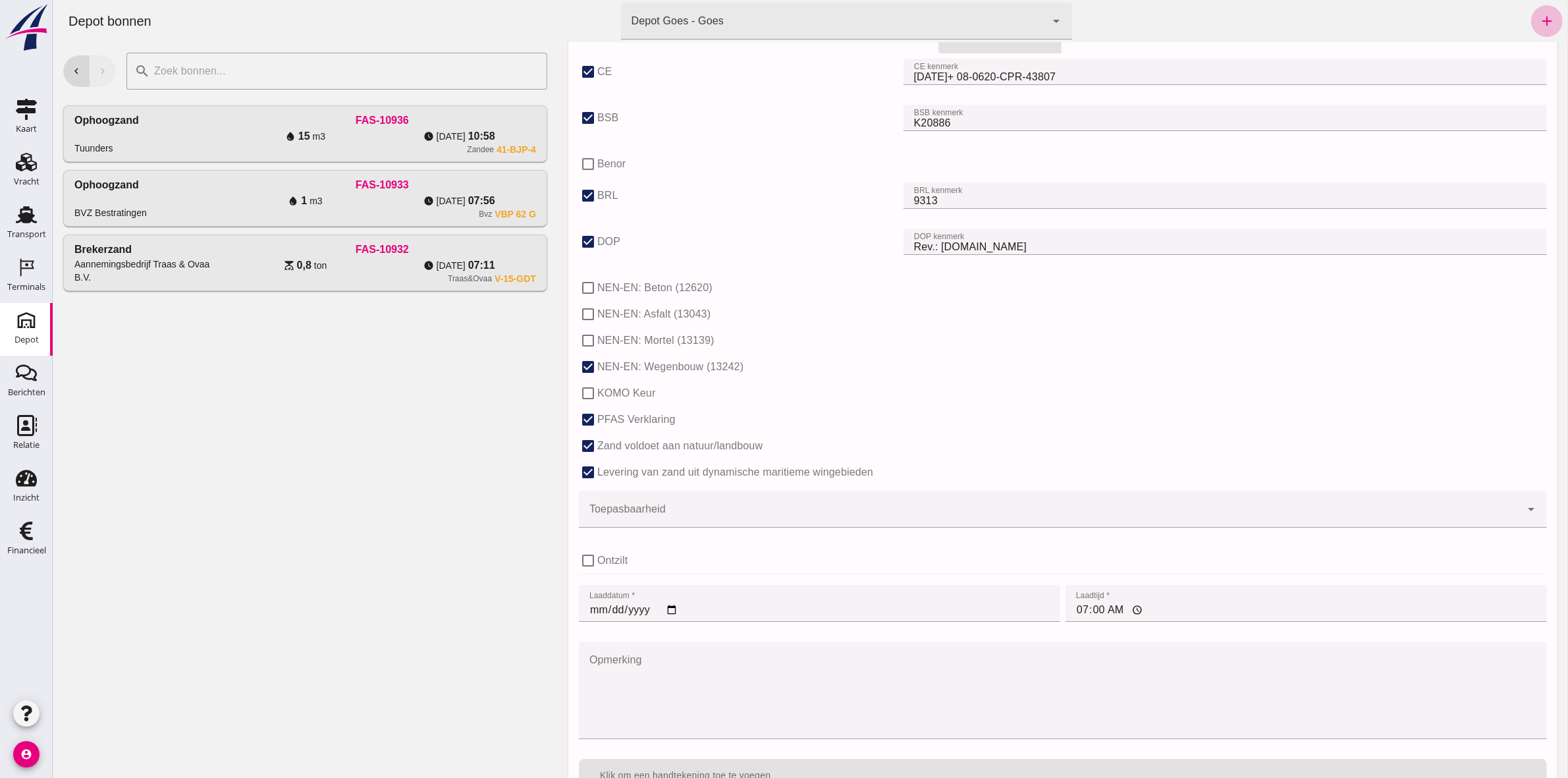
scroll to position [698, 0]
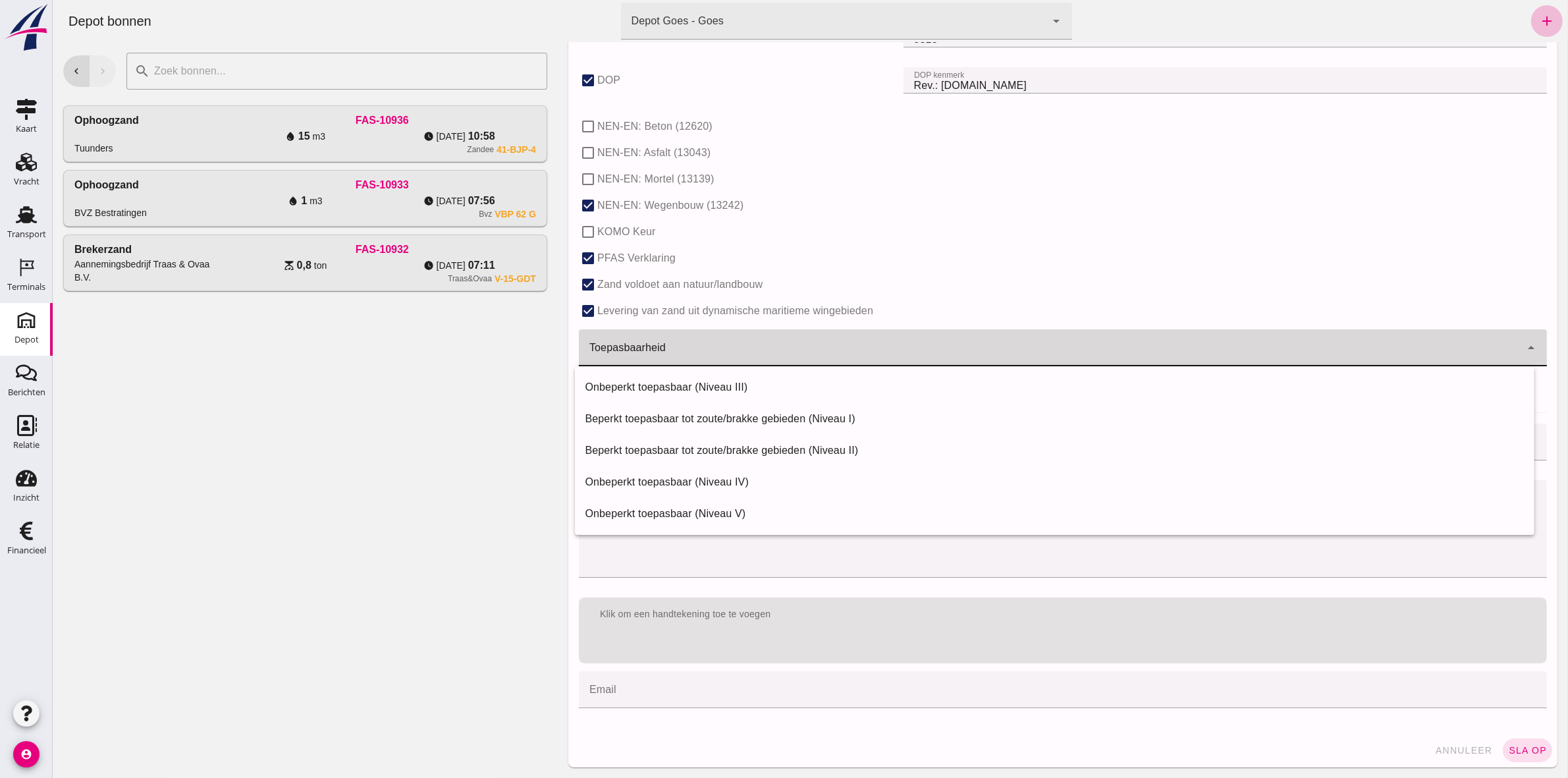
click at [600, 353] on div at bounding box center [1050, 347] width 942 height 36
click at [610, 485] on div "Onbeperkt toepasbaar (Niveau IV)" at bounding box center [1055, 482] width 939 height 15
type input "41"
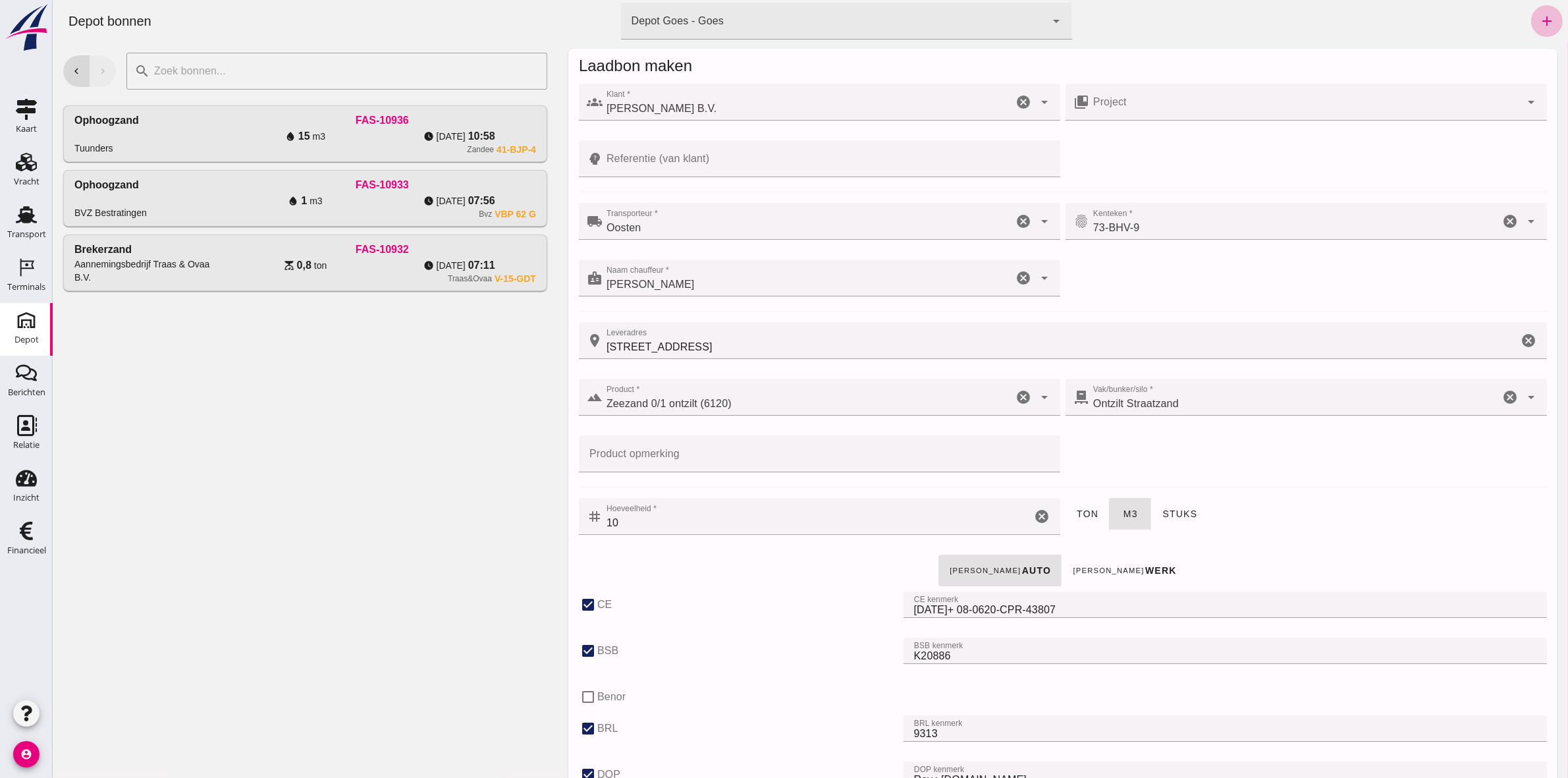
scroll to position [0, 0]
click at [630, 165] on input "Referentie (van klant)" at bounding box center [826, 162] width 450 height 36
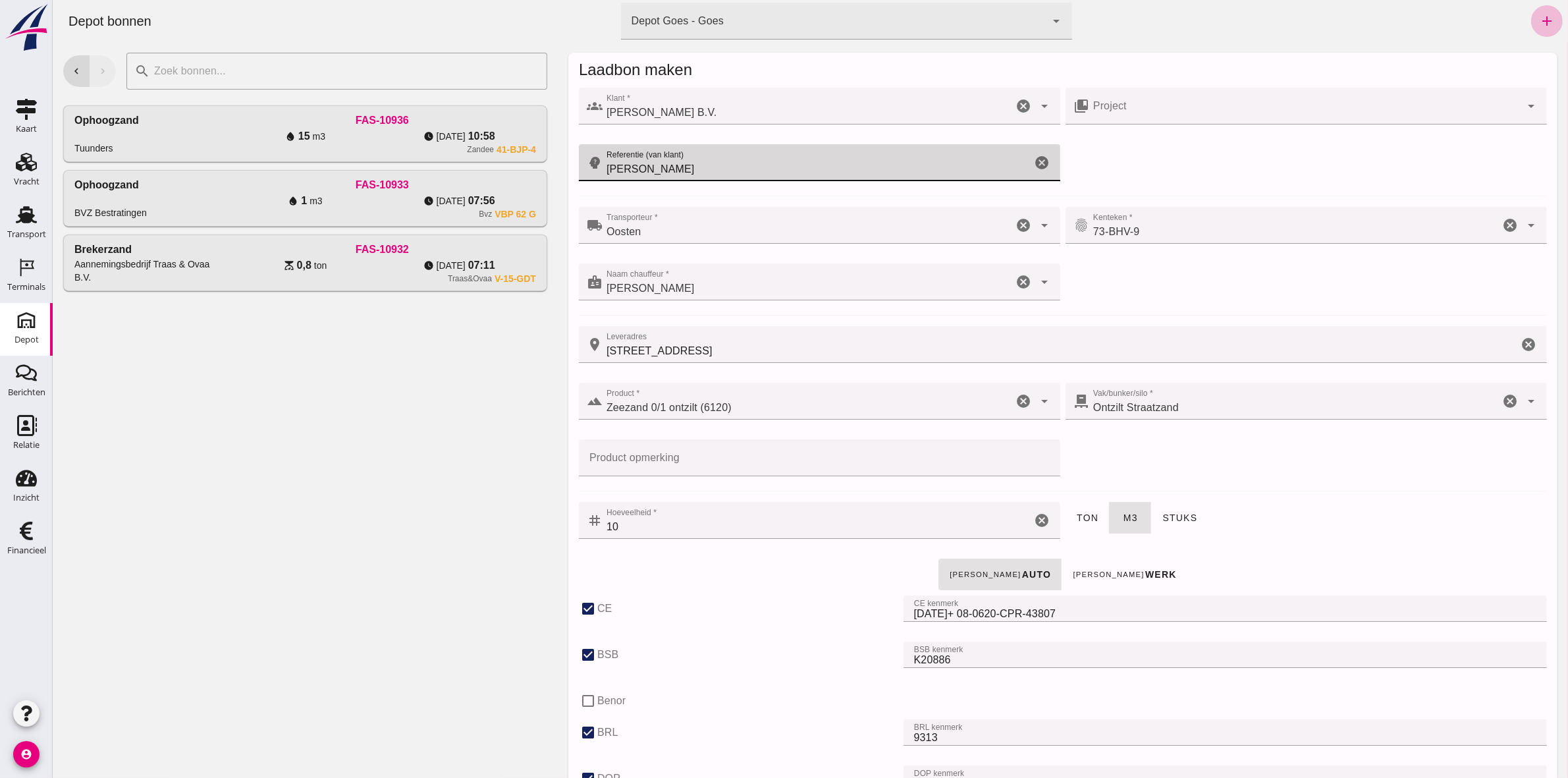
click at [900, 158] on input "[PERSON_NAME]" at bounding box center [816, 162] width 429 height 36
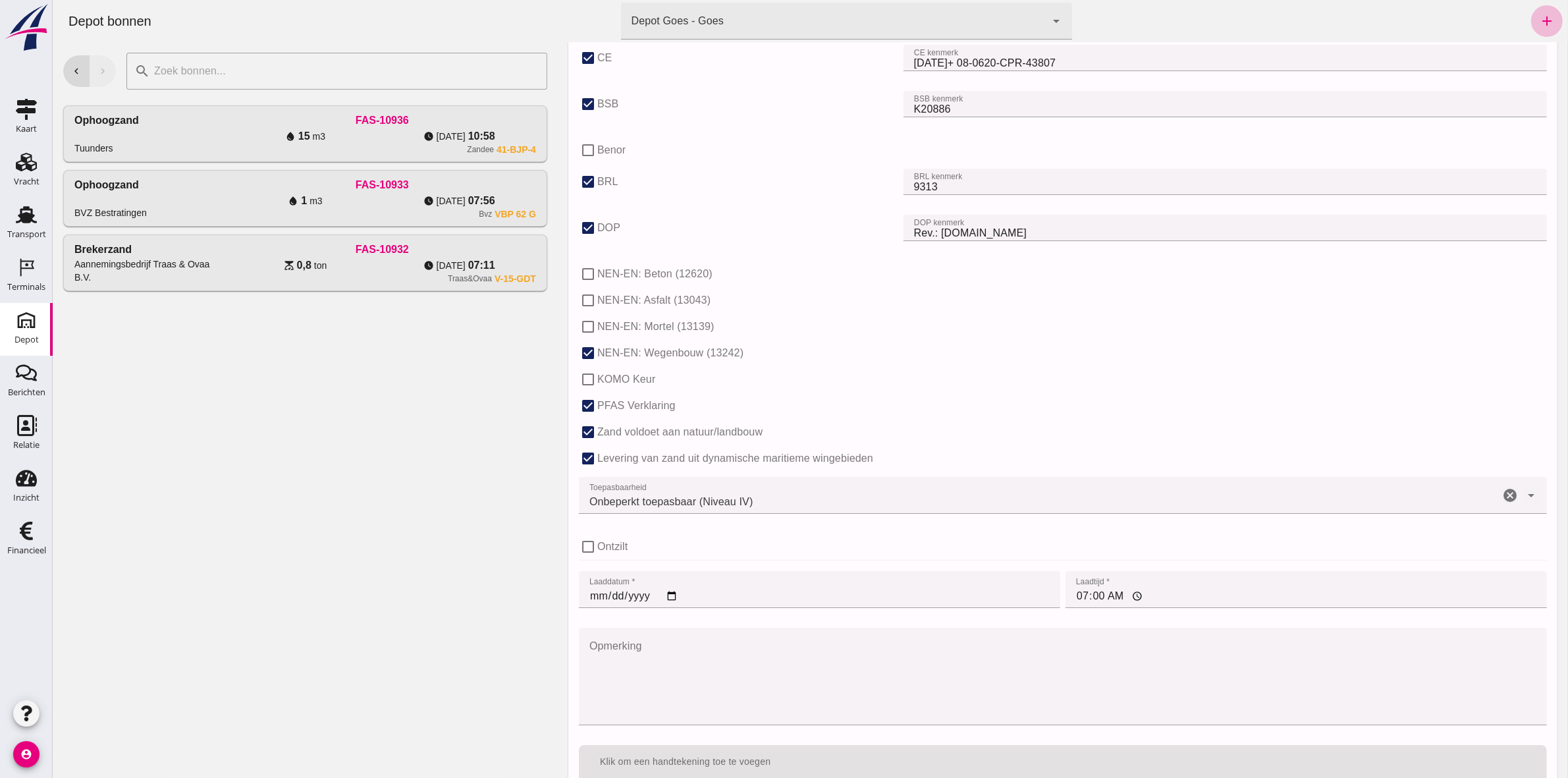
scroll to position [698, 0]
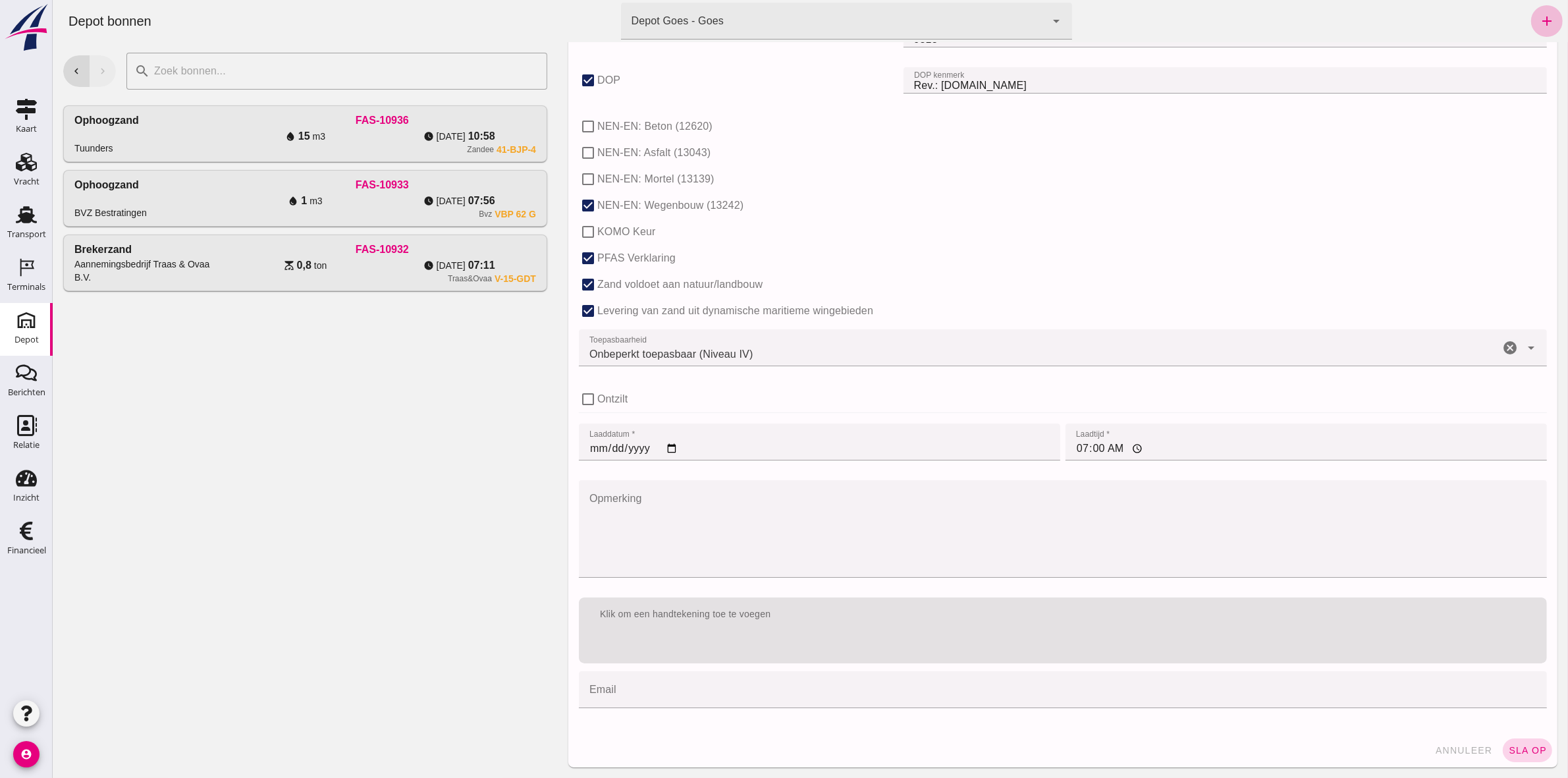
type input "[PERSON_NAME]"
click at [1532, 753] on span "sla op" at bounding box center [1527, 749] width 38 height 11
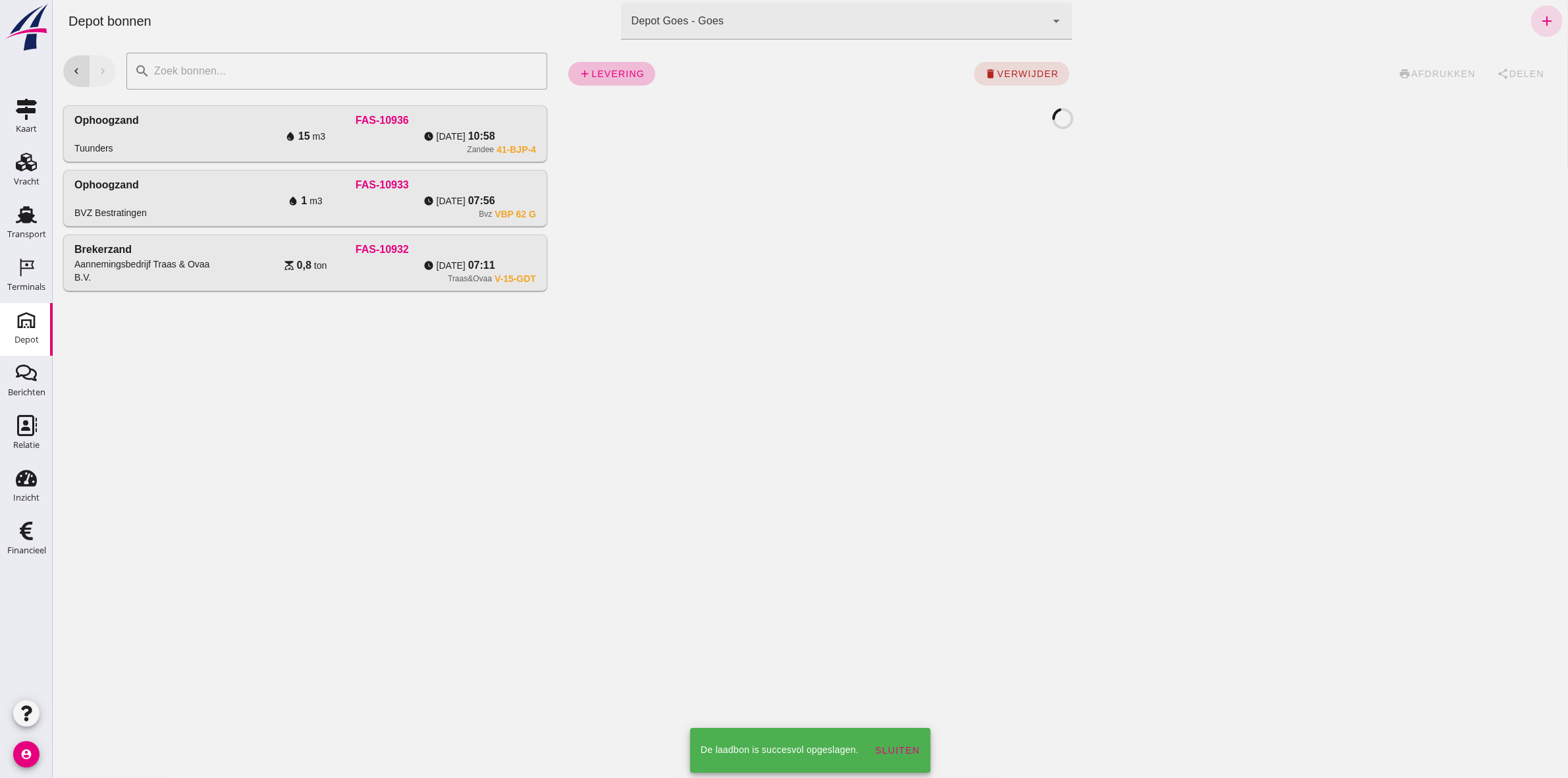
click at [1254, 245] on div "add levering delete verwijder print afdrukken share Delen" at bounding box center [1062, 410] width 1010 height 736
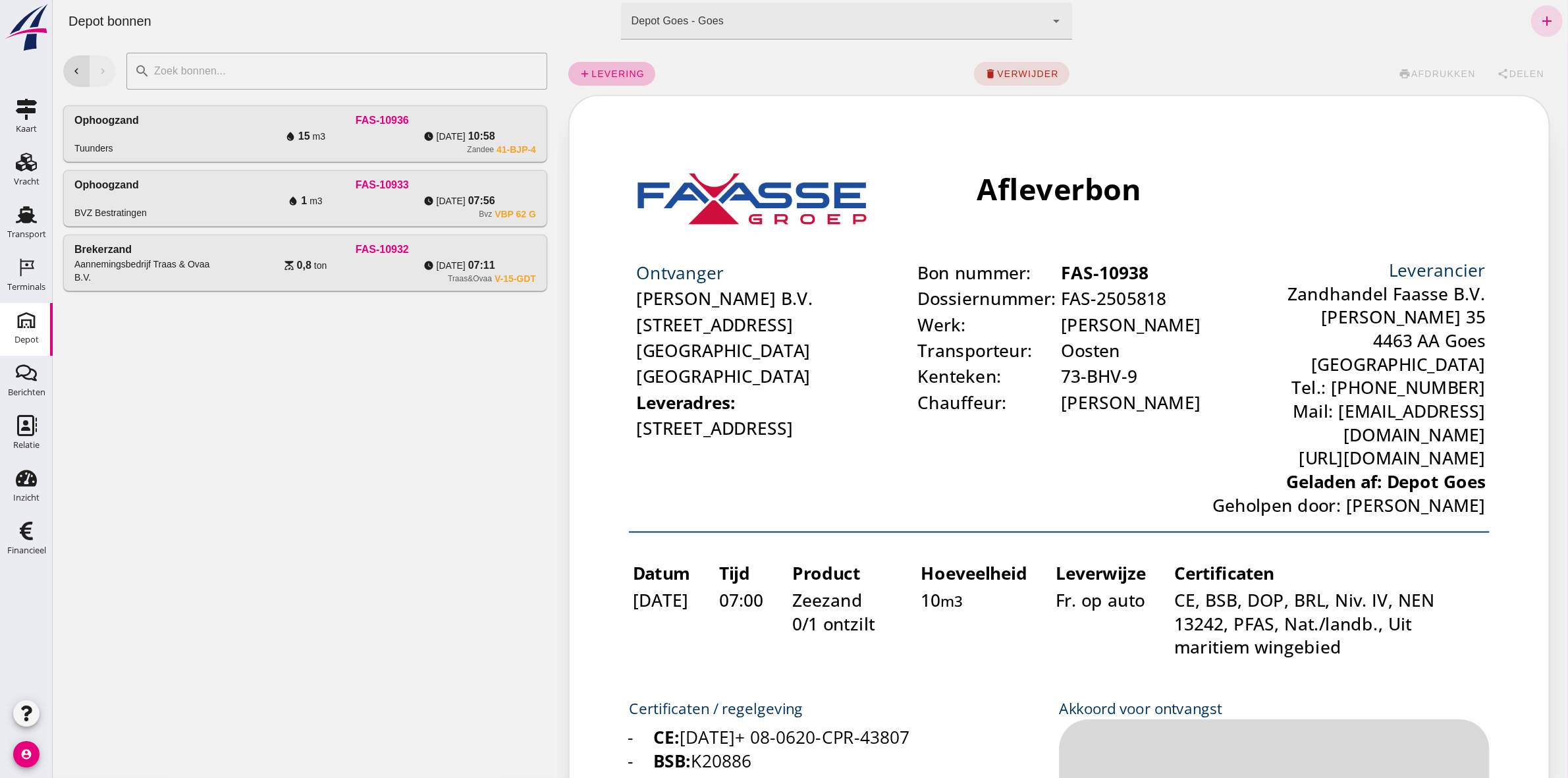
scroll to position [0, 0]
click at [79, 70] on icon "chevron_left" at bounding box center [76, 71] width 12 height 12
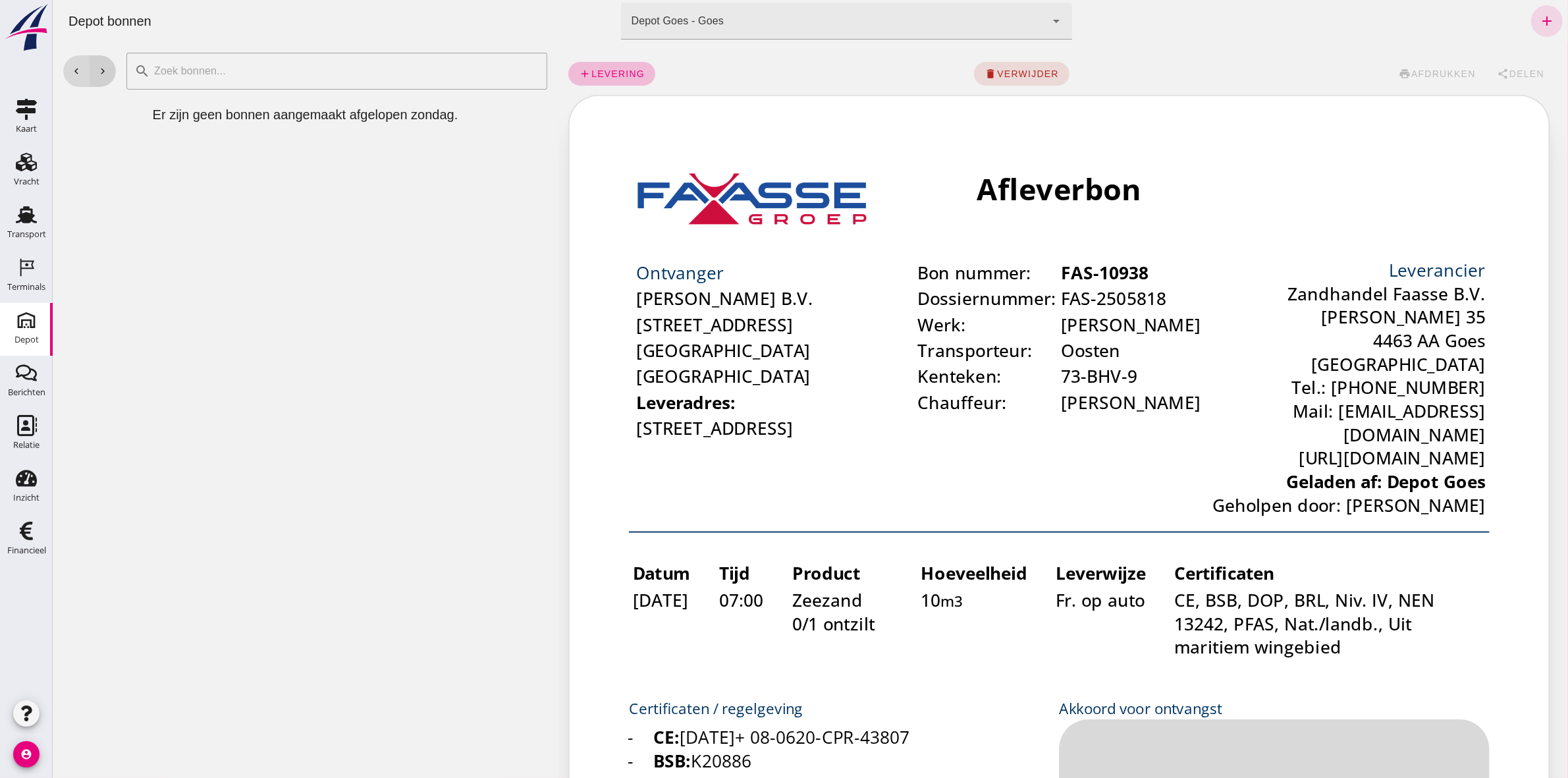
click at [100, 65] on icon "chevron_right" at bounding box center [102, 71] width 12 height 12
click at [103, 73] on div "chevron_left chevron_right" at bounding box center [88, 71] width 53 height 32
click at [103, 70] on div "chevron_left chevron_right" at bounding box center [88, 71] width 53 height 32
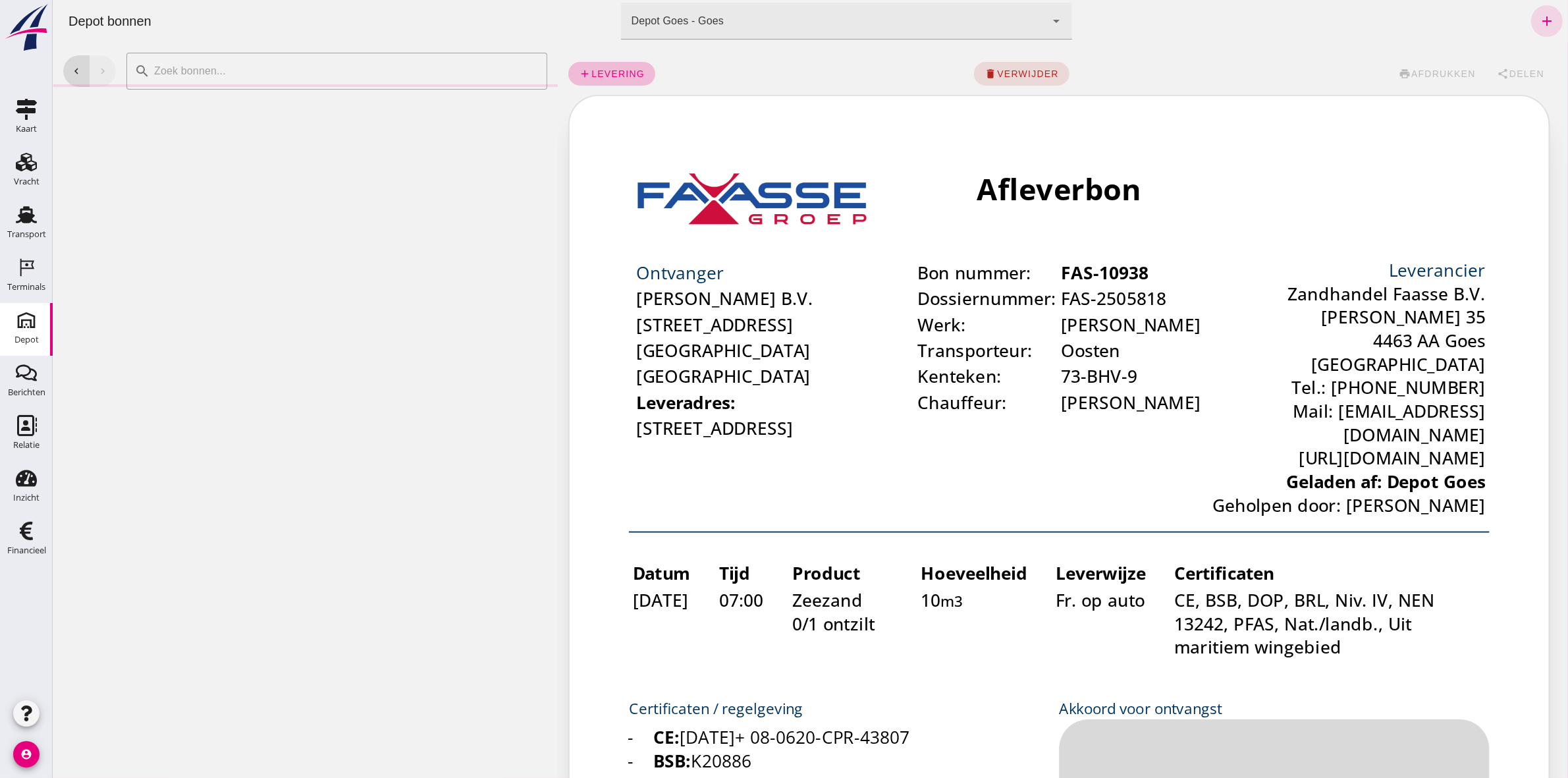
click at [103, 70] on div "chevron_left chevron_right" at bounding box center [88, 71] width 53 height 32
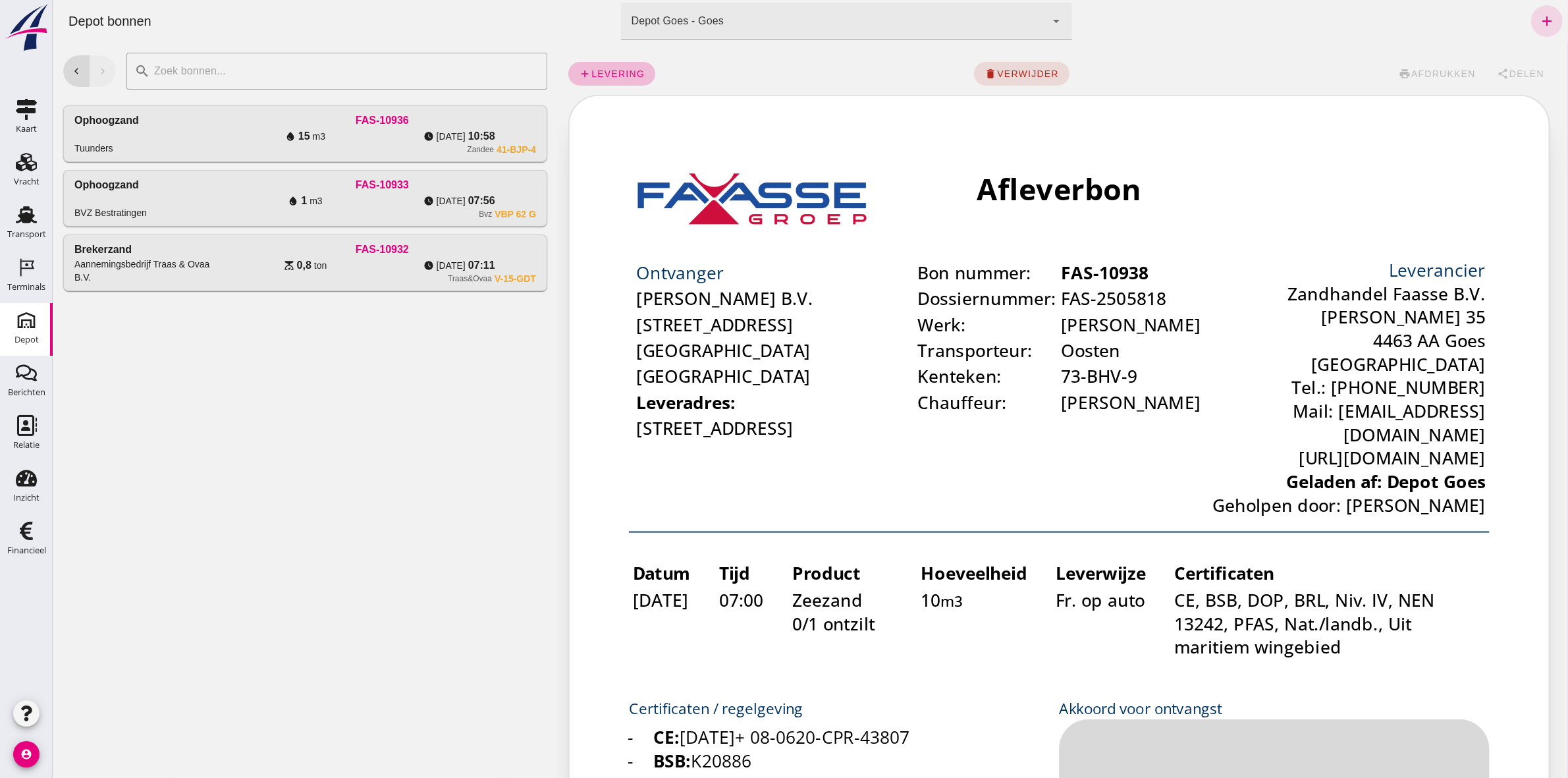
click at [867, 116] on div "Afleverbon" at bounding box center [802, 112] width 459 height 25
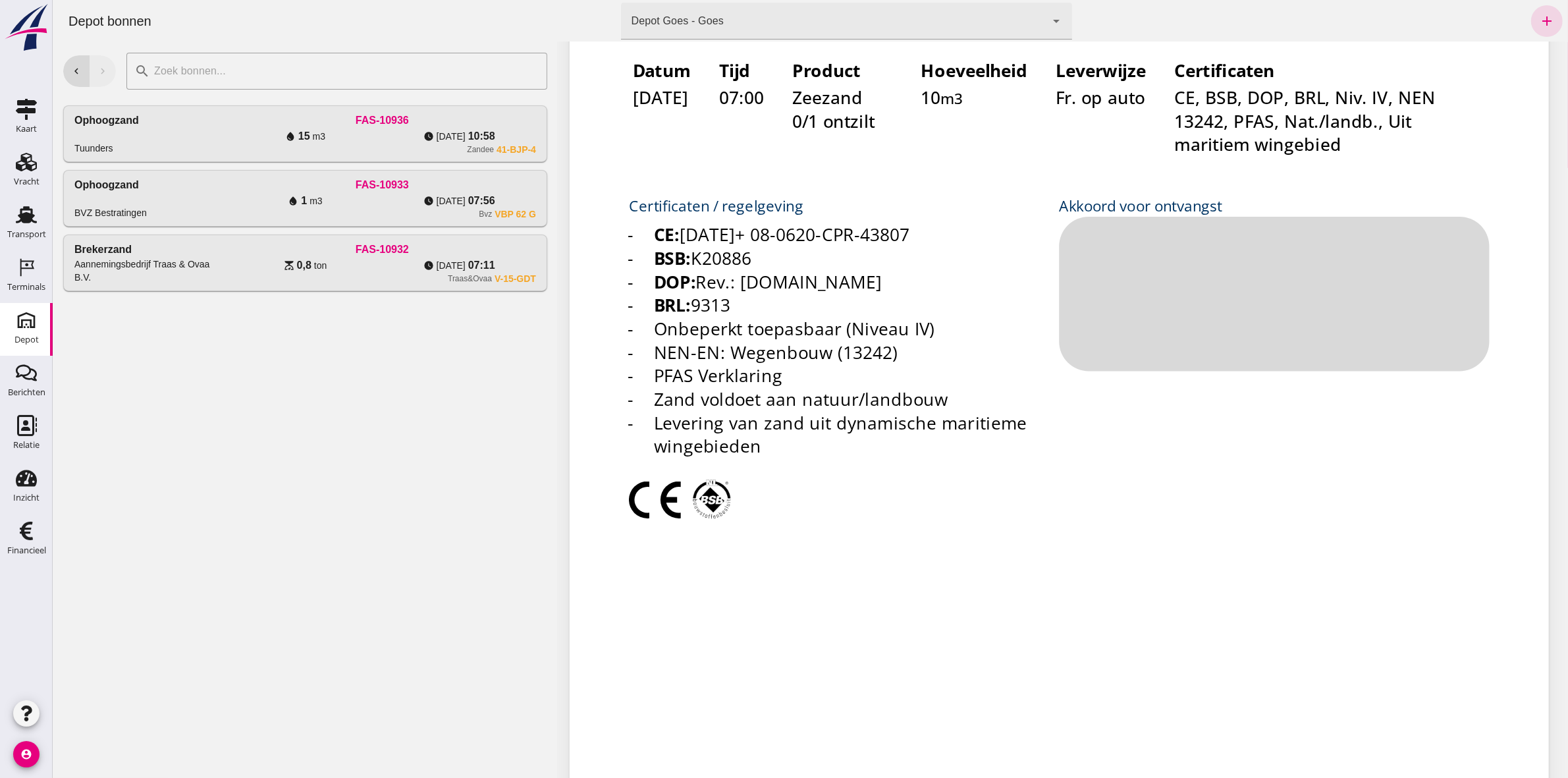
scroll to position [577, 0]
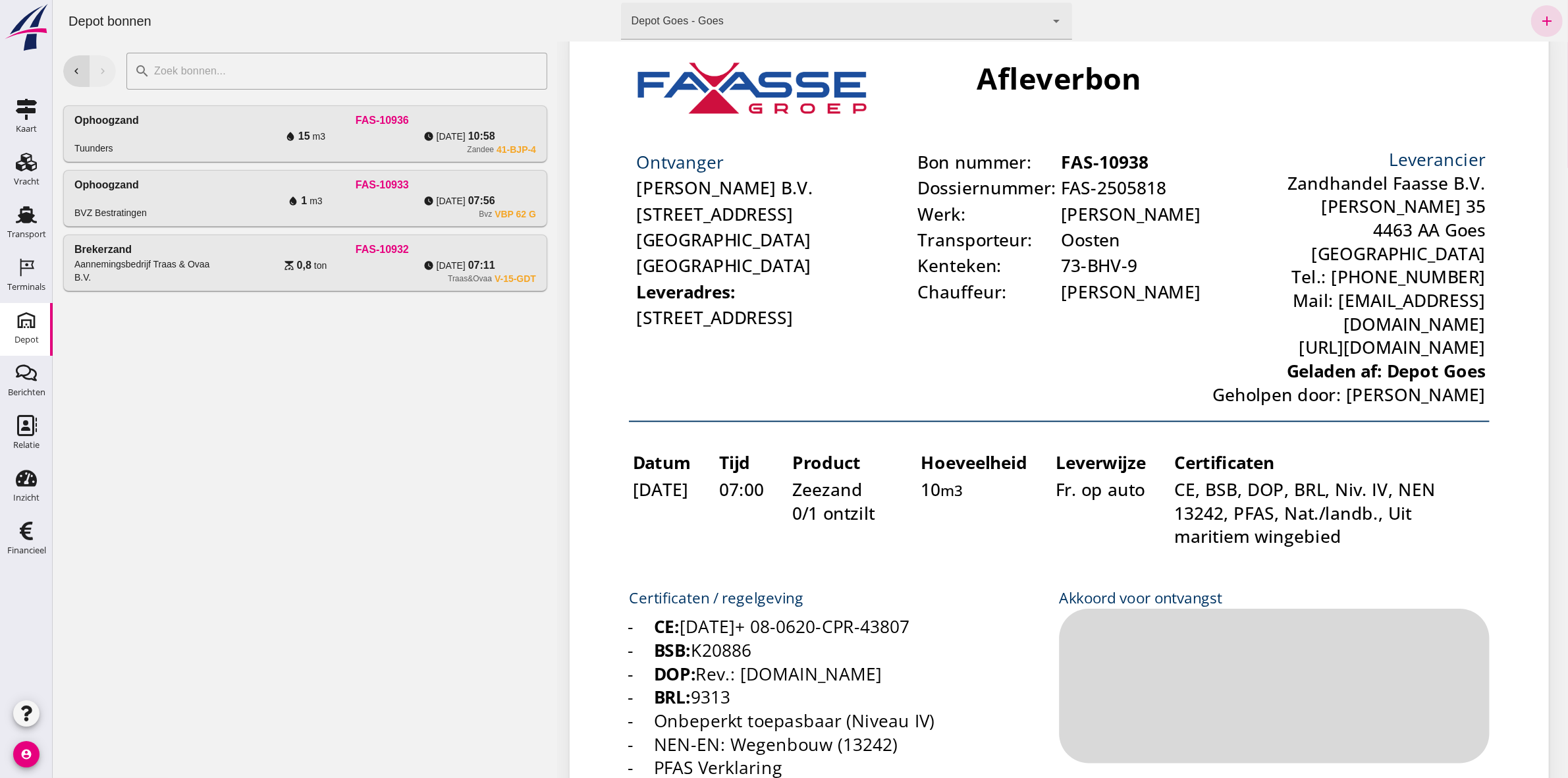
scroll to position [83, 0]
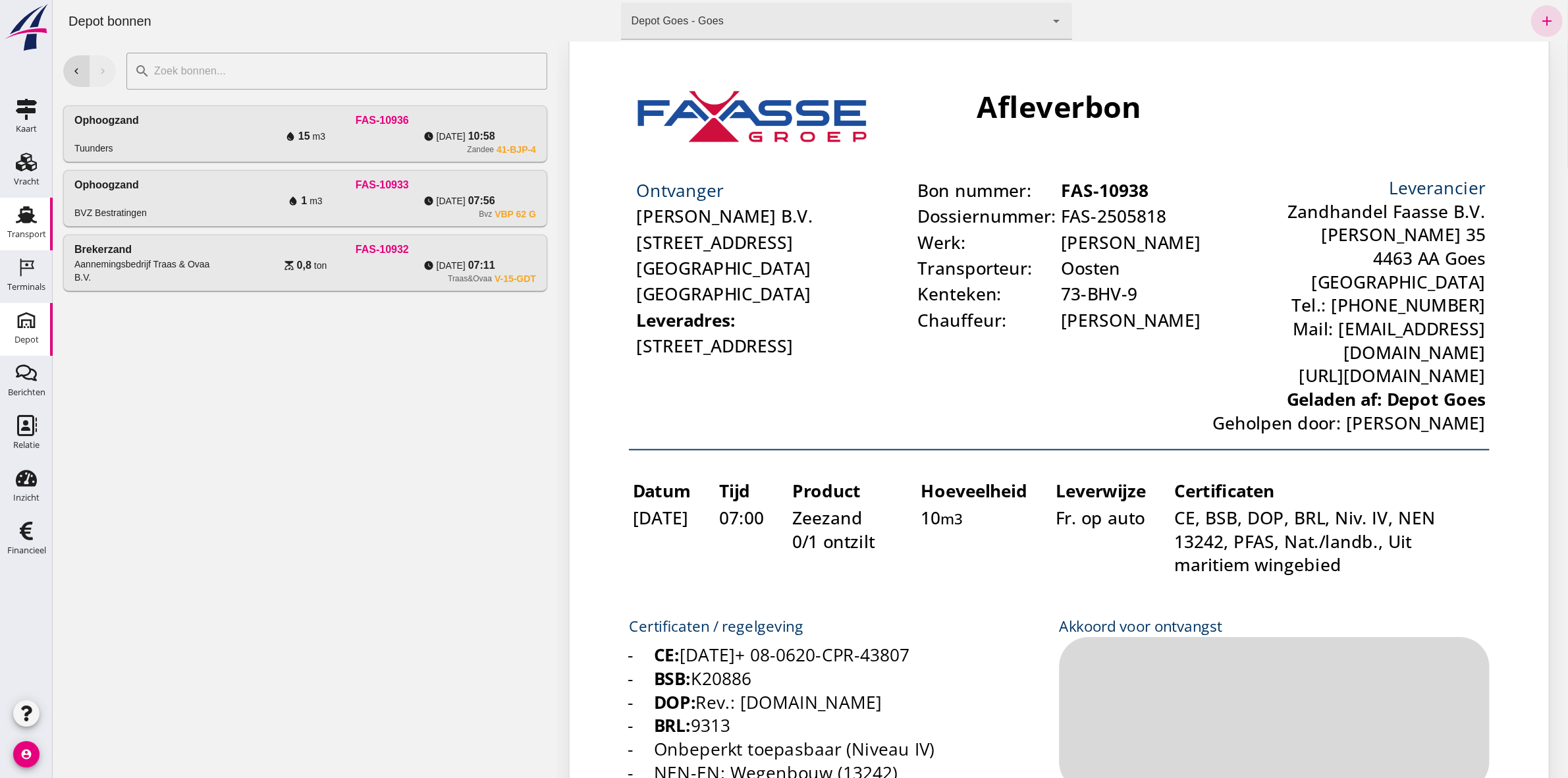
click at [26, 219] on use at bounding box center [26, 215] width 21 height 17
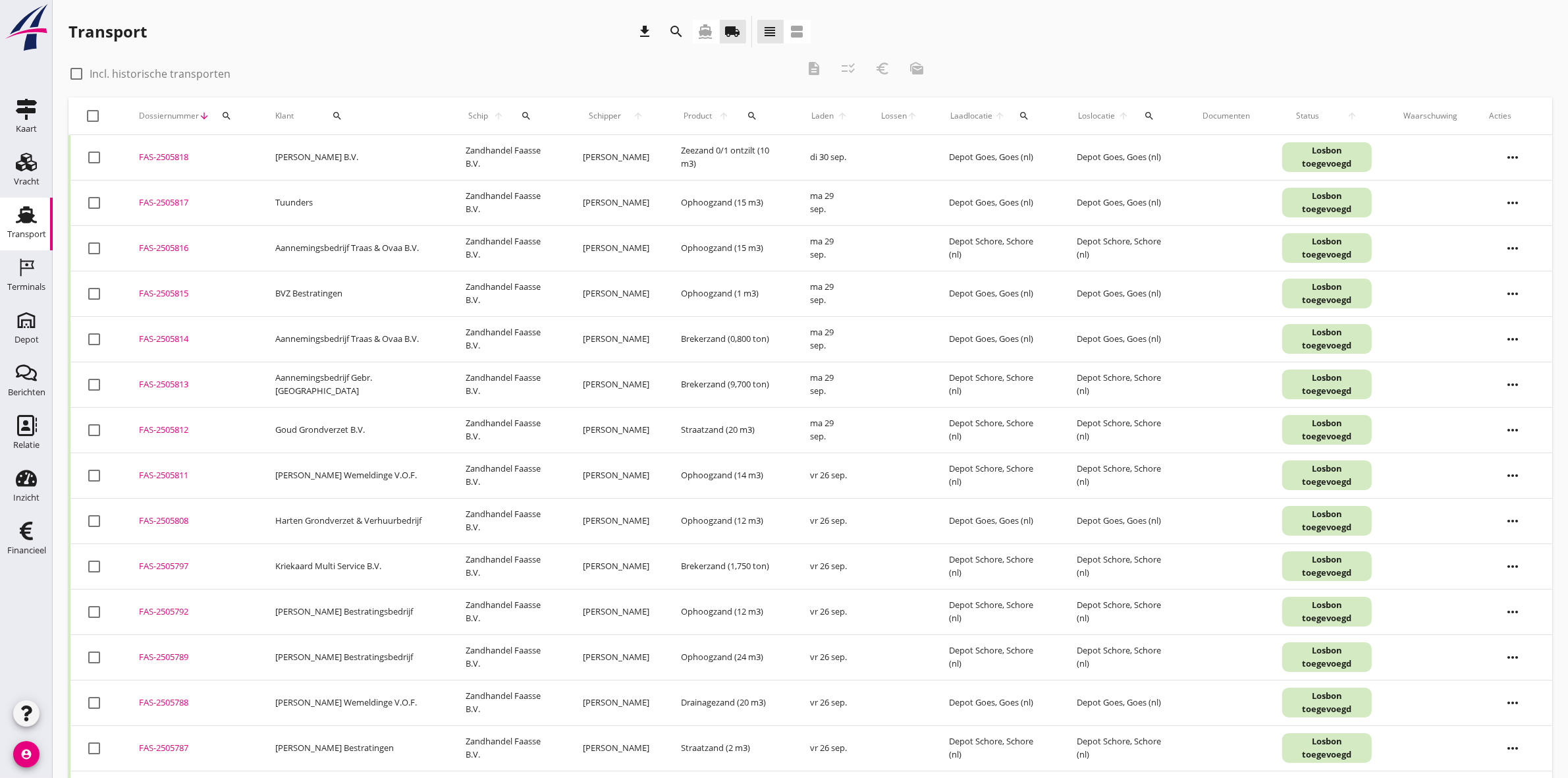
click at [1506, 154] on icon "more_horiz" at bounding box center [1512, 157] width 36 height 36
click at [172, 153] on div "FAS-2505818" at bounding box center [191, 157] width 105 height 13
